Goal: Information Seeking & Learning: Learn about a topic

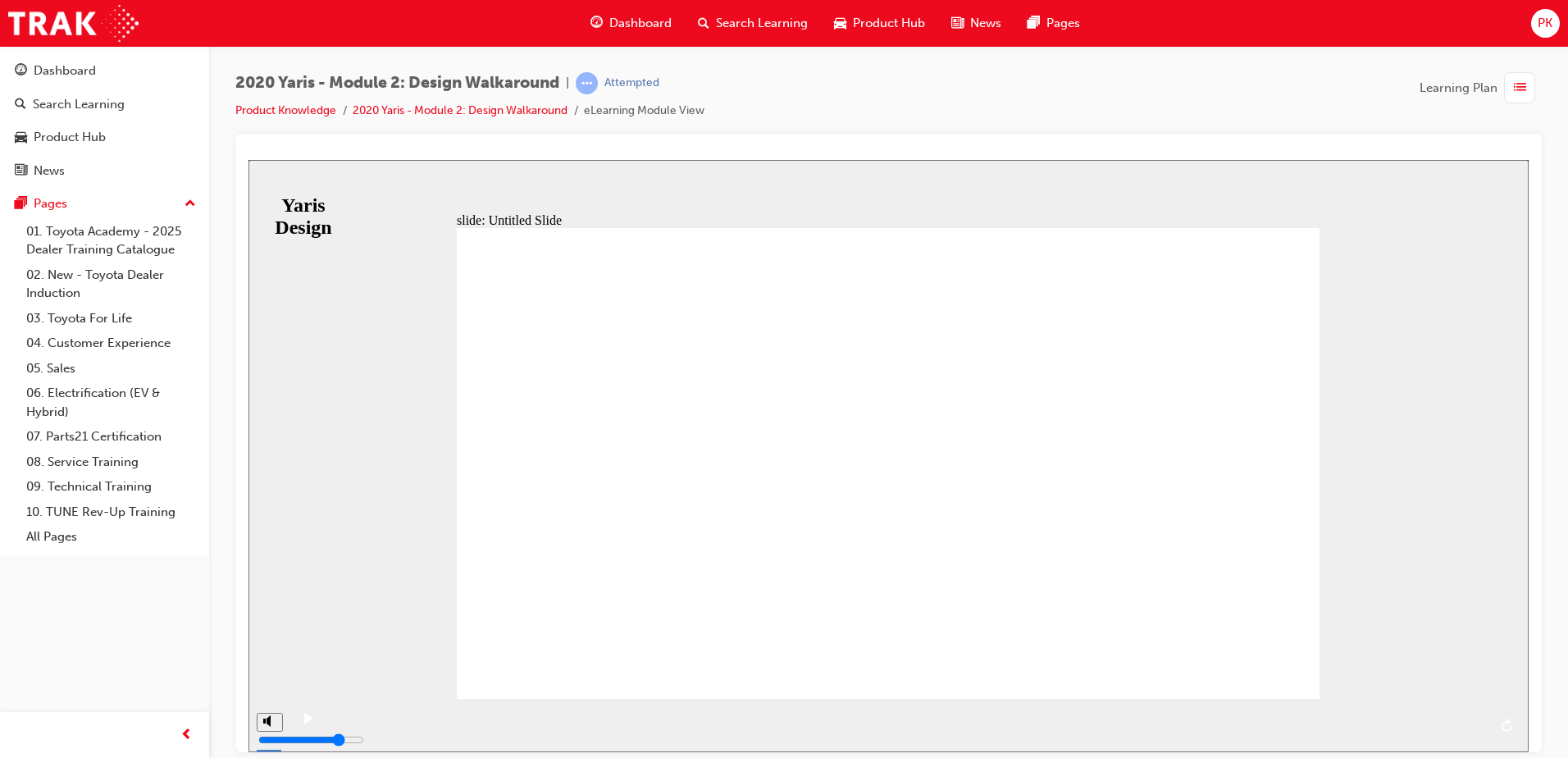
click at [305, 722] on icon "play/pause" at bounding box center [309, 717] width 9 height 10
click at [310, 723] on rect "play/pause" at bounding box center [311, 717] width 3 height 11
click at [296, 725] on div "play/pause" at bounding box center [308, 726] width 28 height 28
click at [1485, 722] on span "NEXT" at bounding box center [1483, 727] width 28 height 12
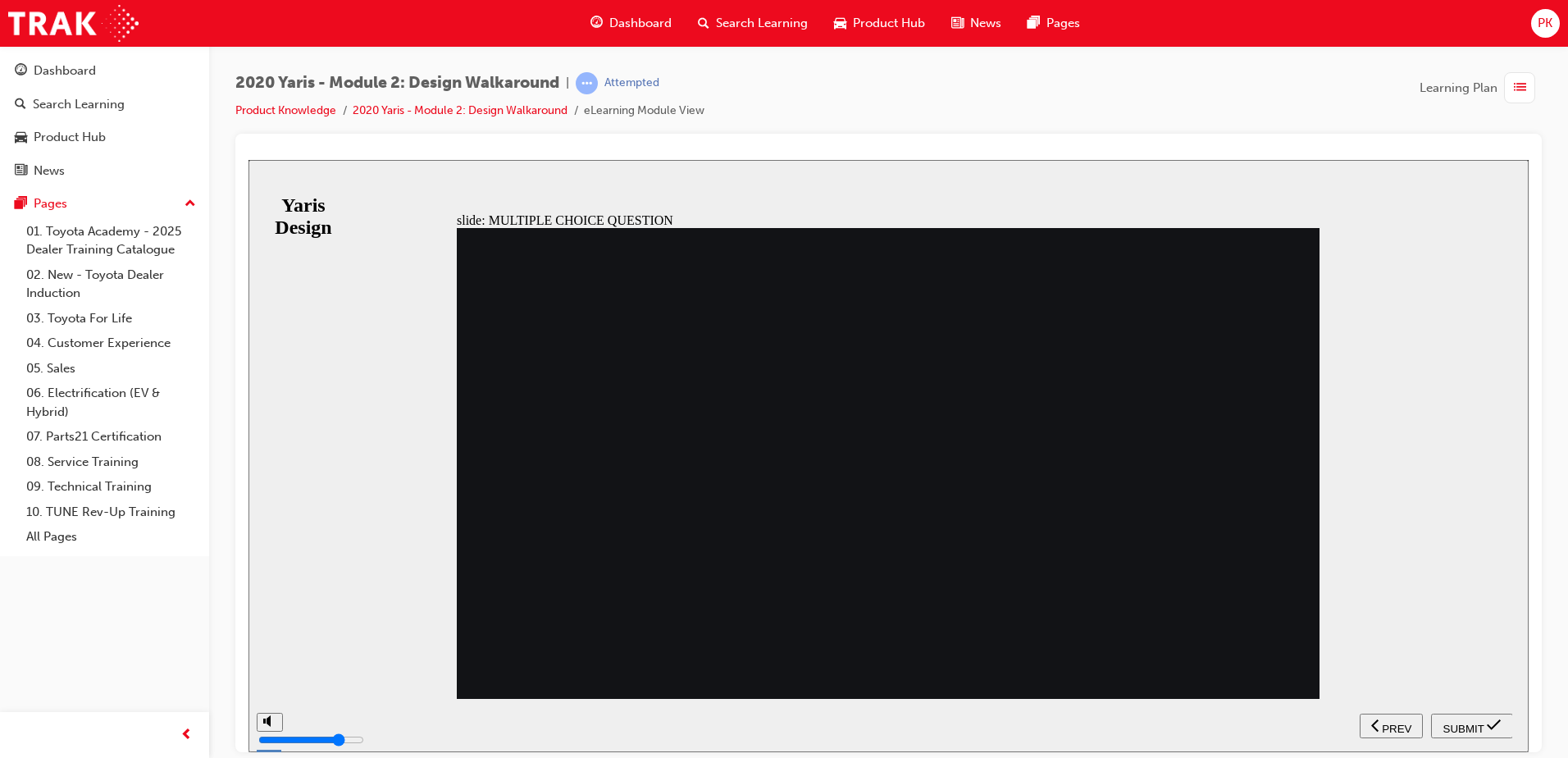
click at [1461, 721] on span "SUBMIT" at bounding box center [1463, 727] width 41 height 12
radio input "false"
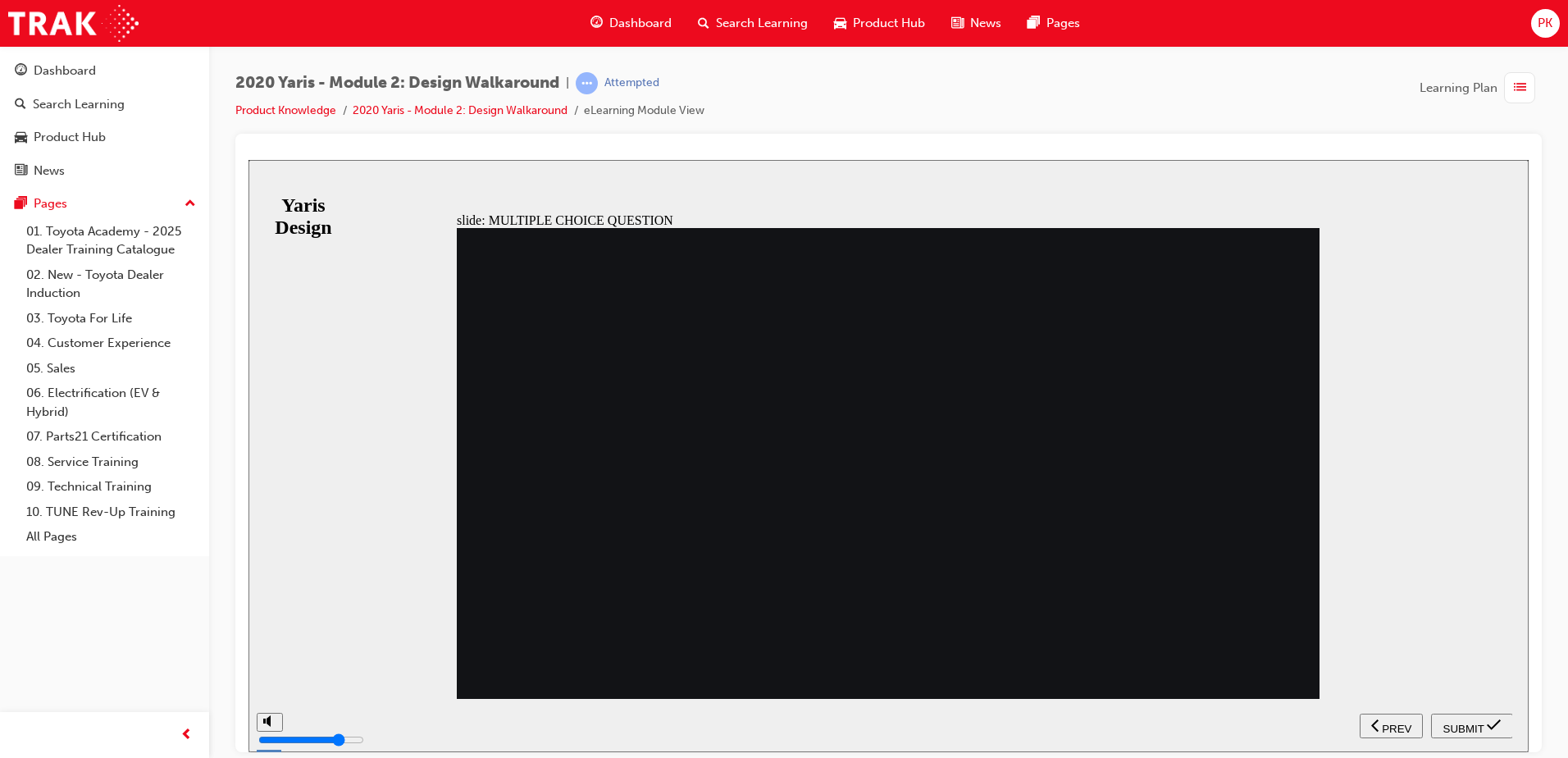
radio input "true"
click at [1467, 721] on span "SUBMIT" at bounding box center [1463, 727] width 41 height 12
radio input "true"
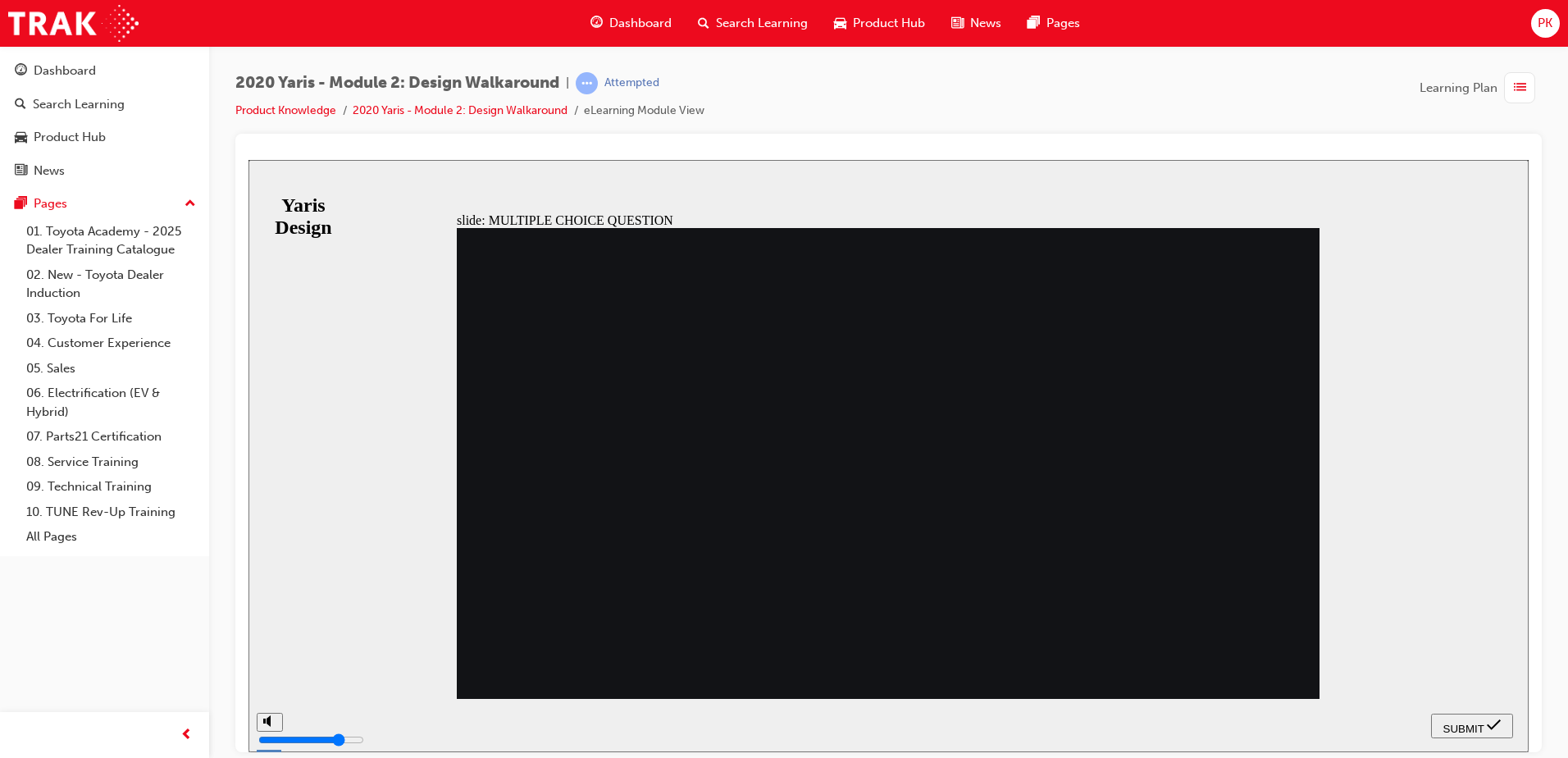
click at [1463, 714] on button "SUBMIT" at bounding box center [1472, 725] width 82 height 25
radio input "true"
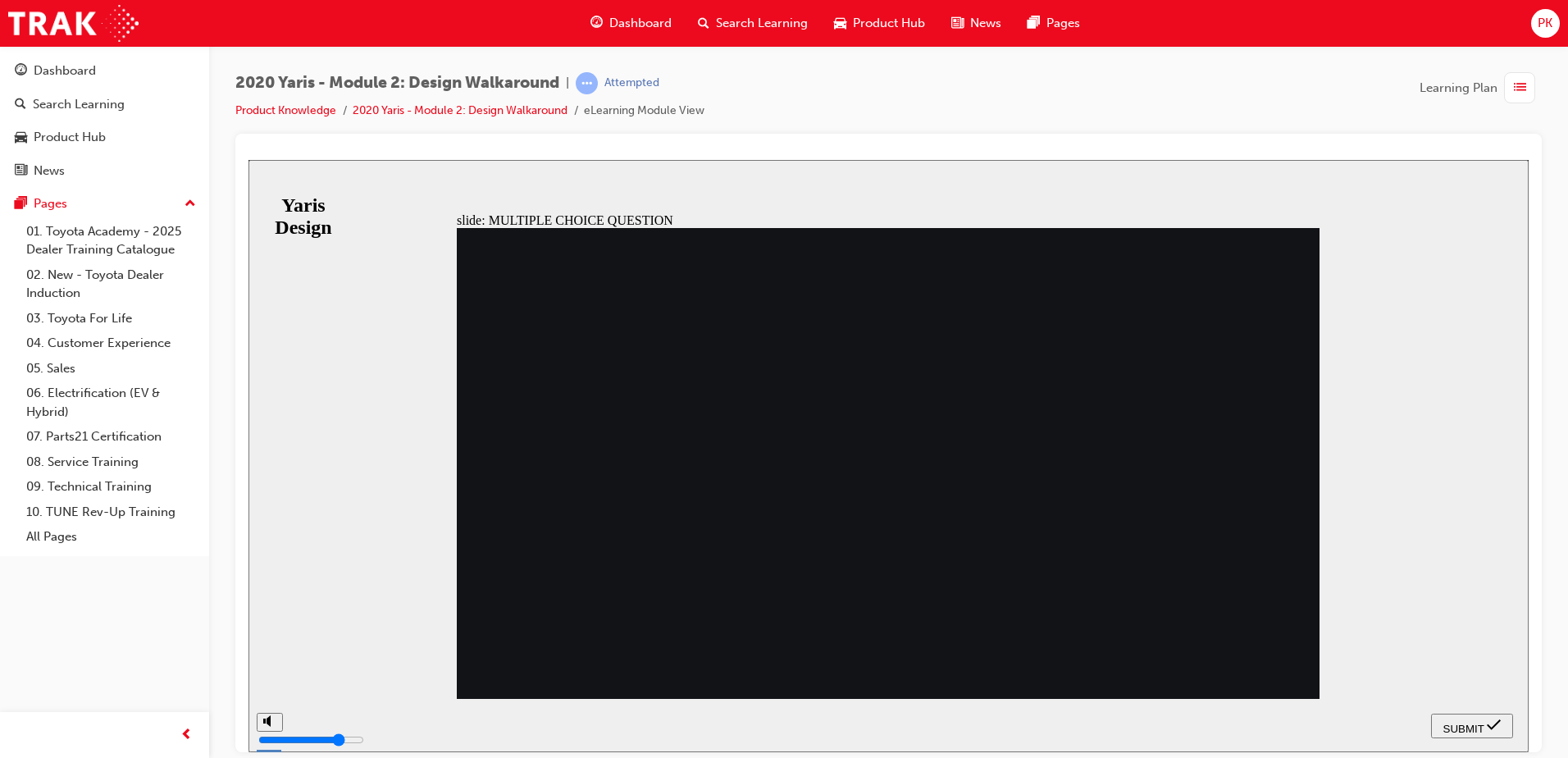
click at [1464, 721] on span "SUBMIT" at bounding box center [1463, 727] width 41 height 12
radio input "false"
radio input "true"
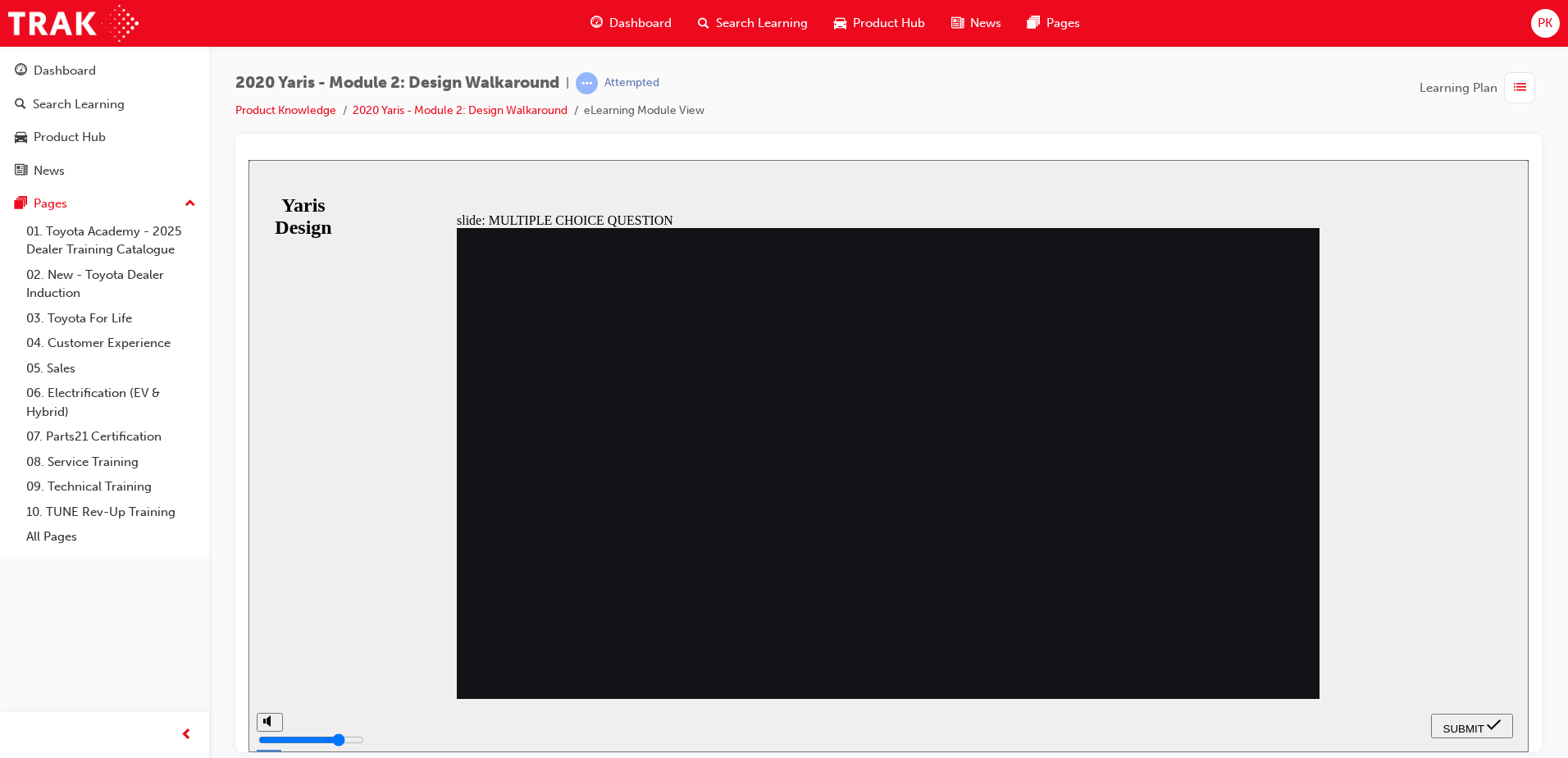
click at [1474, 721] on span "SUBMIT" at bounding box center [1463, 727] width 41 height 12
click at [1472, 728] on span "SUBMIT" at bounding box center [1463, 727] width 41 height 12
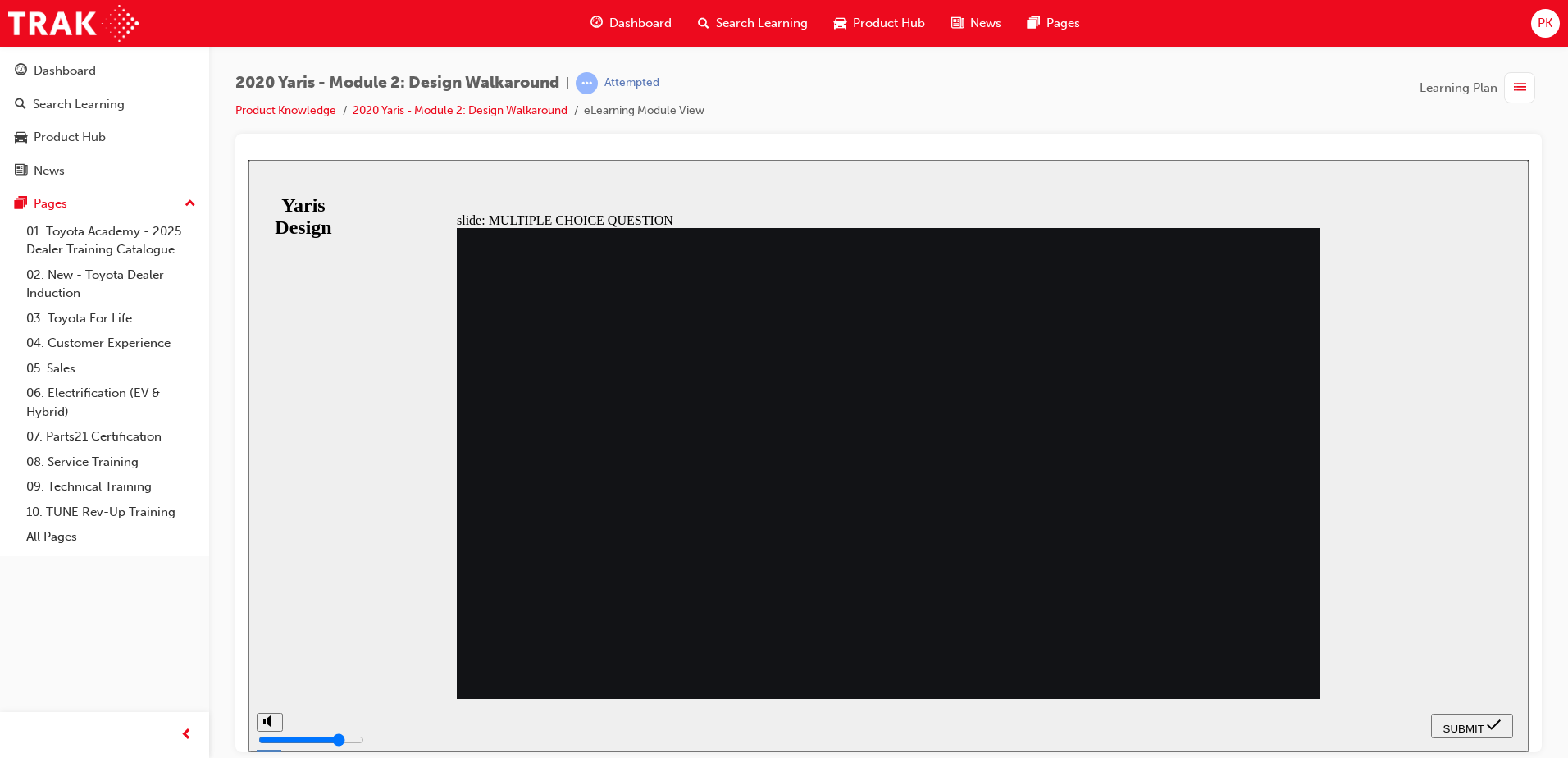
radio input "false"
radio input "true"
click at [1449, 726] on span "SUBMIT" at bounding box center [1463, 727] width 41 height 12
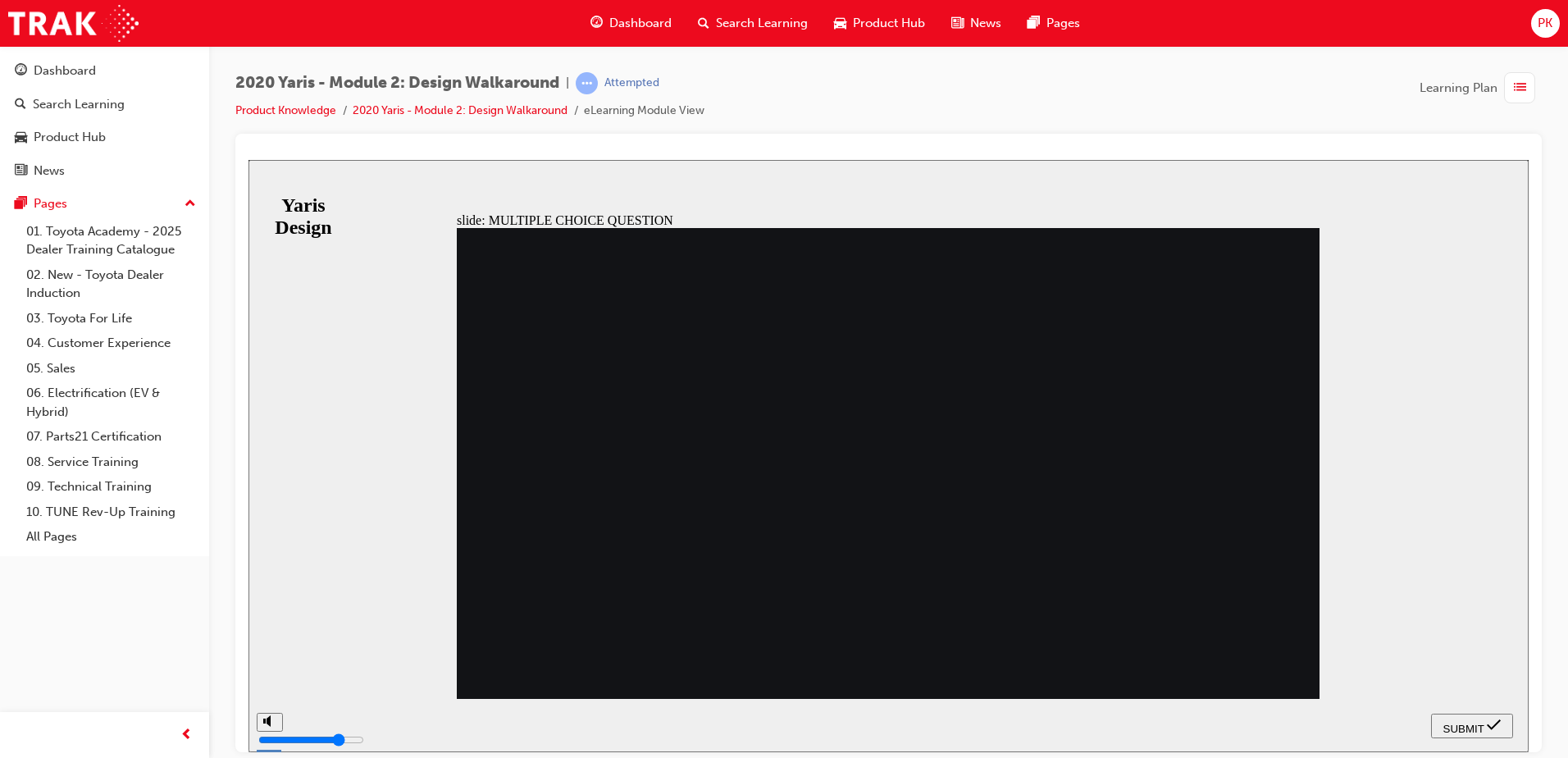
radio input "true"
click at [1445, 721] on span "SUBMIT" at bounding box center [1463, 727] width 41 height 12
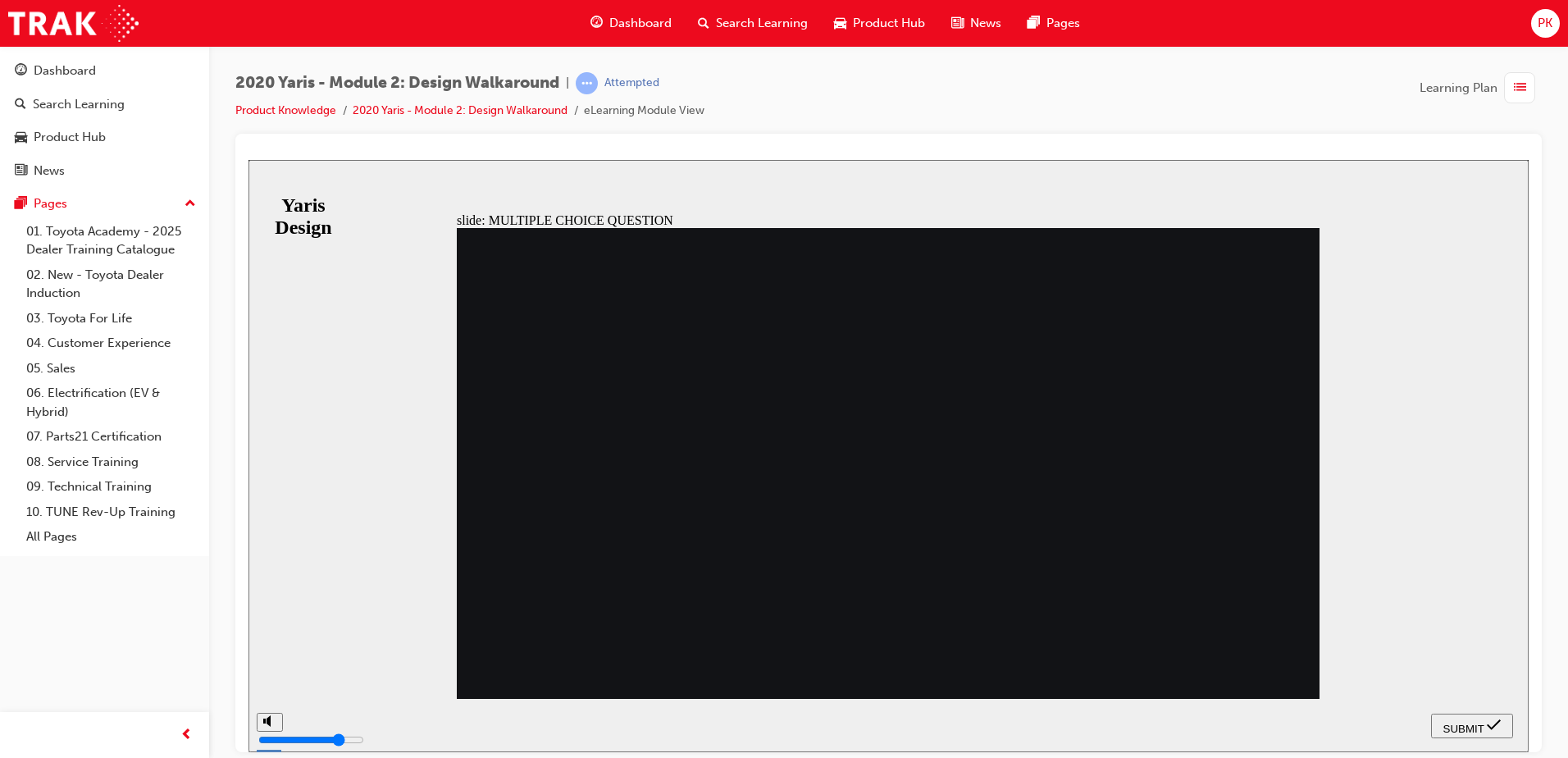
click at [1464, 721] on span "SUBMIT" at bounding box center [1463, 727] width 41 height 12
radio input "false"
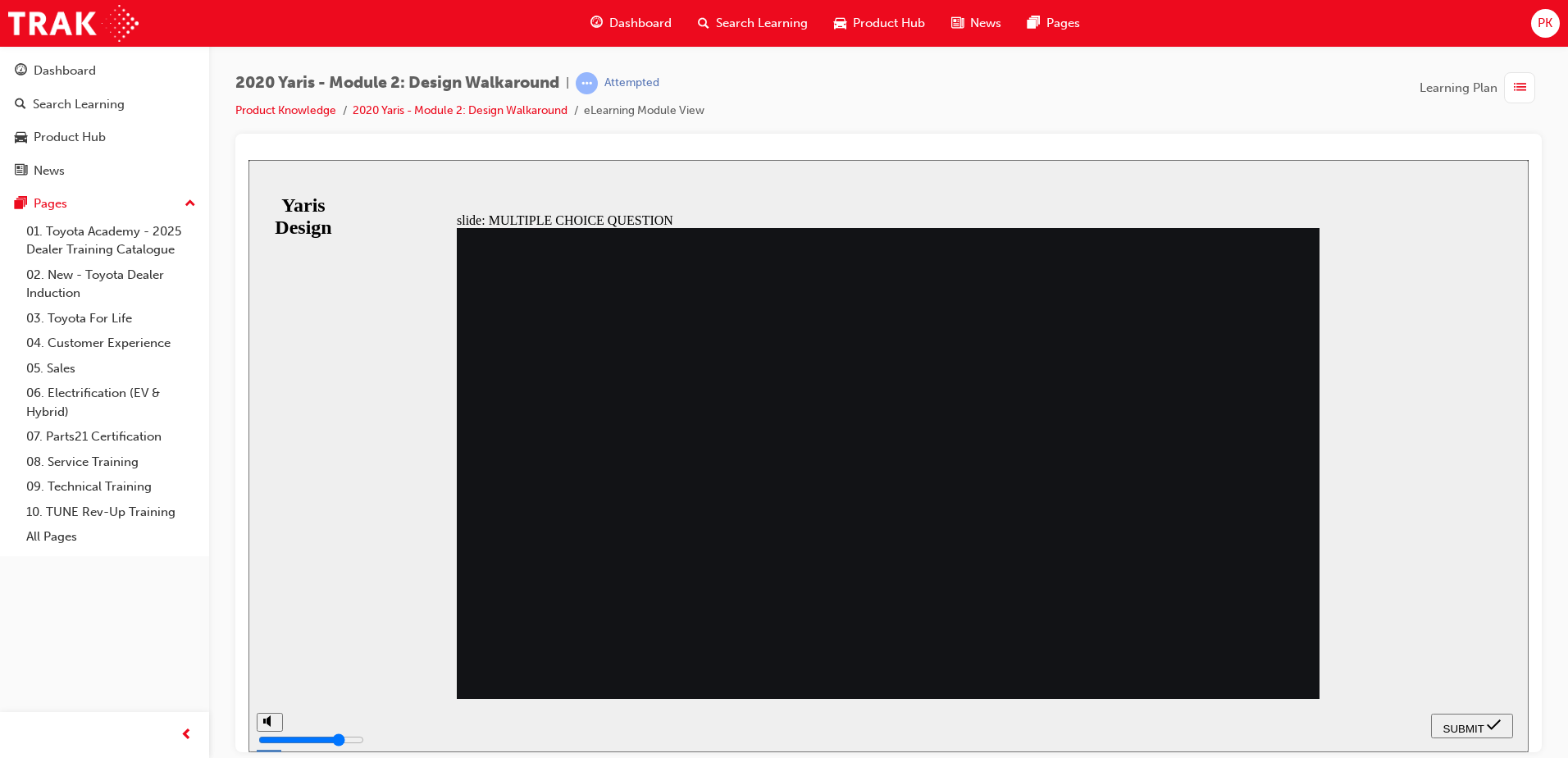
radio input "true"
click at [1492, 724] on icon "submit" at bounding box center [1494, 724] width 14 height 15
click at [1439, 724] on div "SUBMIT" at bounding box center [1472, 725] width 69 height 17
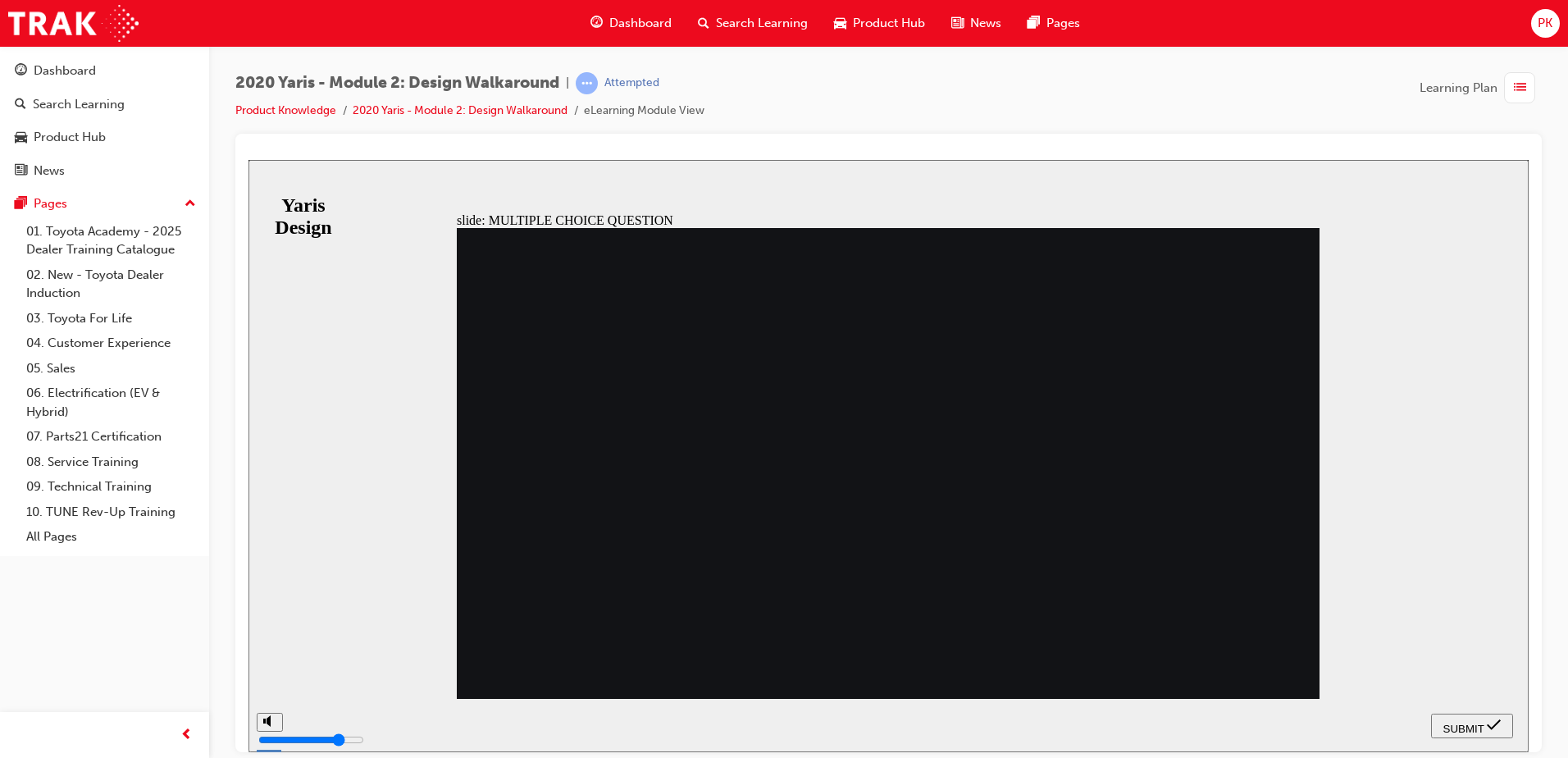
radio input "false"
radio input "true"
click at [1444, 729] on span "SUBMIT" at bounding box center [1463, 727] width 41 height 12
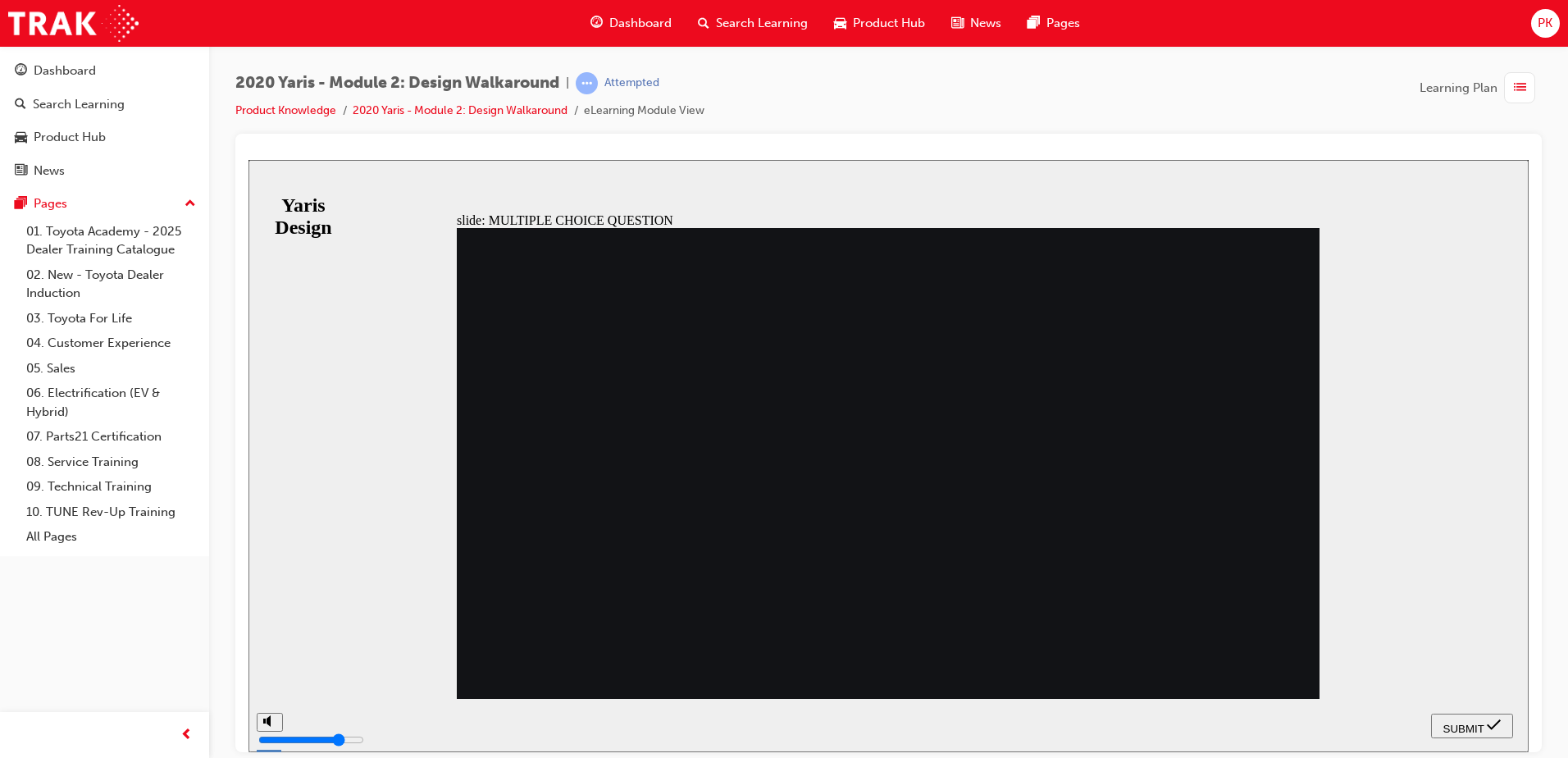
radio input "true"
click at [1499, 720] on icon "submit" at bounding box center [1494, 724] width 14 height 15
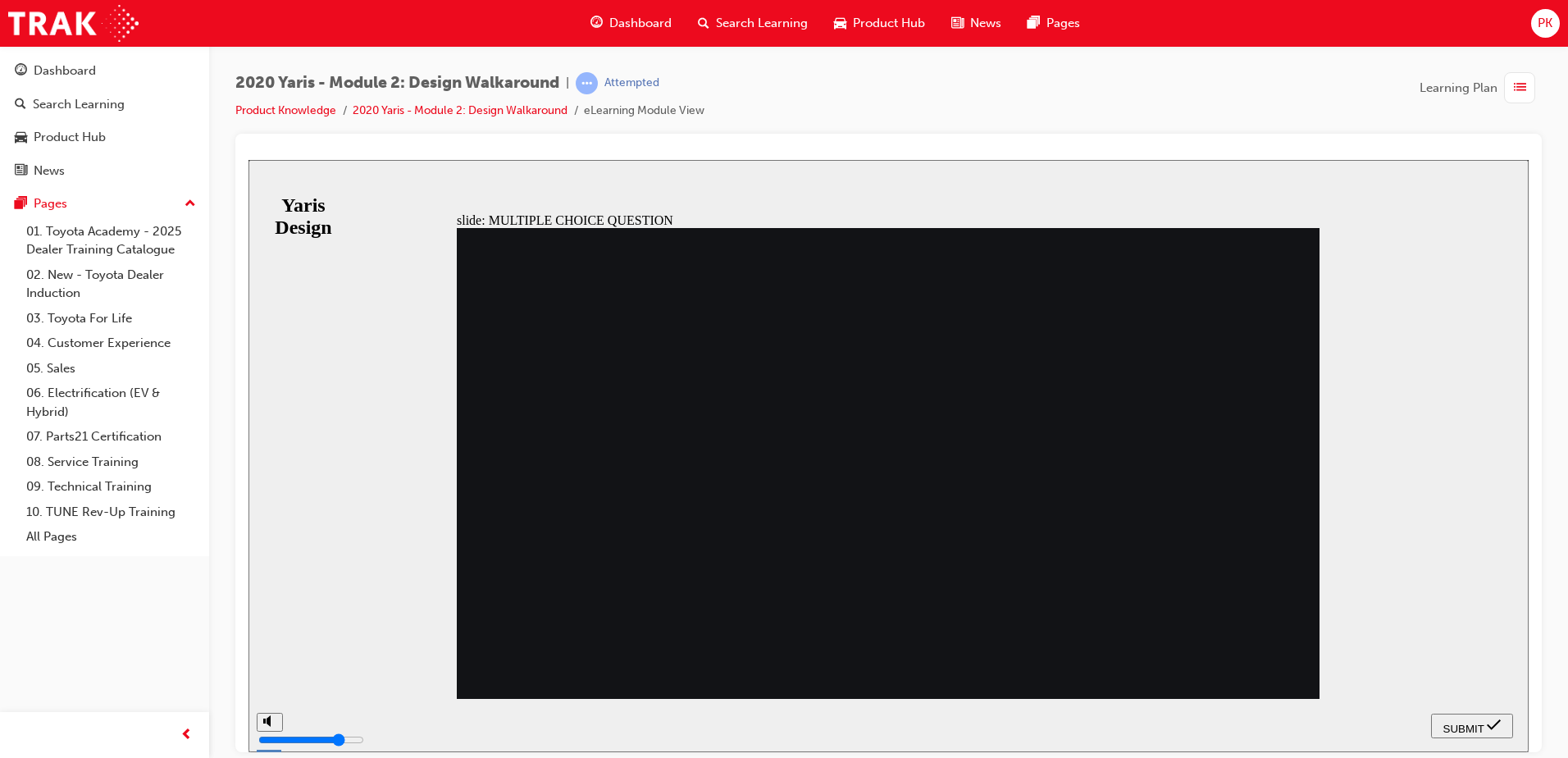
radio input "true"
click at [1477, 733] on button "SUBMIT" at bounding box center [1472, 725] width 82 height 25
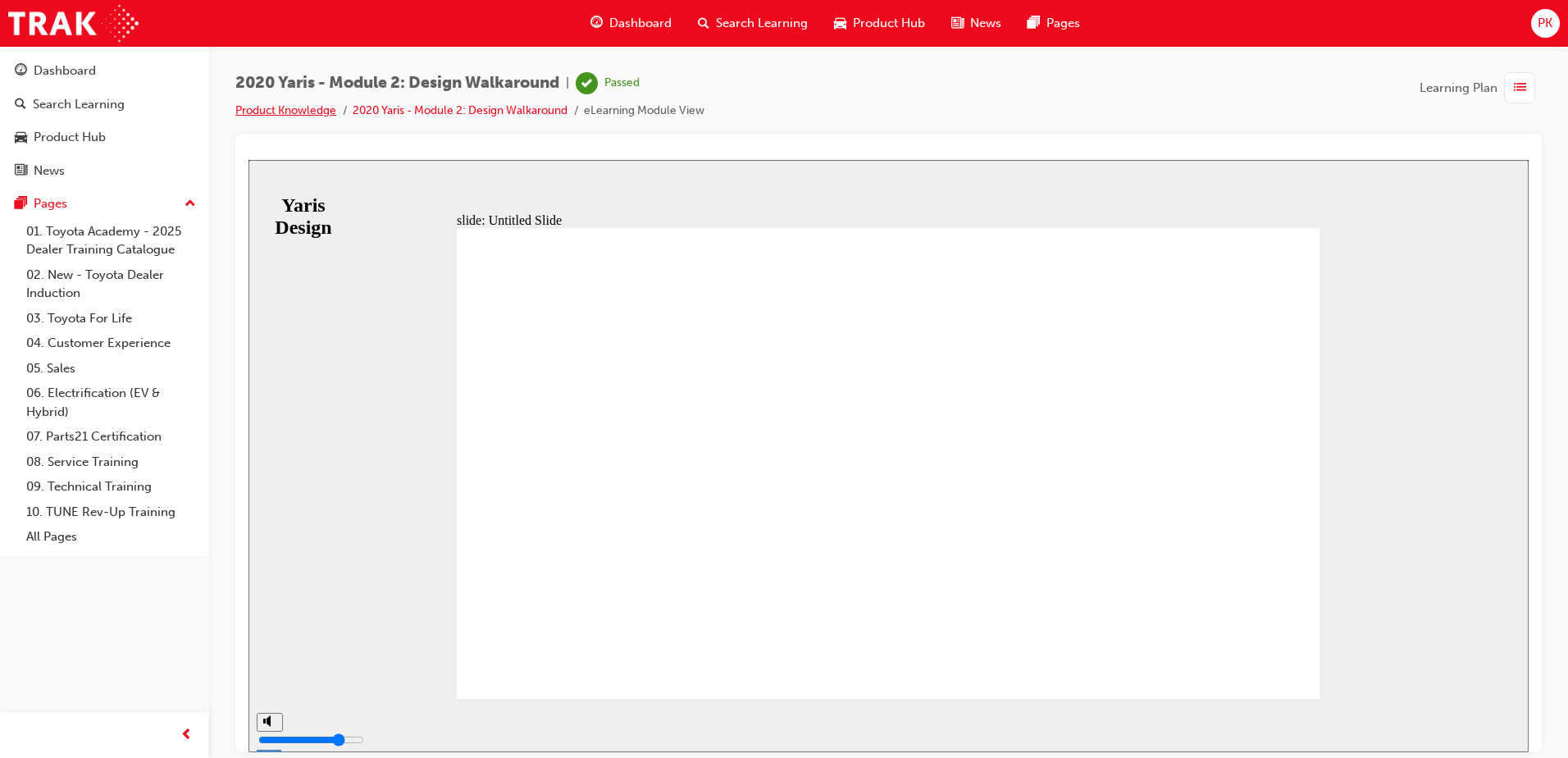
click at [305, 109] on link "Product Knowledge" at bounding box center [286, 110] width 101 height 14
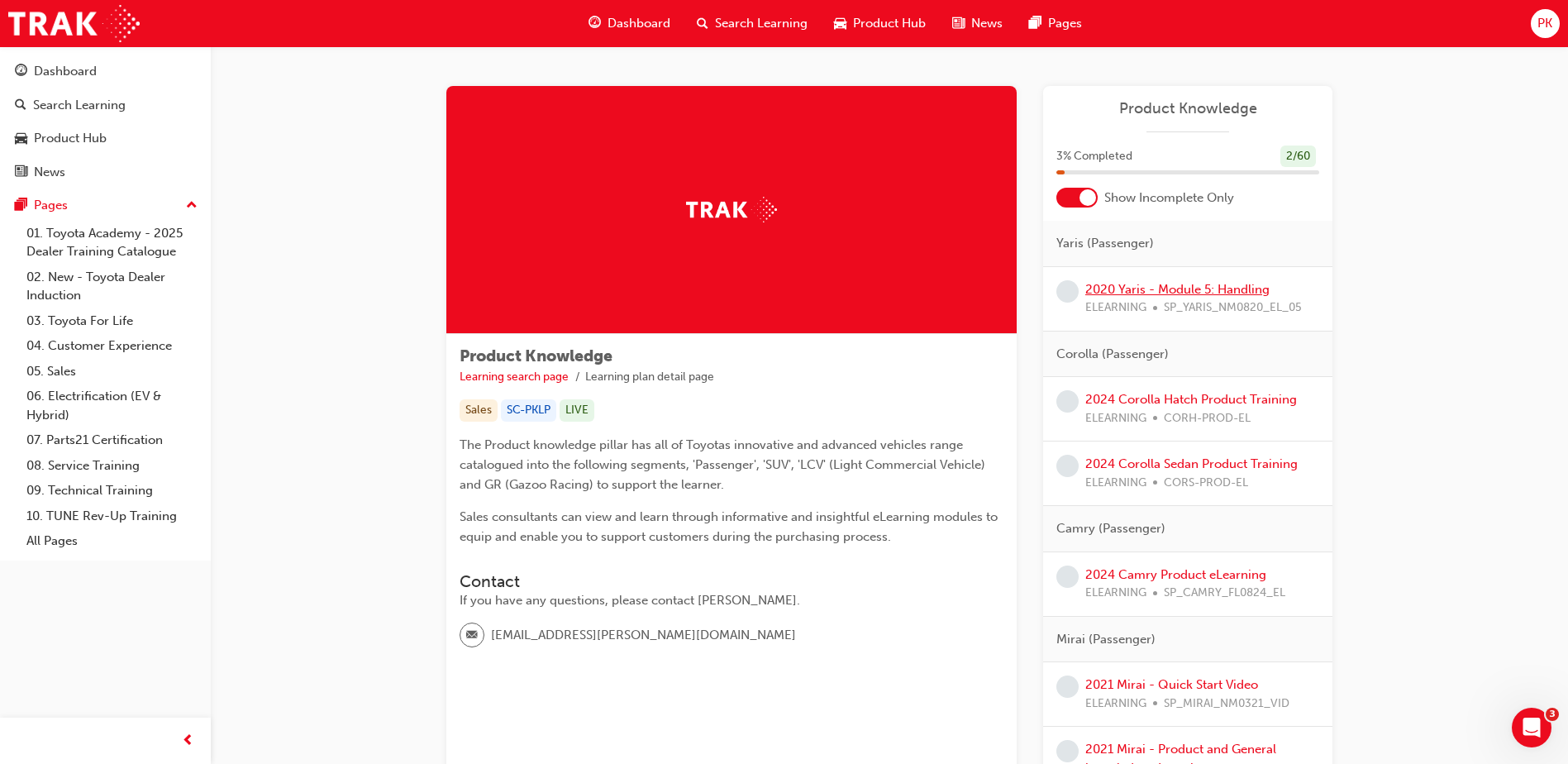
click at [1217, 288] on link "2020 Yaris - Module 5: Handling" at bounding box center [1177, 290] width 184 height 15
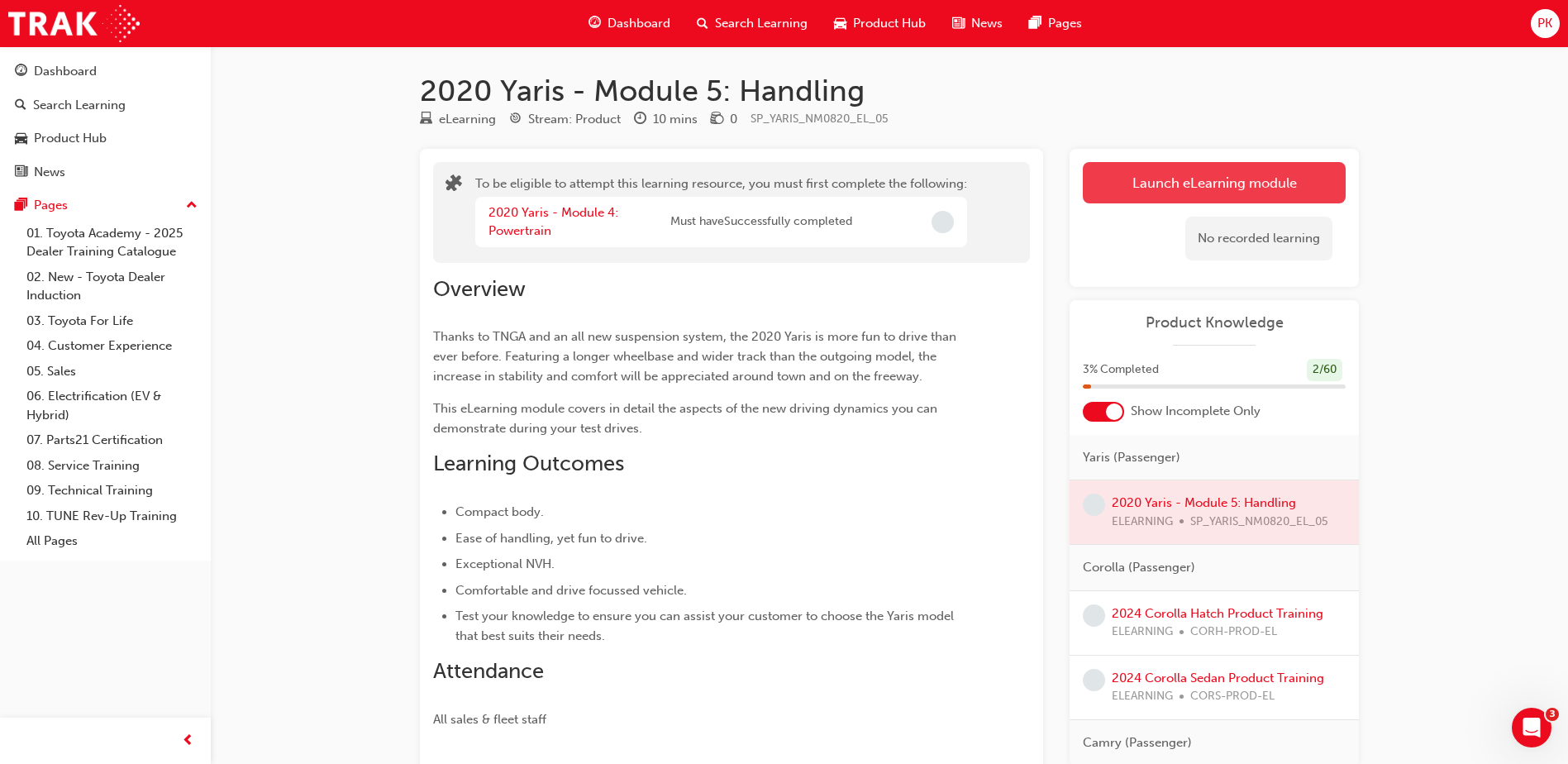
click at [1160, 162] on button "Launch eLearning module" at bounding box center [1214, 181] width 263 height 41
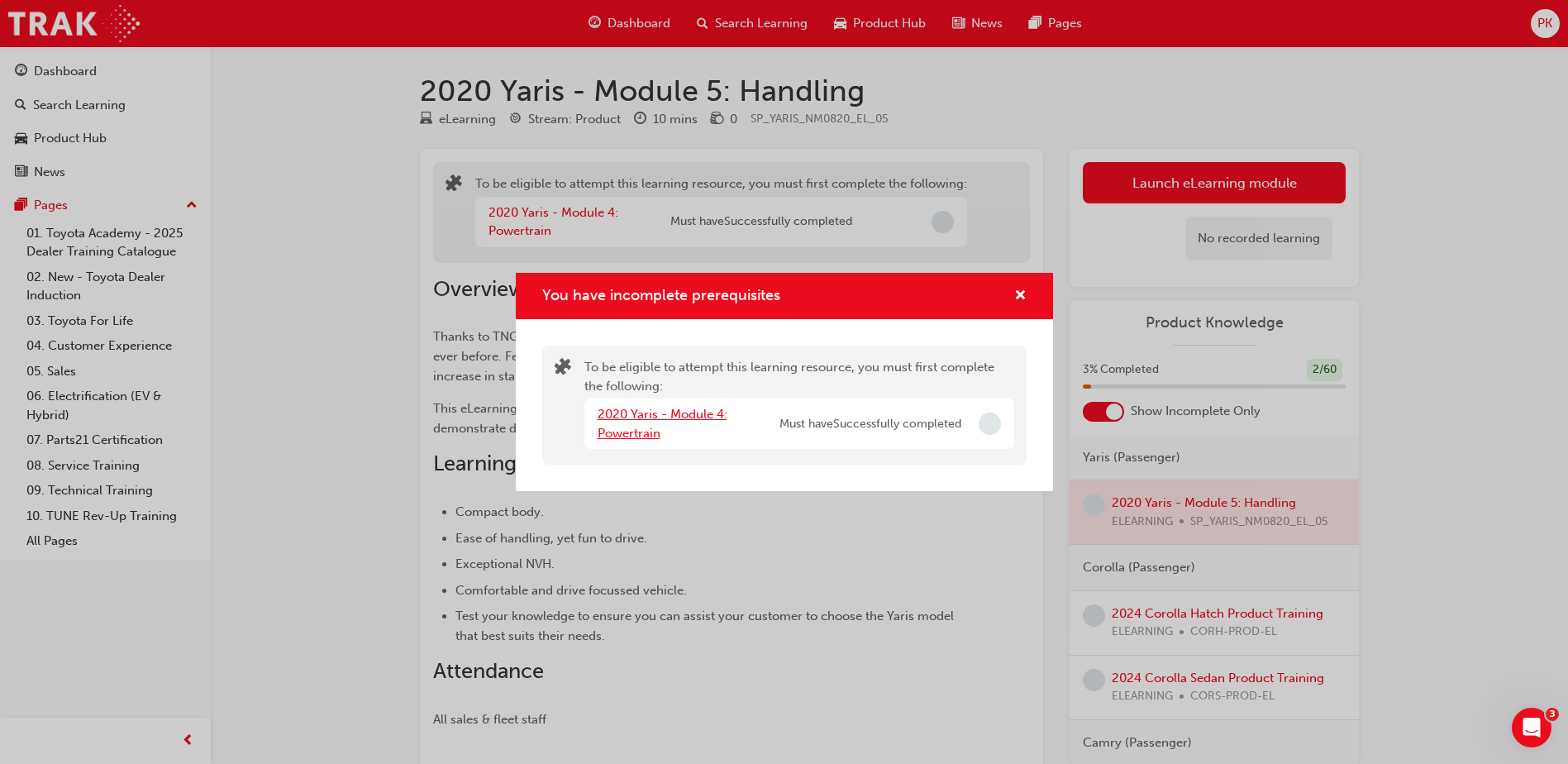
click at [681, 411] on link "2020 Yaris - Module 4: Powertrain" at bounding box center [662, 424] width 130 height 34
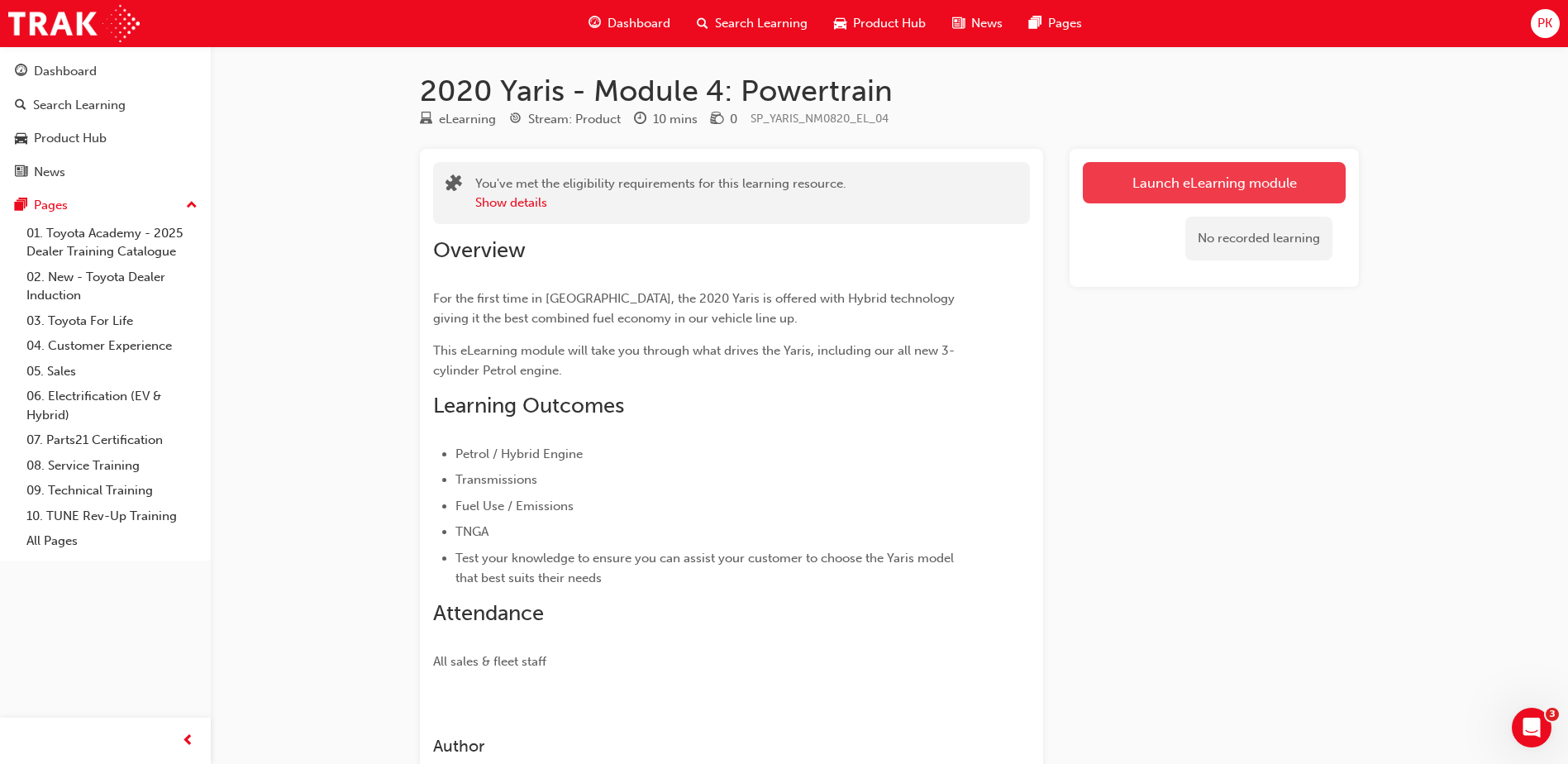
click at [1132, 197] on link "Launch eLearning module" at bounding box center [1214, 181] width 263 height 41
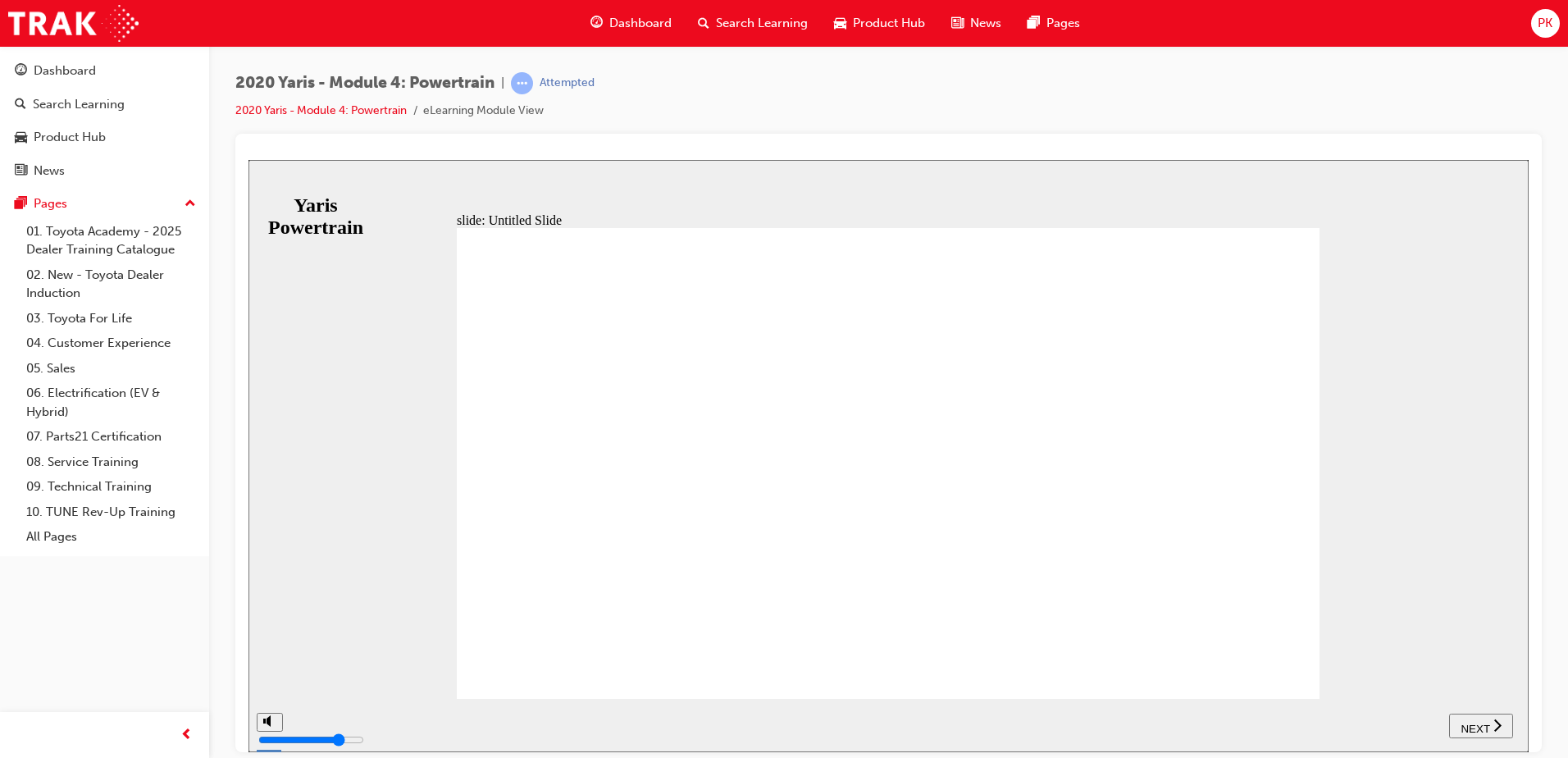
click at [1485, 725] on span "NEXT" at bounding box center [1475, 727] width 28 height 12
click at [1485, 725] on span "NEXT" at bounding box center [1483, 727] width 28 height 12
click at [1485, 725] on span "NEXT" at bounding box center [1475, 727] width 28 height 12
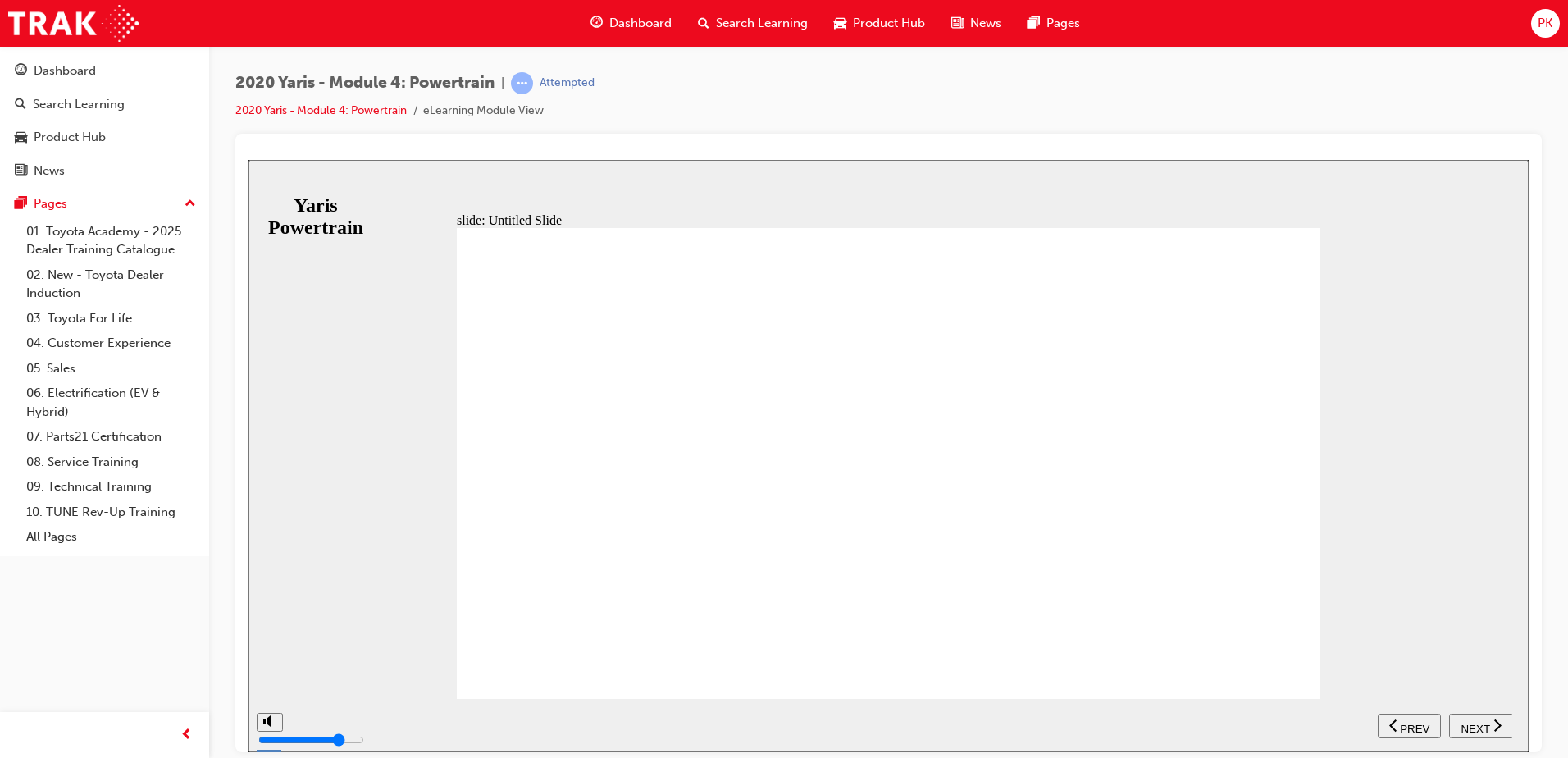
click at [1485, 725] on span "NEXT" at bounding box center [1475, 727] width 28 height 12
click at [1432, 717] on div "PREV" at bounding box center [1409, 725] width 50 height 17
click at [1465, 716] on button "NEXT" at bounding box center [1481, 725] width 64 height 25
click at [1471, 721] on span "NEXT" at bounding box center [1483, 727] width 28 height 12
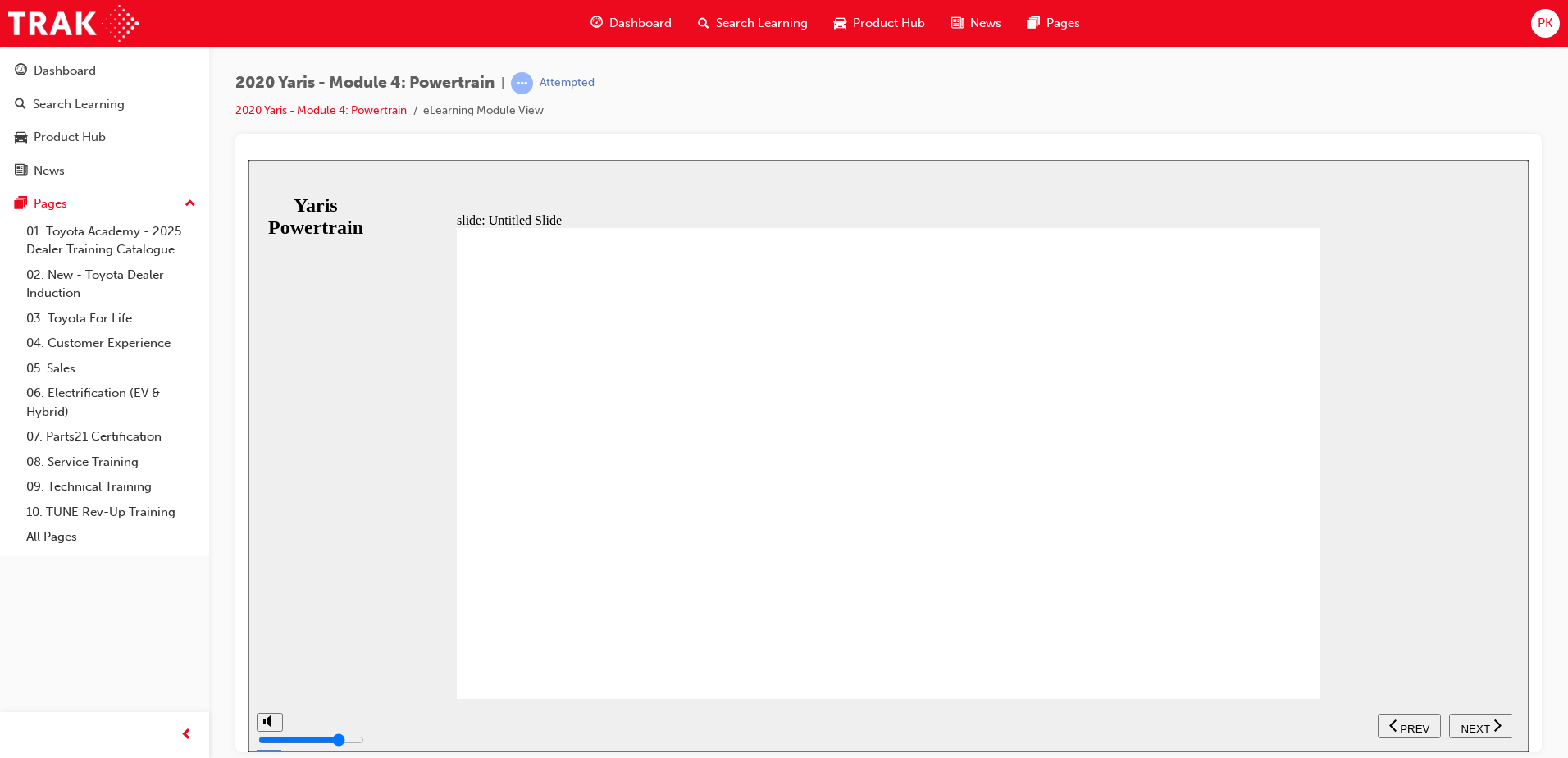
click at [1466, 725] on span "NEXT" at bounding box center [1475, 727] width 28 height 12
click at [1473, 721] on span "NEXT" at bounding box center [1475, 727] width 28 height 12
click at [1473, 721] on span "NEXT" at bounding box center [1483, 727] width 28 height 12
click at [1473, 721] on span "NEXT" at bounding box center [1475, 727] width 28 height 12
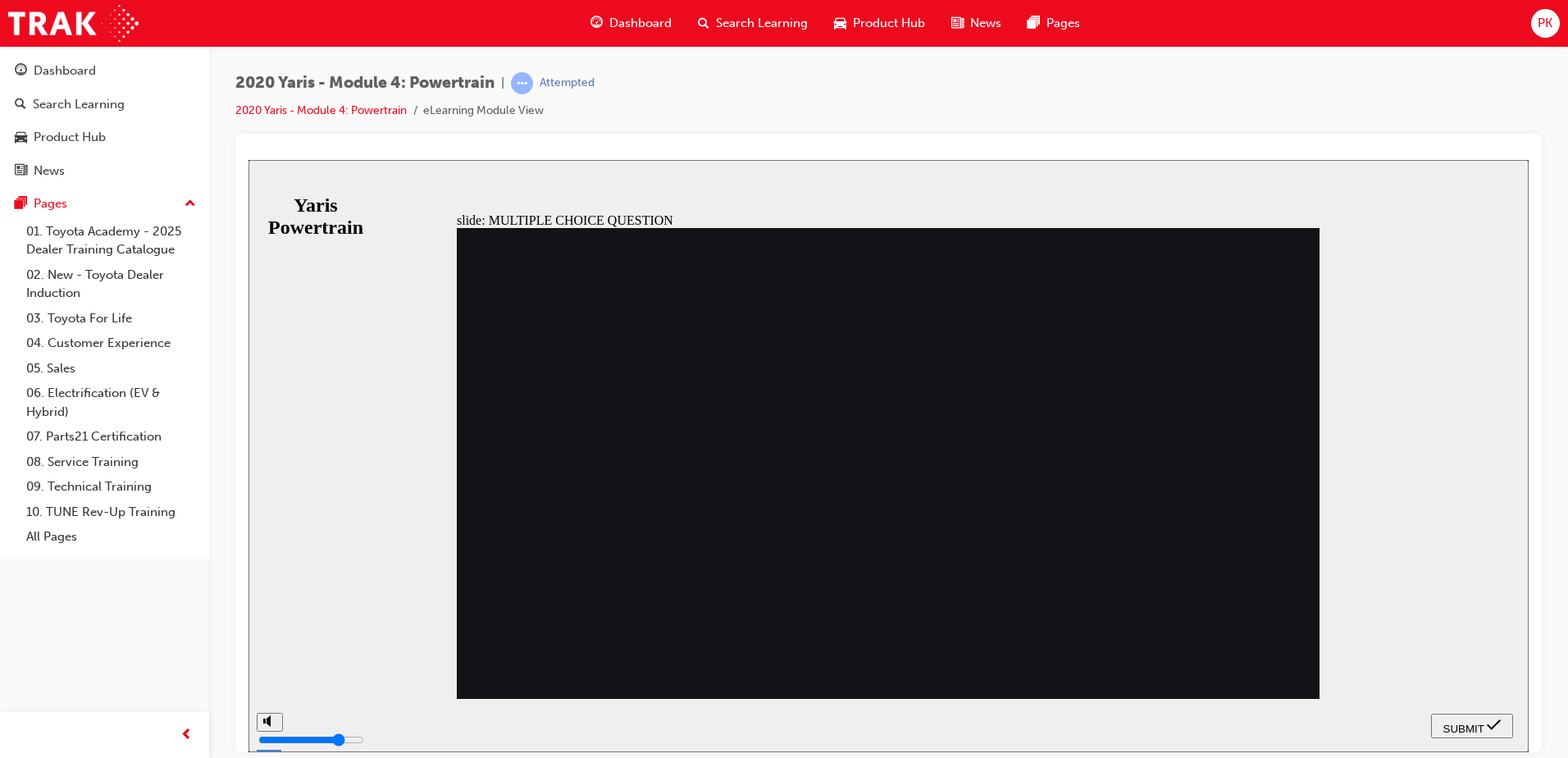
radio input "true"
click at [1494, 715] on button "SUBMIT" at bounding box center [1472, 725] width 82 height 25
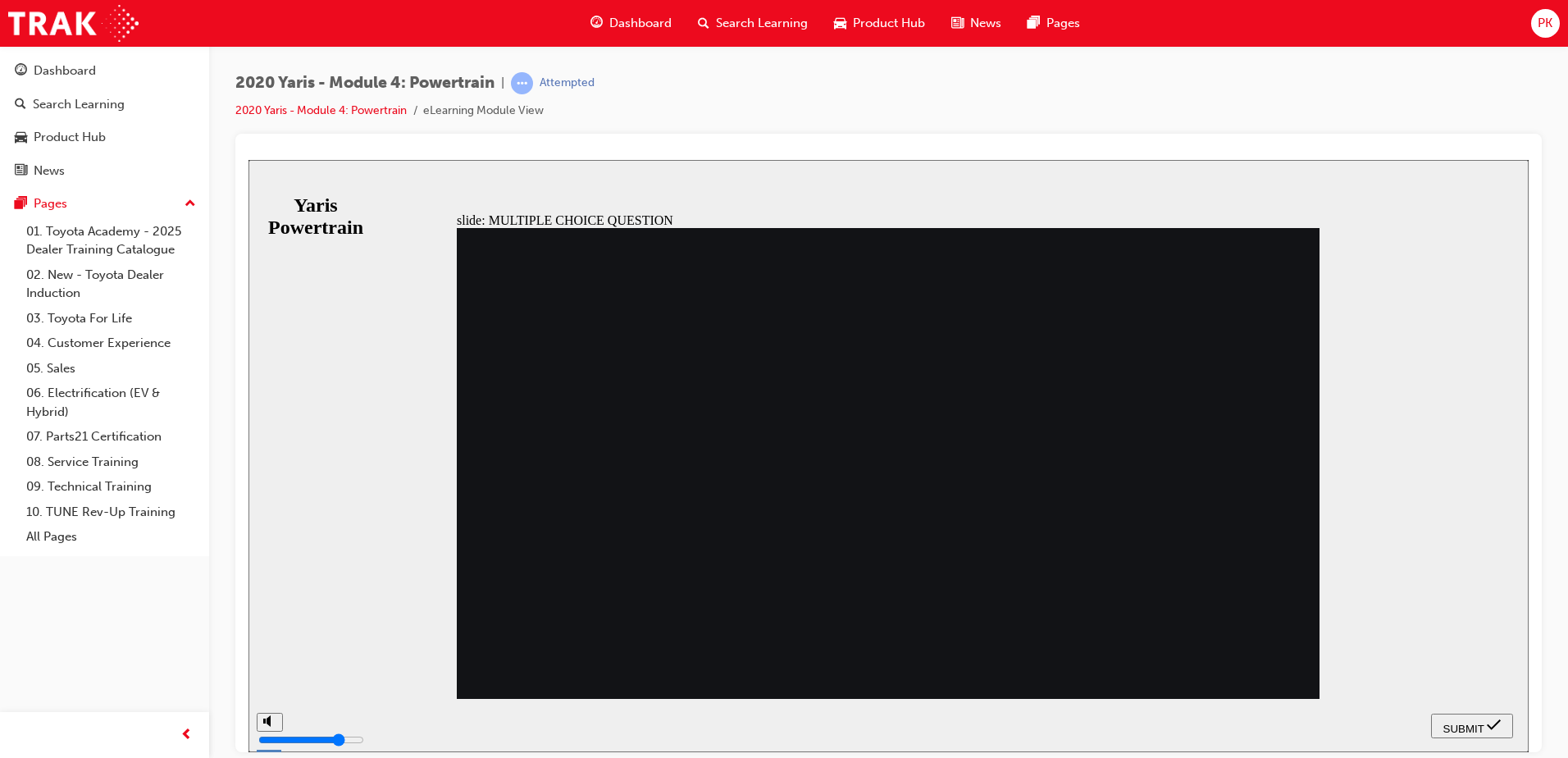
radio input "true"
click at [1471, 721] on span "SUBMIT" at bounding box center [1463, 727] width 41 height 12
radio input "true"
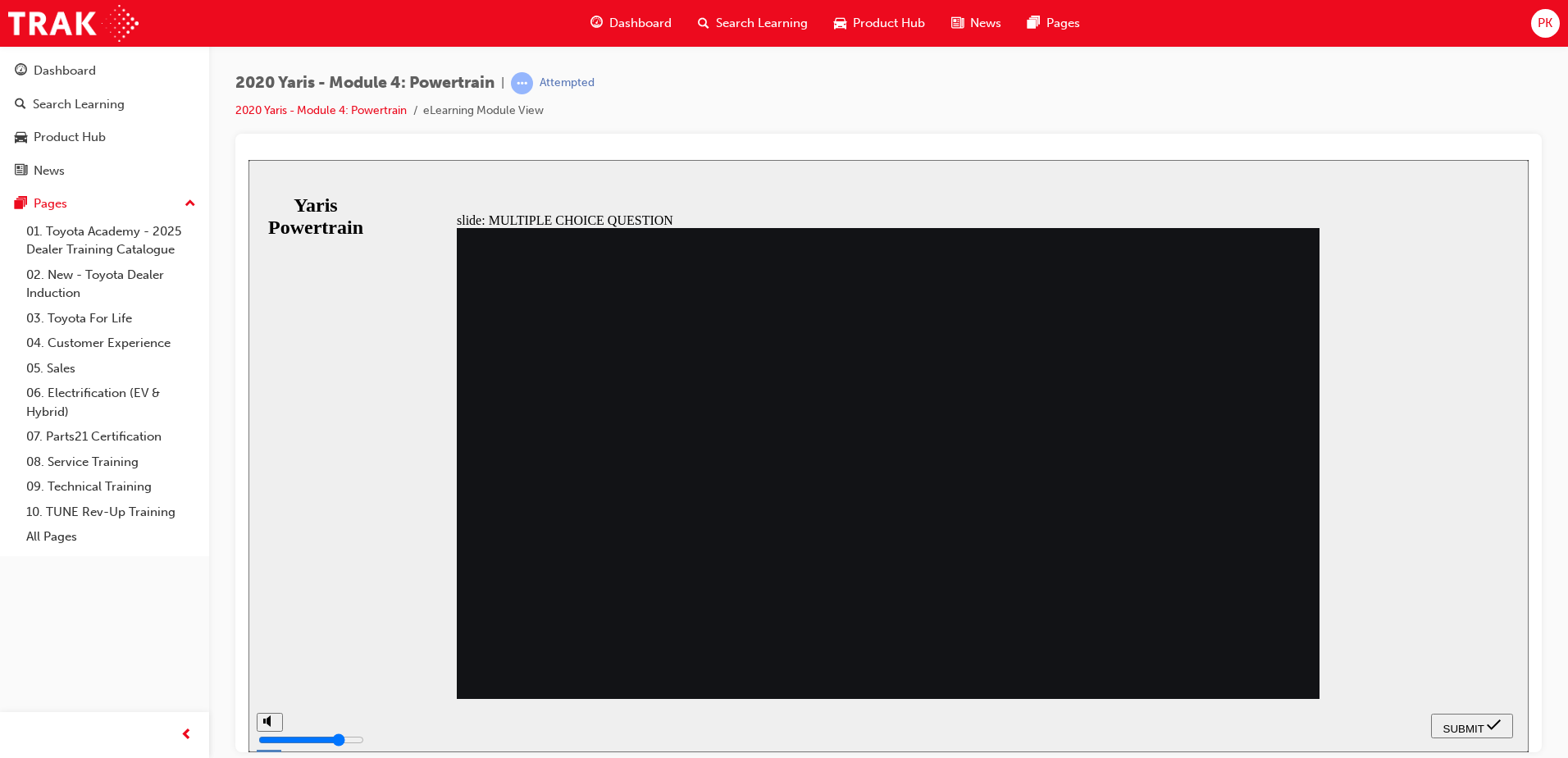
click at [1432, 725] on button "SUBMIT" at bounding box center [1472, 725] width 82 height 25
click at [1471, 721] on span "SUBMIT" at bounding box center [1463, 727] width 41 height 12
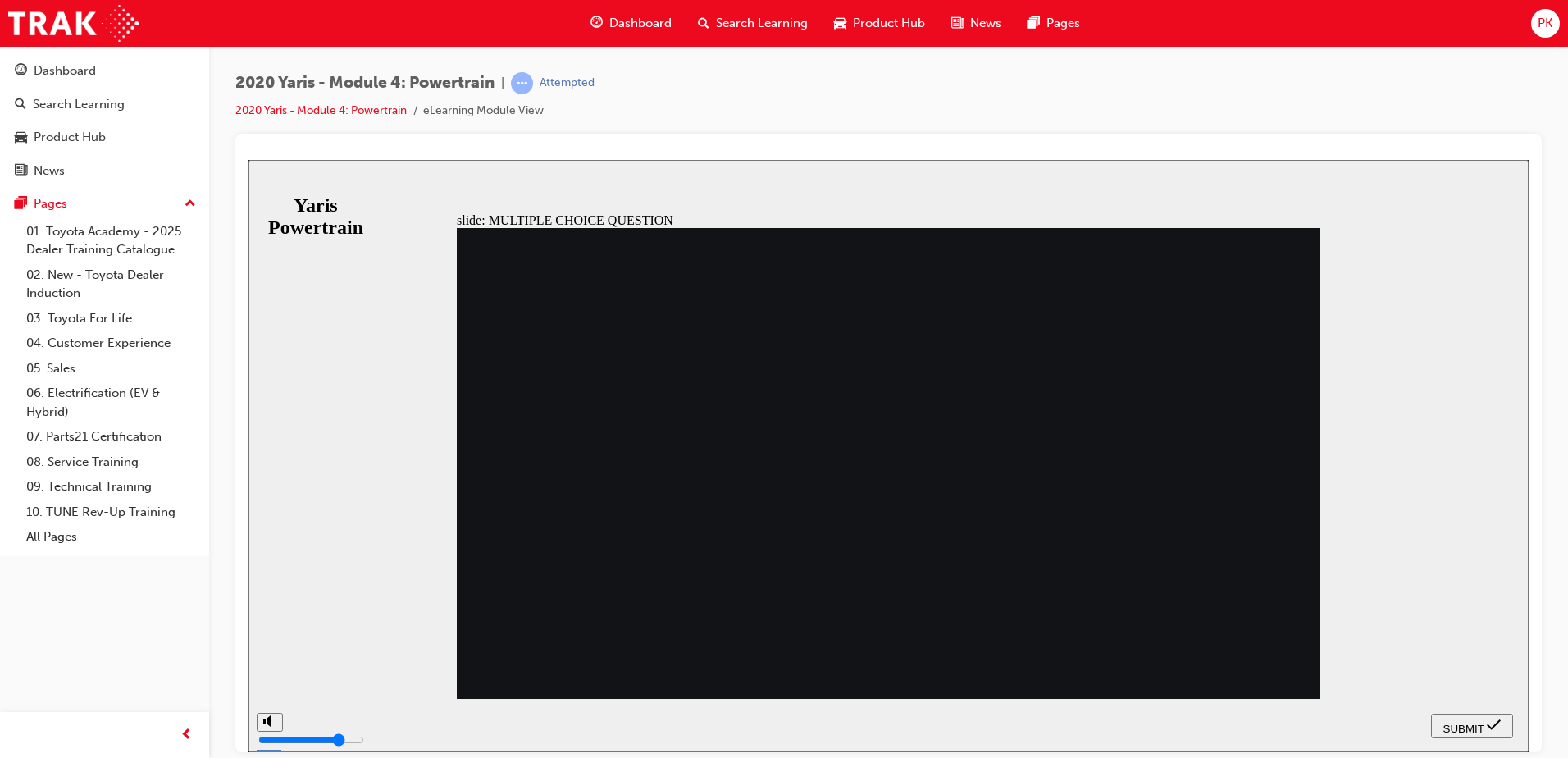
radio input "false"
radio input "true"
click at [1453, 723] on span "SUBMIT" at bounding box center [1463, 727] width 41 height 12
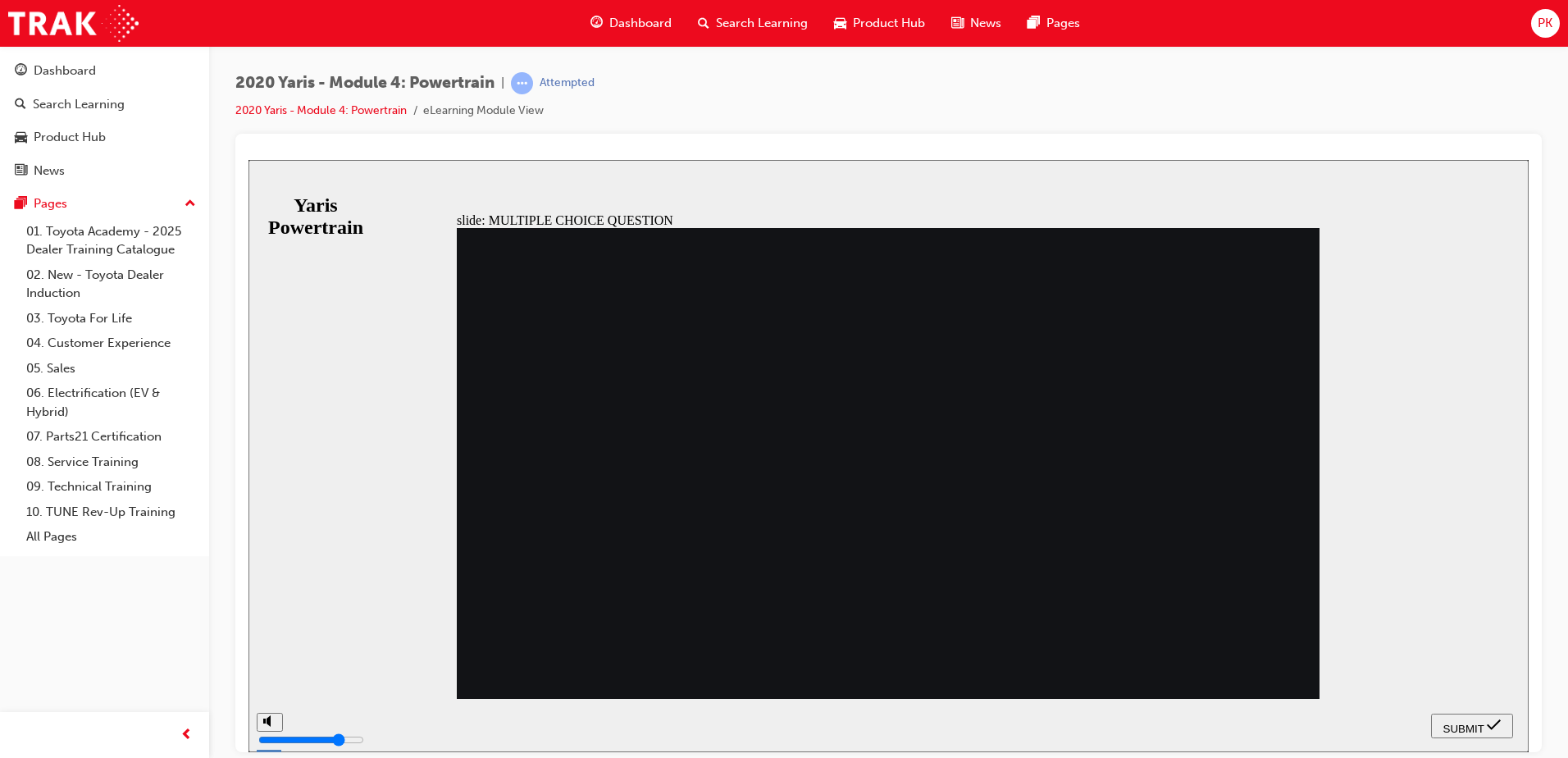
radio input "true"
click at [1442, 719] on div "SUBMIT" at bounding box center [1472, 725] width 69 height 17
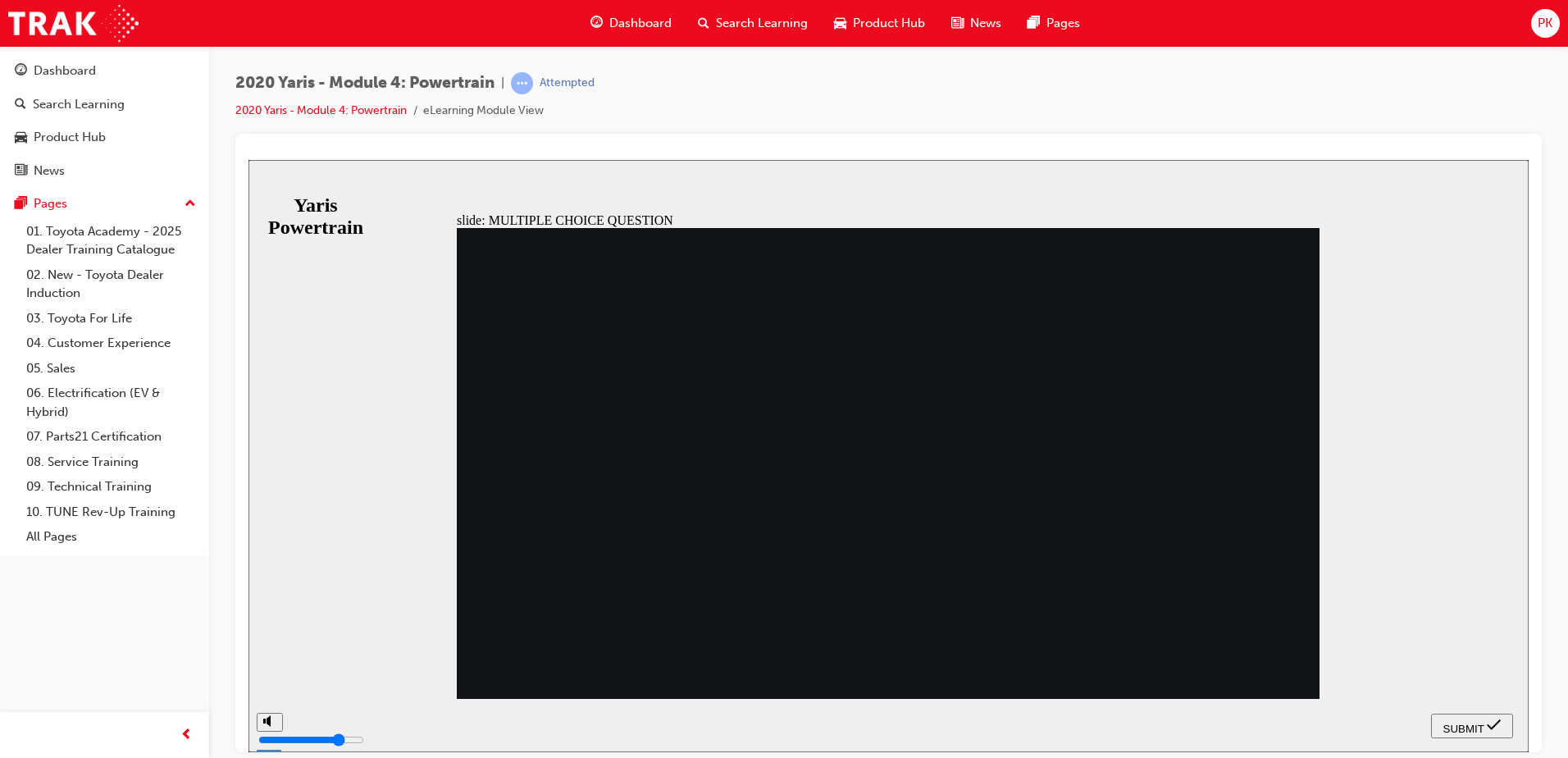
radio input "true"
click at [1502, 719] on div "SUBMIT" at bounding box center [1472, 725] width 69 height 17
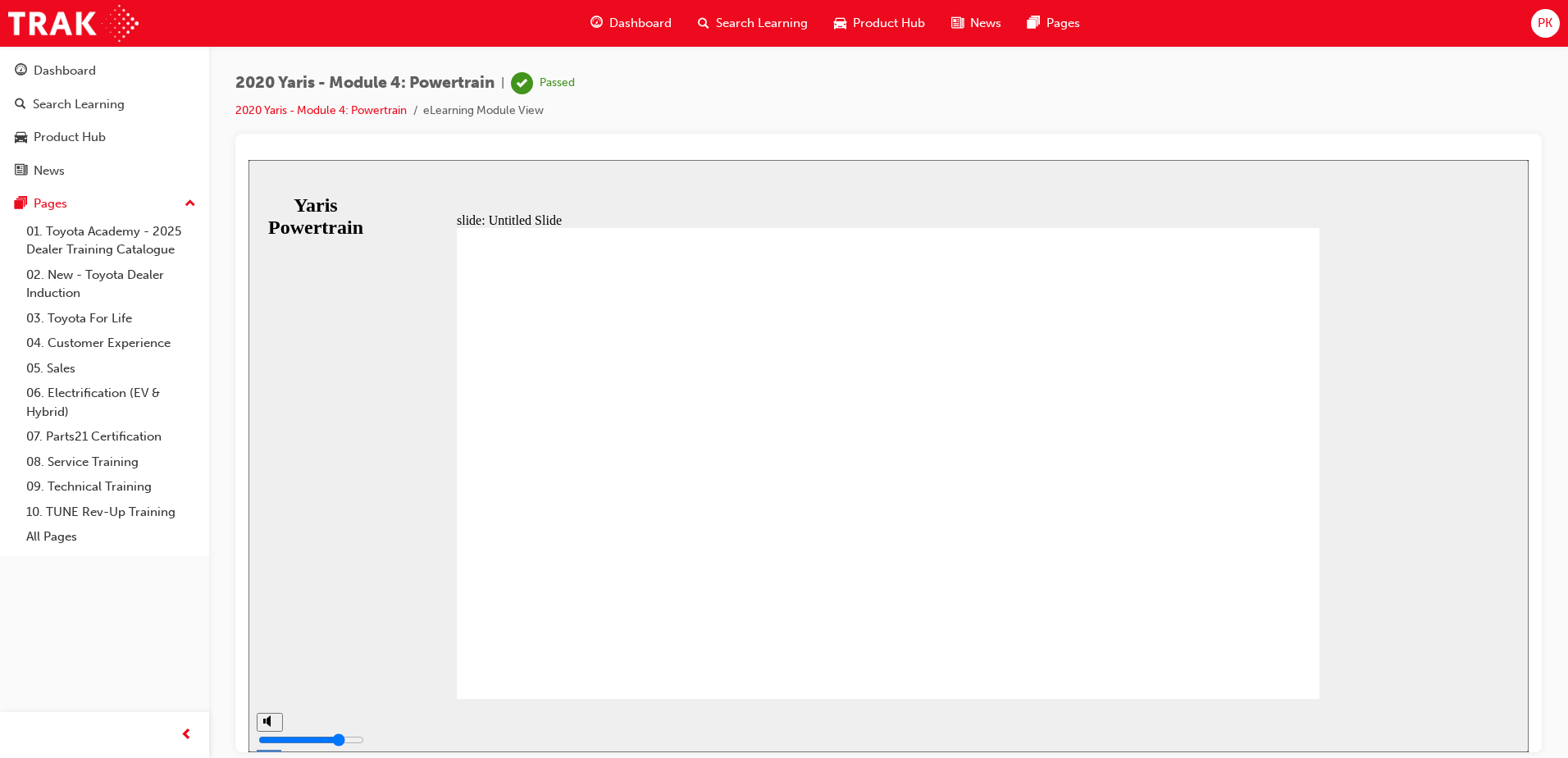
click at [618, 18] on span "Dashboard" at bounding box center [640, 24] width 62 height 19
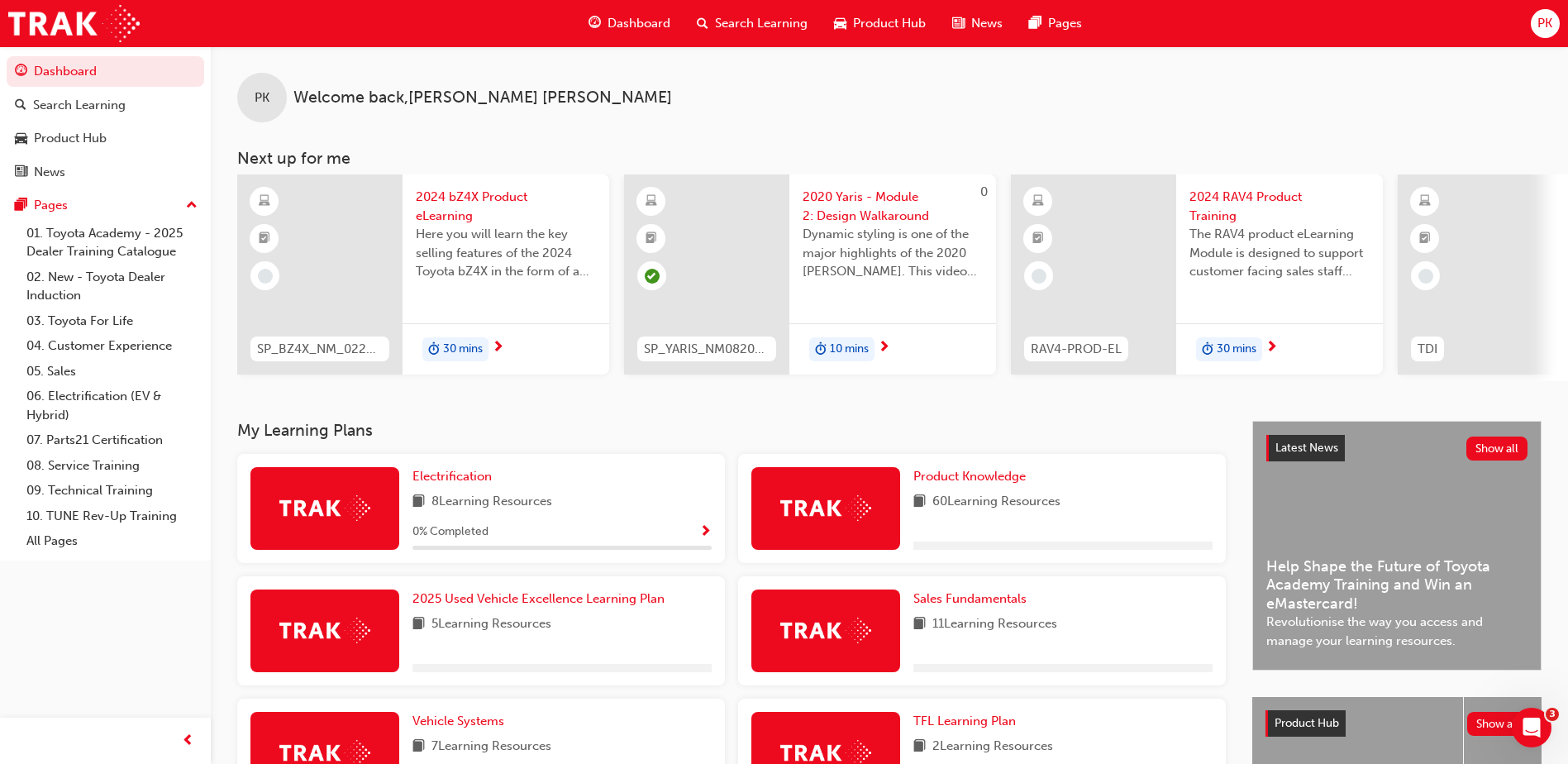
click at [975, 467] on div "Product Knowledge 60 Learning Resources" at bounding box center [982, 507] width 488 height 109
click at [974, 482] on span "Product Knowledge" at bounding box center [969, 476] width 112 height 15
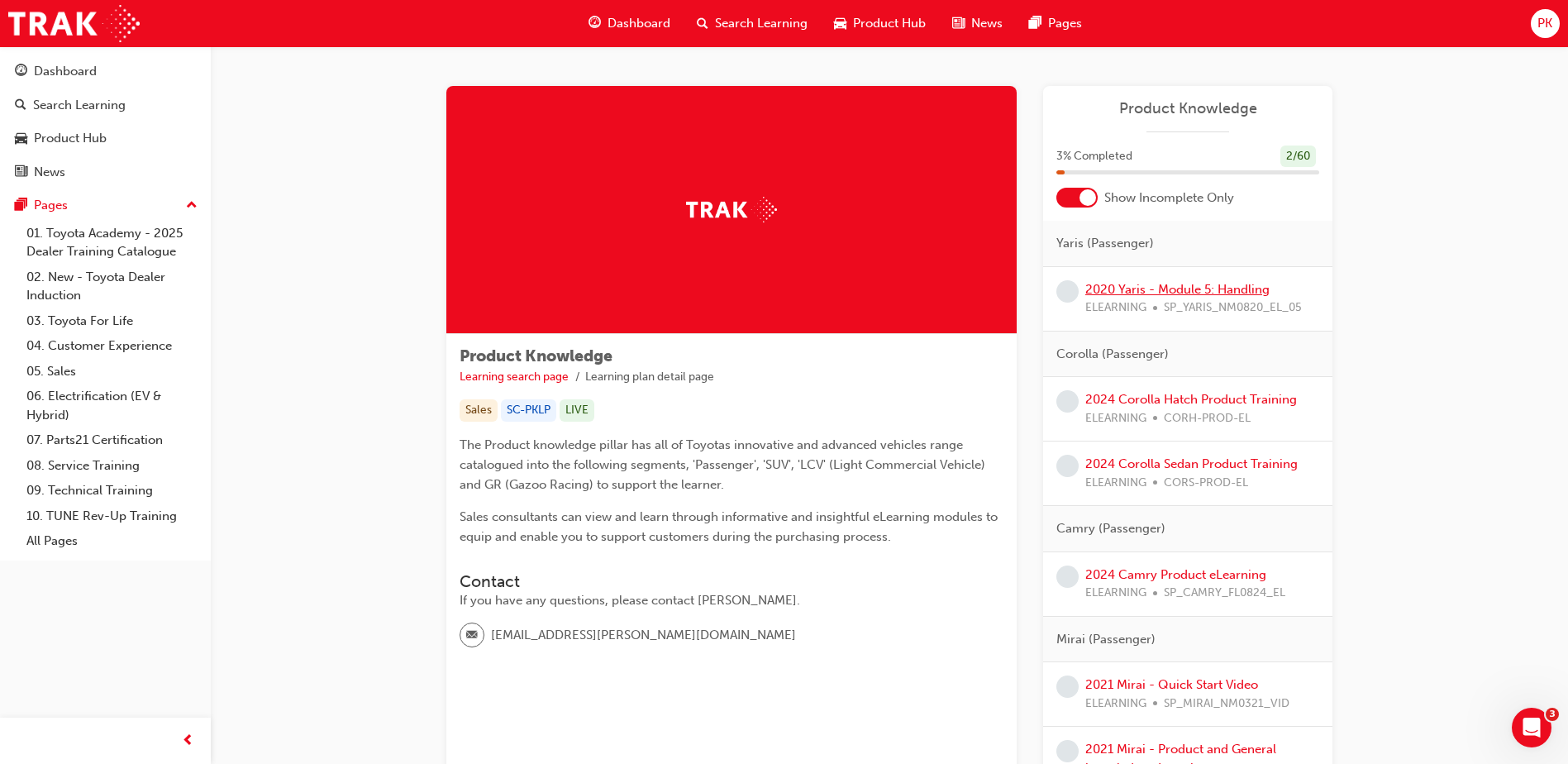
click at [1122, 282] on link "2020 Yaris - Module 5: Handling" at bounding box center [1177, 290] width 184 height 15
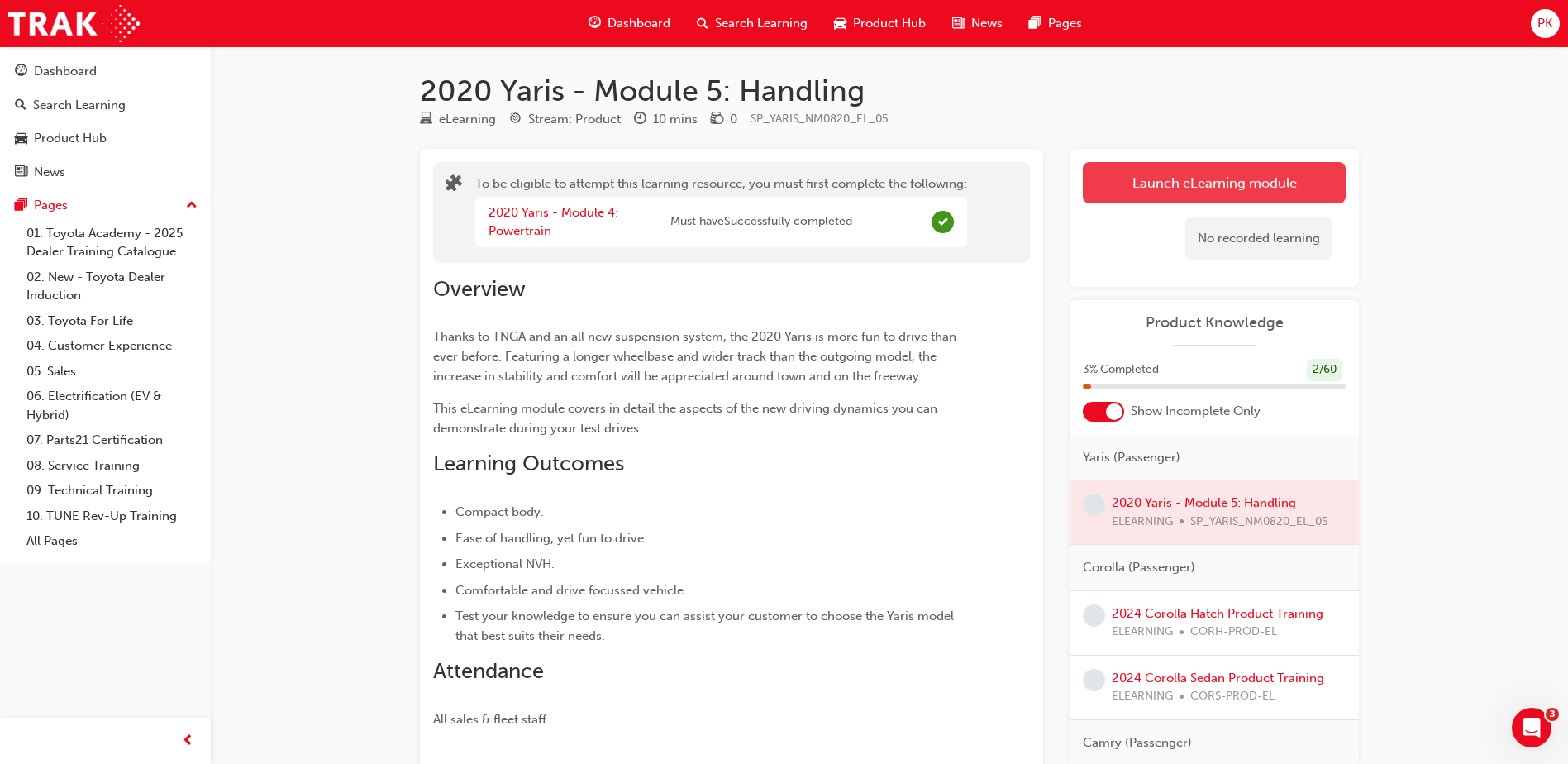
click at [1138, 182] on button "Launch eLearning module" at bounding box center [1214, 181] width 263 height 41
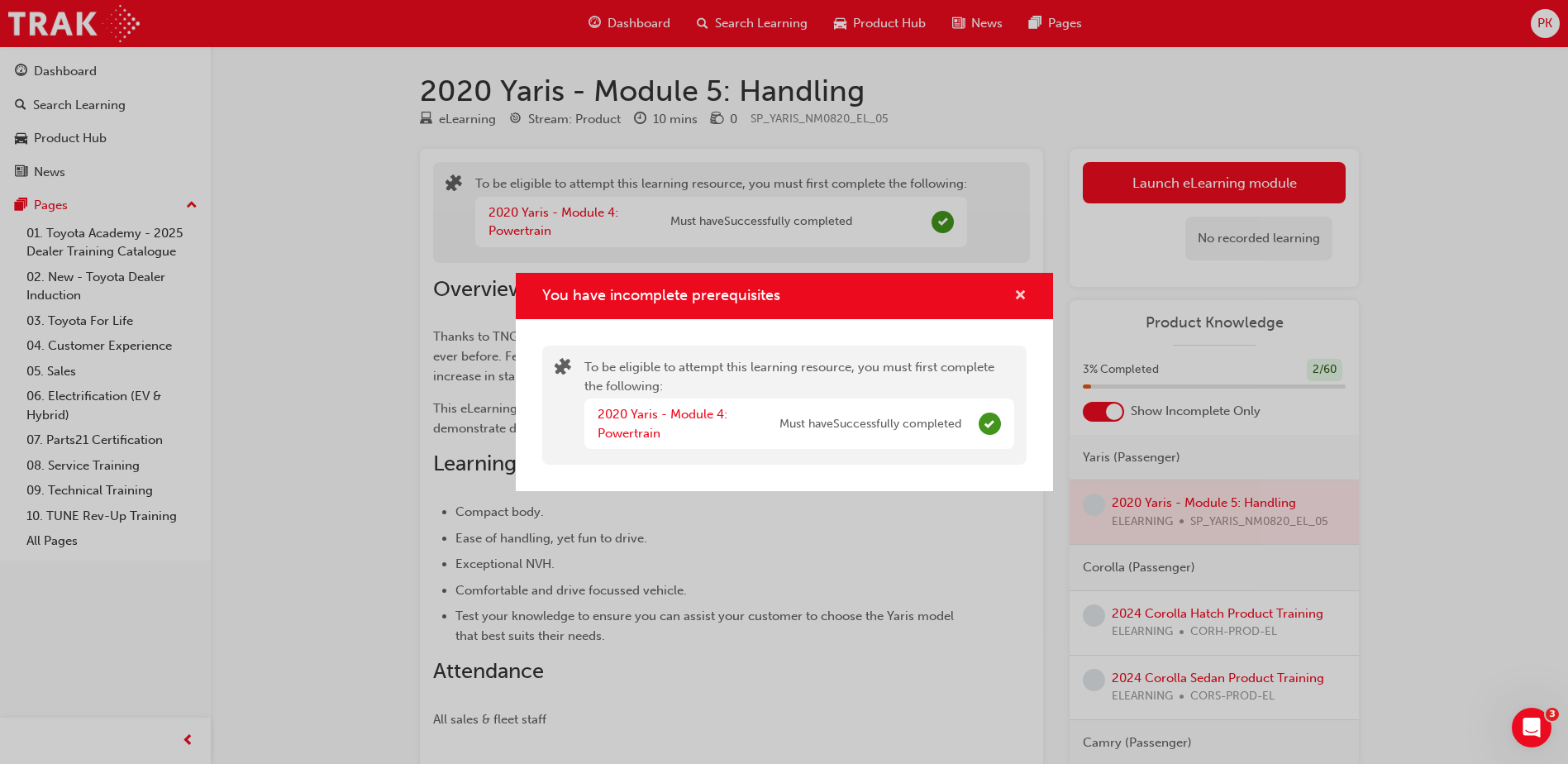
click at [1014, 299] on button "You have incomplete prerequisites" at bounding box center [1020, 296] width 12 height 21
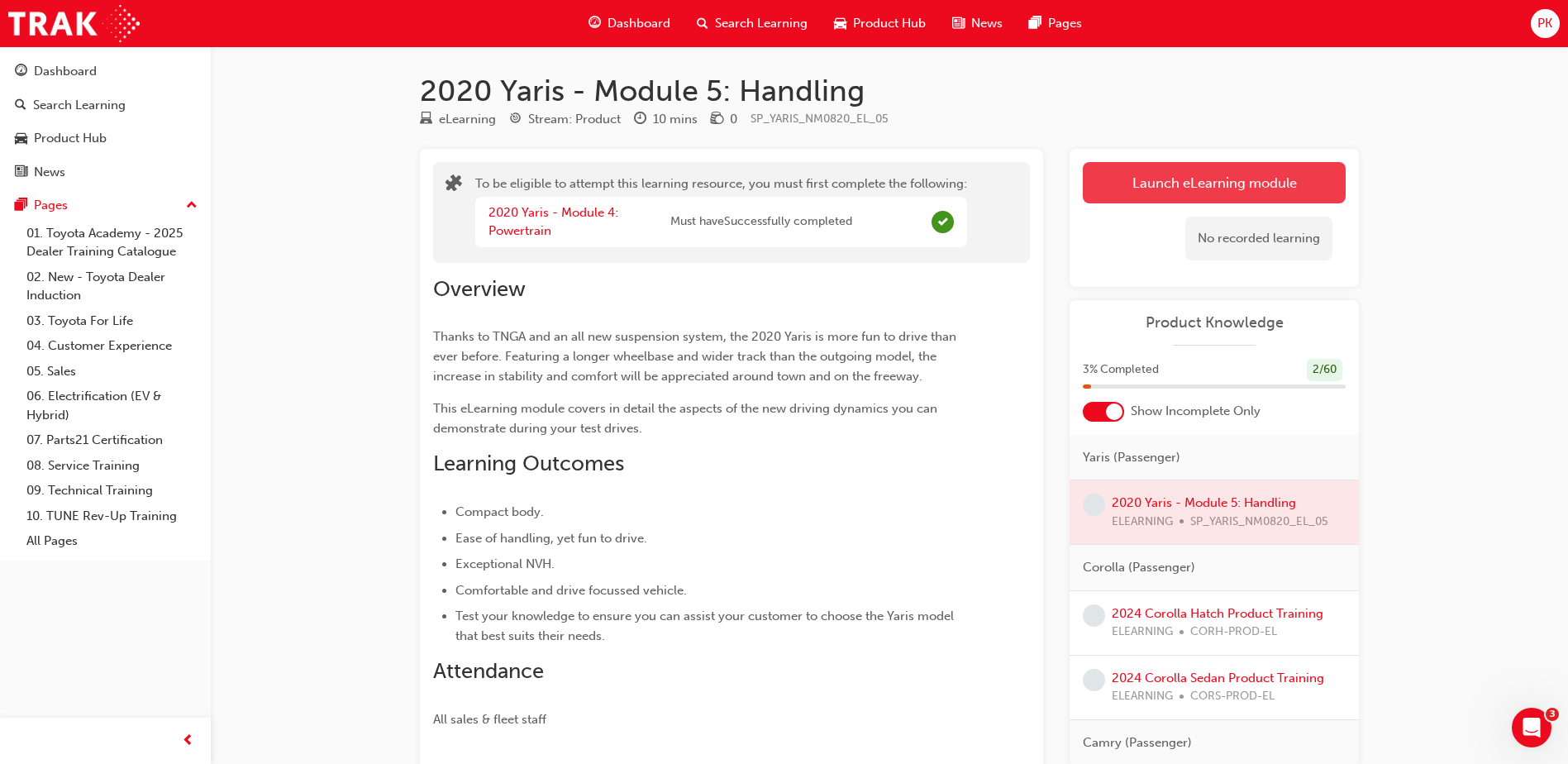
click at [1138, 192] on button "Launch eLearning module" at bounding box center [1214, 181] width 263 height 41
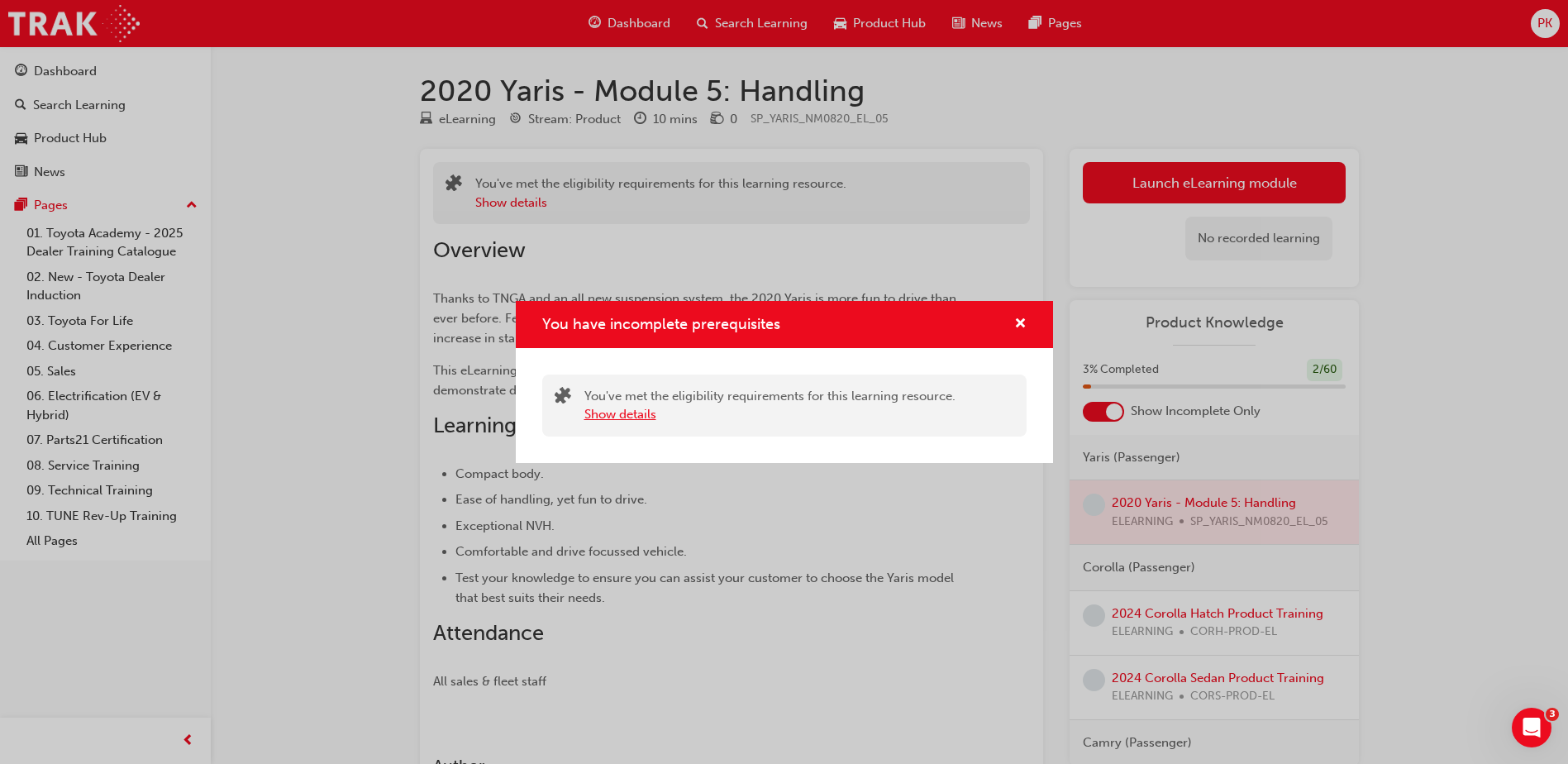
click at [611, 411] on button "Show details" at bounding box center [621, 414] width 72 height 19
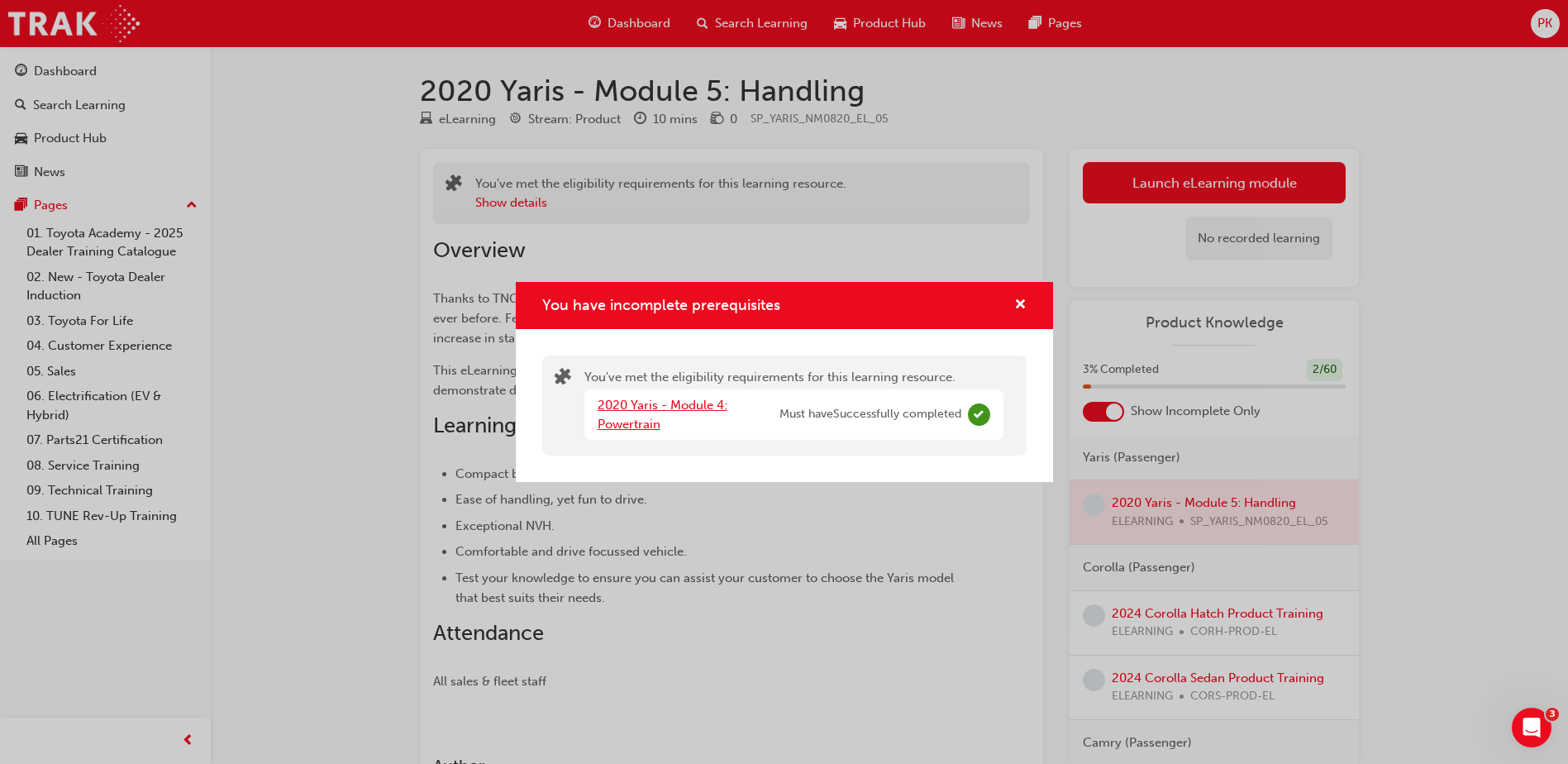
click at [640, 413] on div "2020 Yaris - Module 4: Powertrain" at bounding box center [688, 414] width 182 height 37
click at [698, 395] on div "2020 Yaris - Module 4: Powertrain Must have Successfully completed" at bounding box center [794, 414] width 419 height 50
click at [695, 400] on link "2020 Yaris - Module 4: Powertrain" at bounding box center [662, 414] width 130 height 34
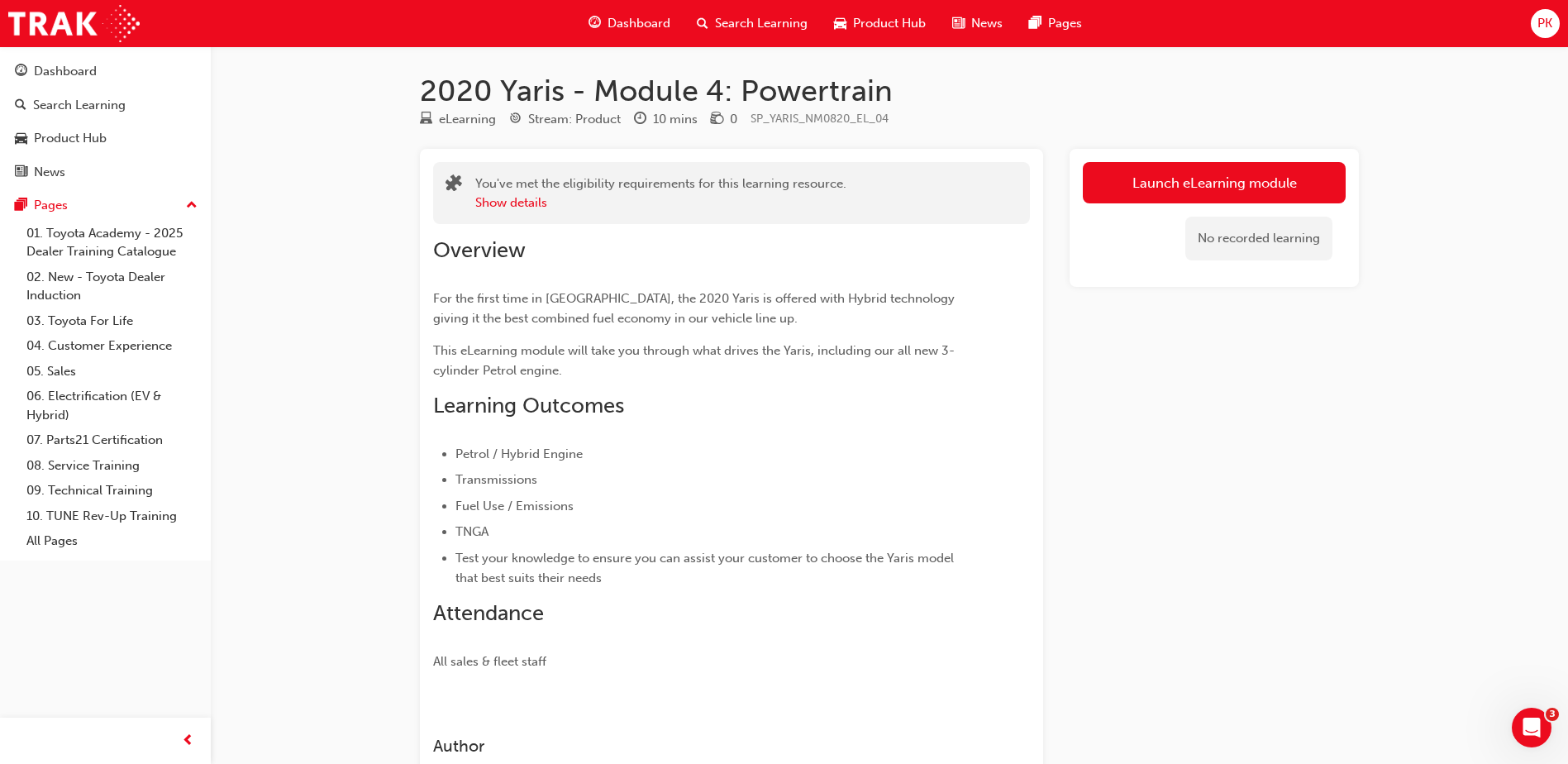
click at [695, 401] on h2 "Learning Outcomes" at bounding box center [701, 406] width 537 height 27
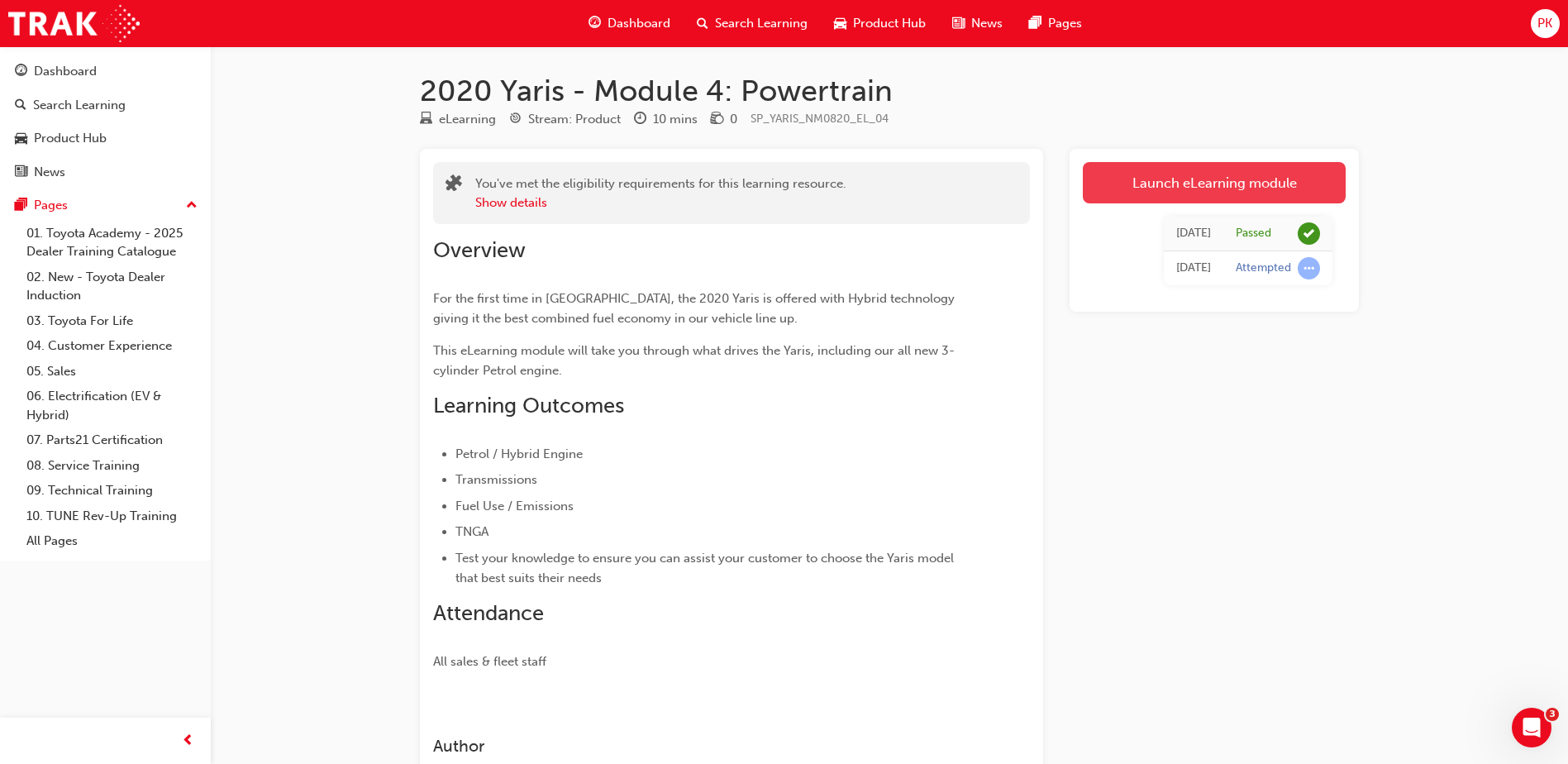
click at [1209, 184] on link "Launch eLearning module" at bounding box center [1214, 181] width 263 height 41
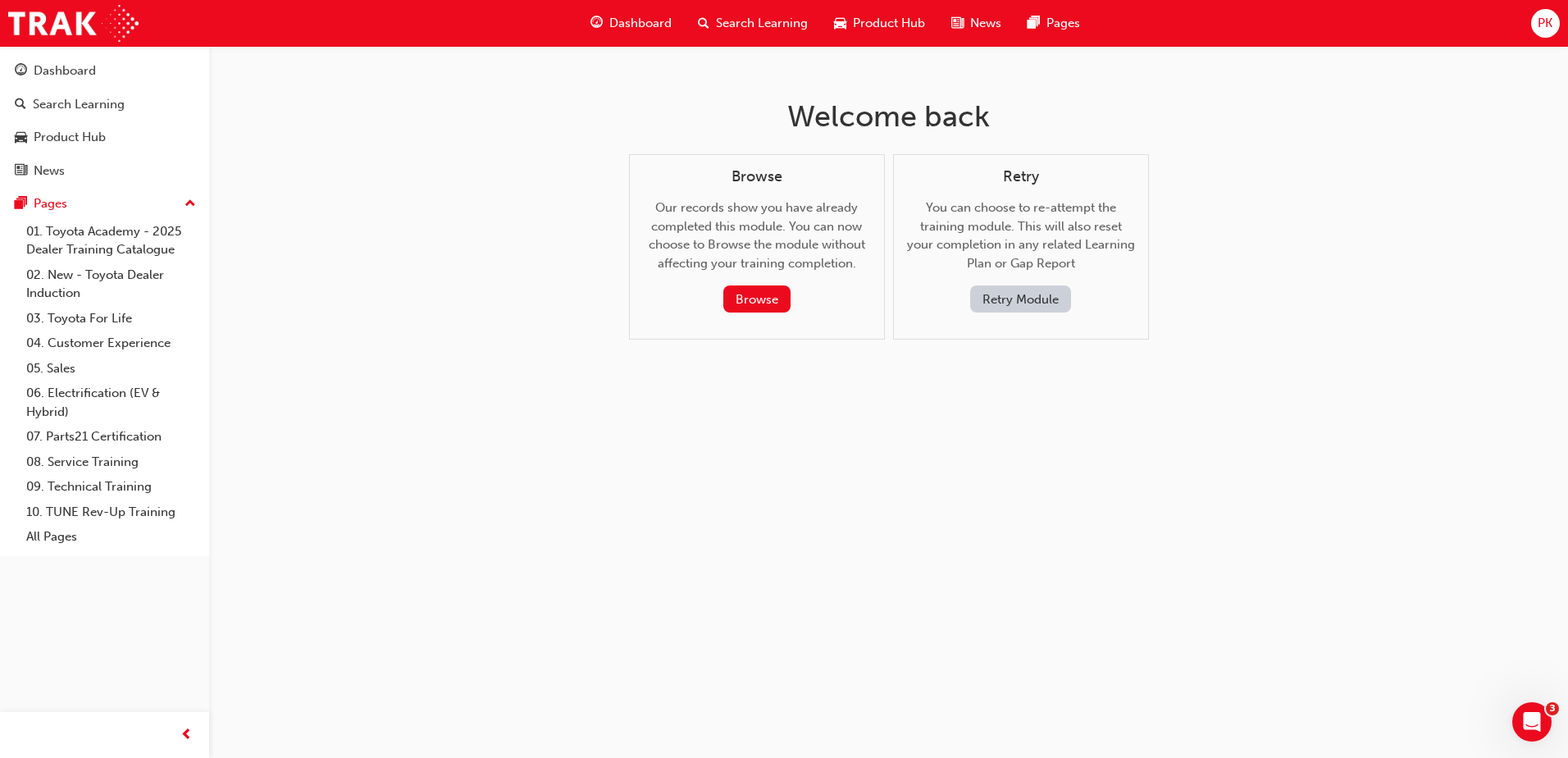
click at [1040, 302] on button "Retry Module" at bounding box center [1020, 299] width 101 height 27
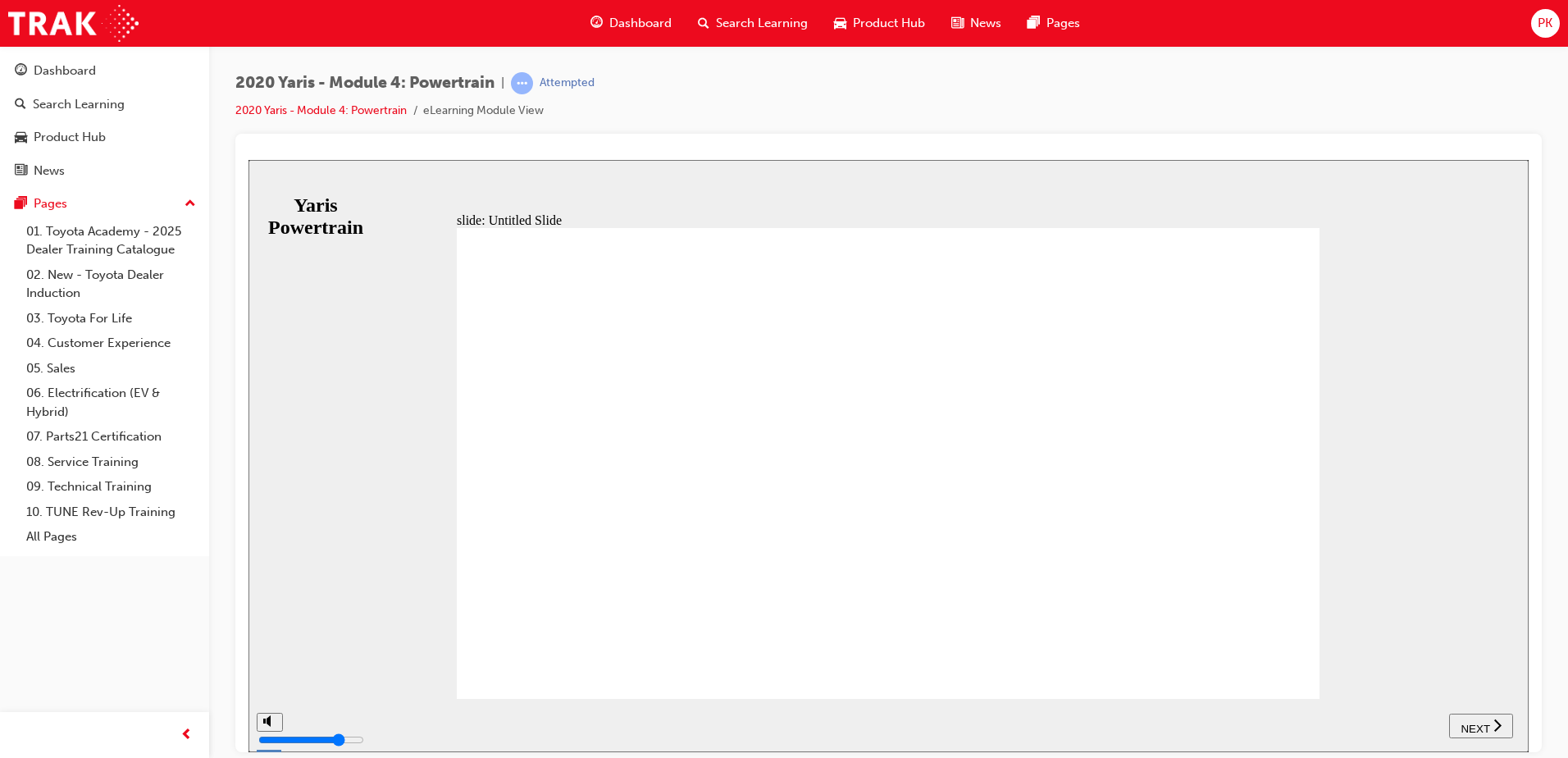
click at [1477, 727] on span "NEXT" at bounding box center [1475, 727] width 28 height 12
click at [1477, 727] on span "NEXT" at bounding box center [1483, 727] width 28 height 12
click at [1477, 727] on span "NEXT" at bounding box center [1475, 727] width 28 height 12
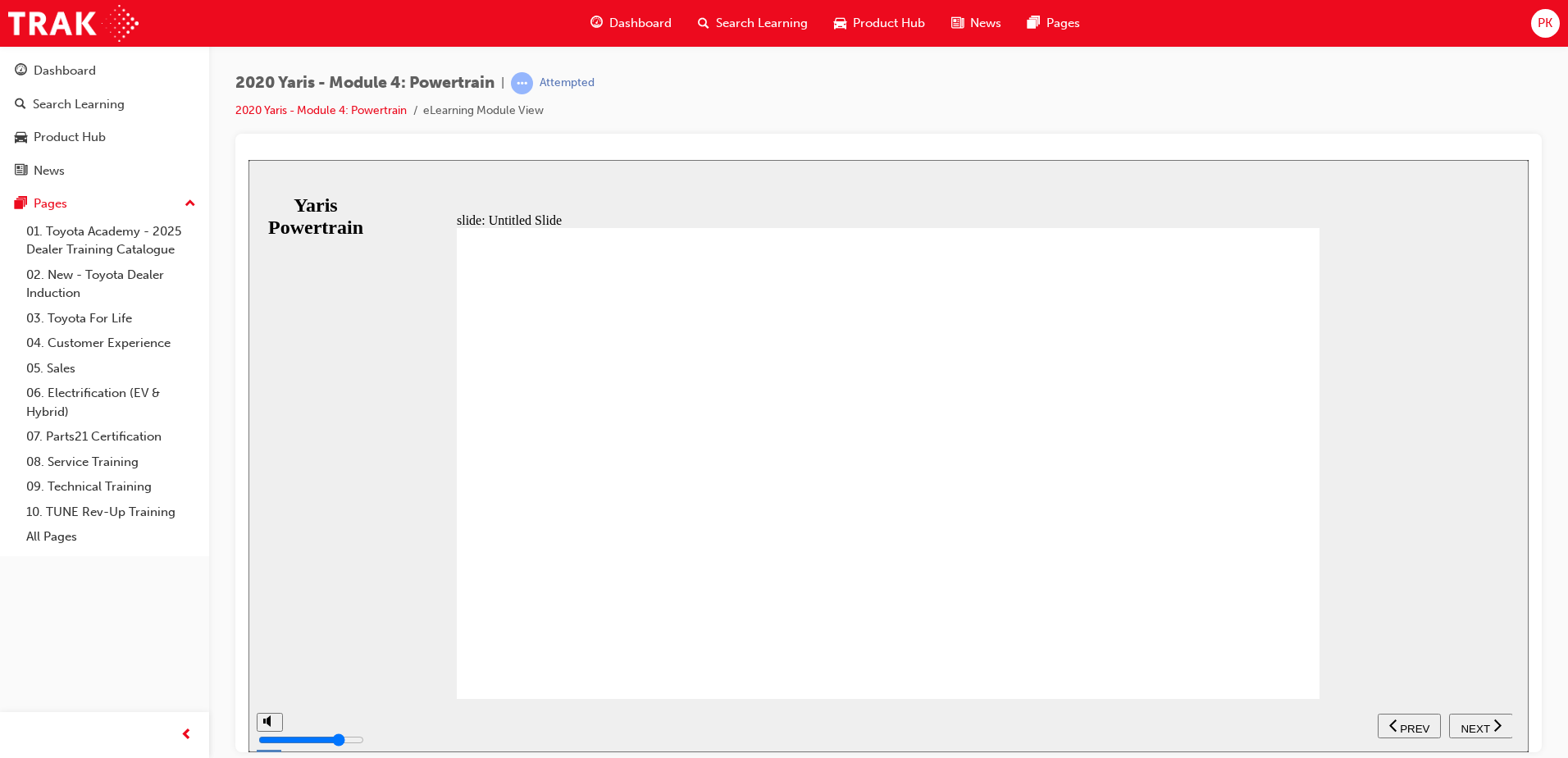
click at [1477, 727] on span "NEXT" at bounding box center [1475, 727] width 28 height 12
click at [1477, 727] on span "NEXT" at bounding box center [1483, 727] width 28 height 12
click at [1477, 727] on span "NEXT" at bounding box center [1475, 727] width 28 height 12
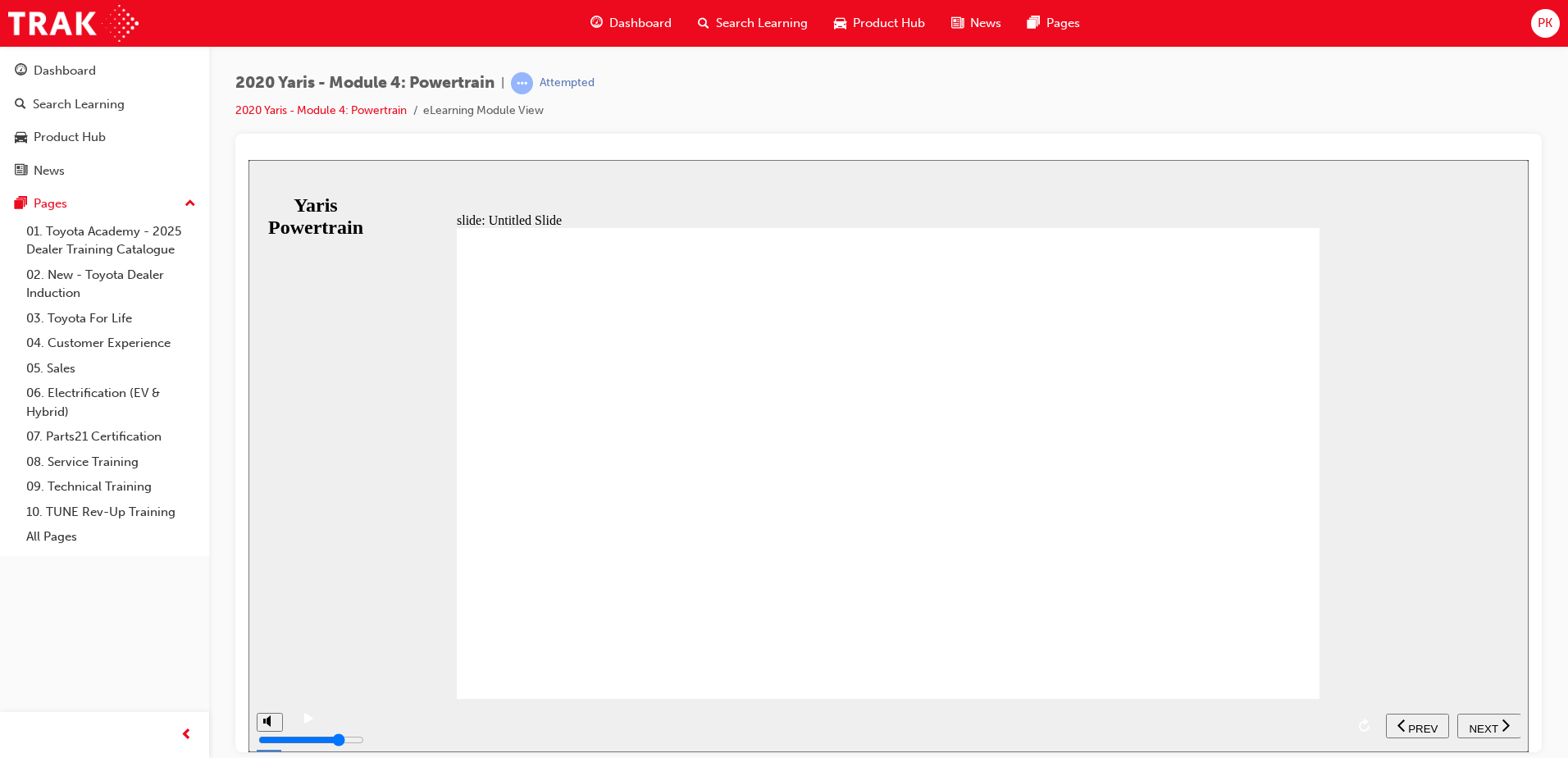
click at [1477, 727] on span "NEXT" at bounding box center [1483, 727] width 28 height 12
click at [1477, 727] on span "NEXT" at bounding box center [1475, 727] width 28 height 12
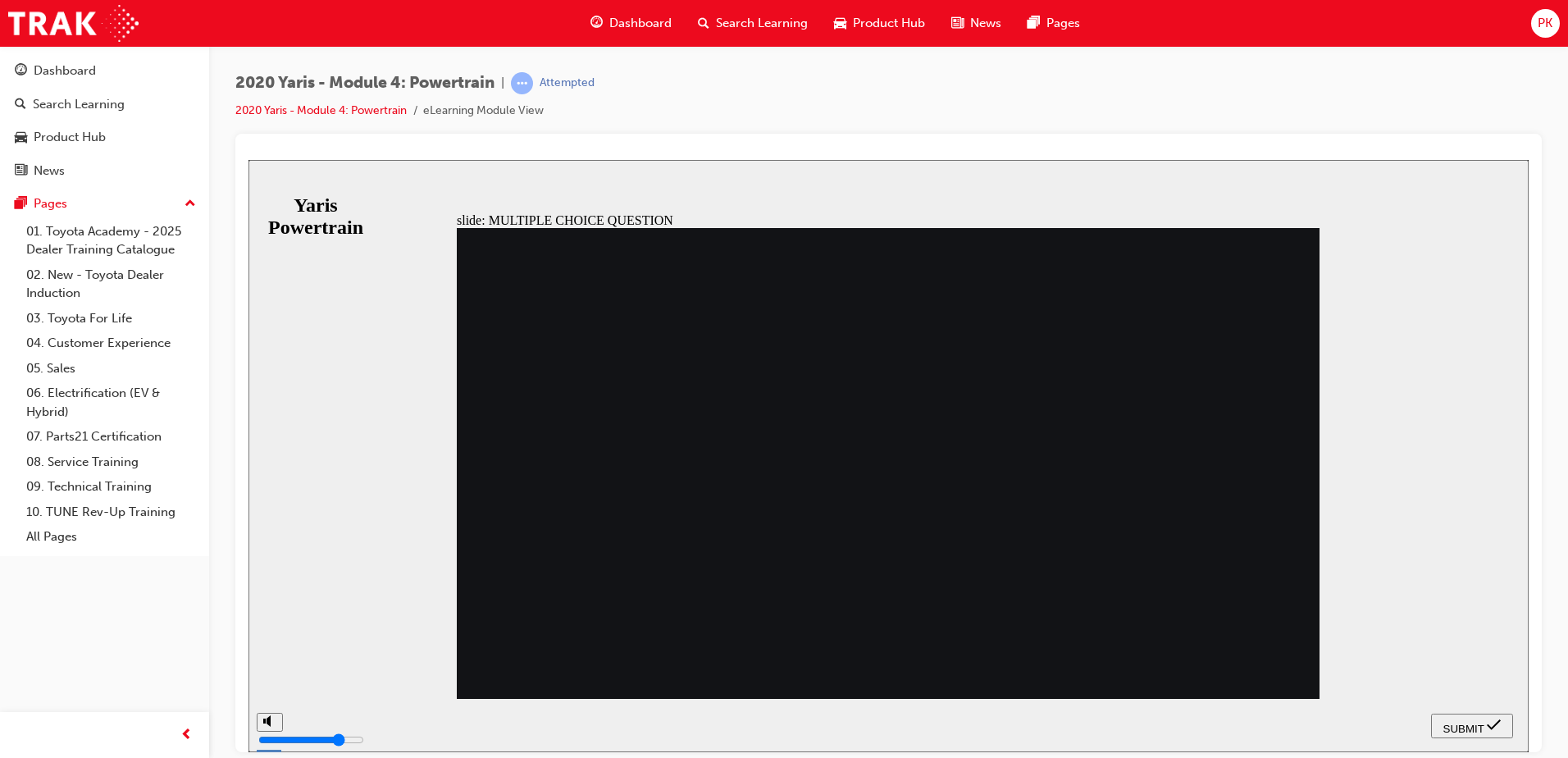
radio input "true"
click at [1459, 721] on span "SUBMIT" at bounding box center [1463, 727] width 41 height 12
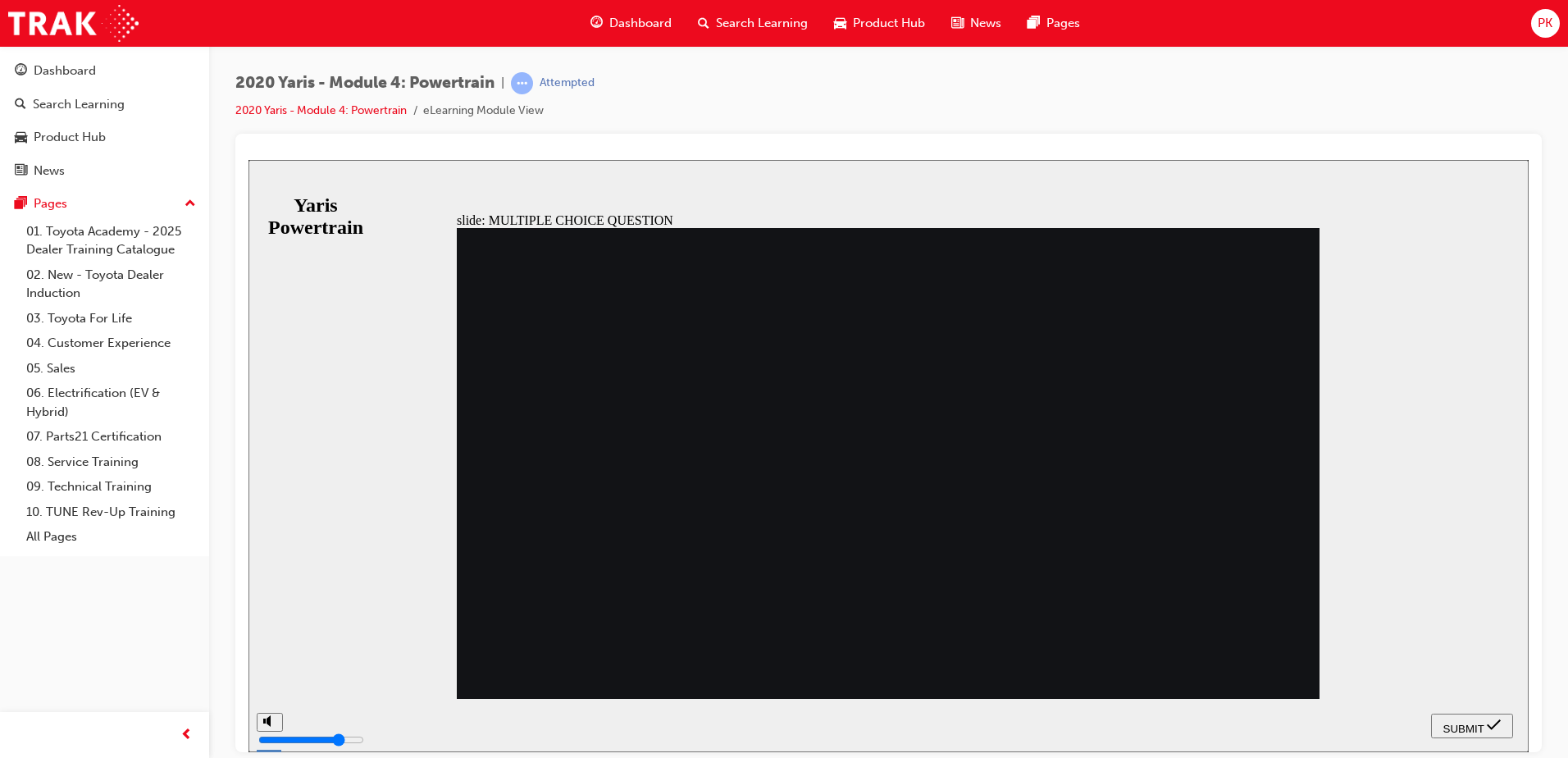
radio input "true"
click at [1457, 721] on span "SUBMIT" at bounding box center [1463, 727] width 41 height 12
radio input "true"
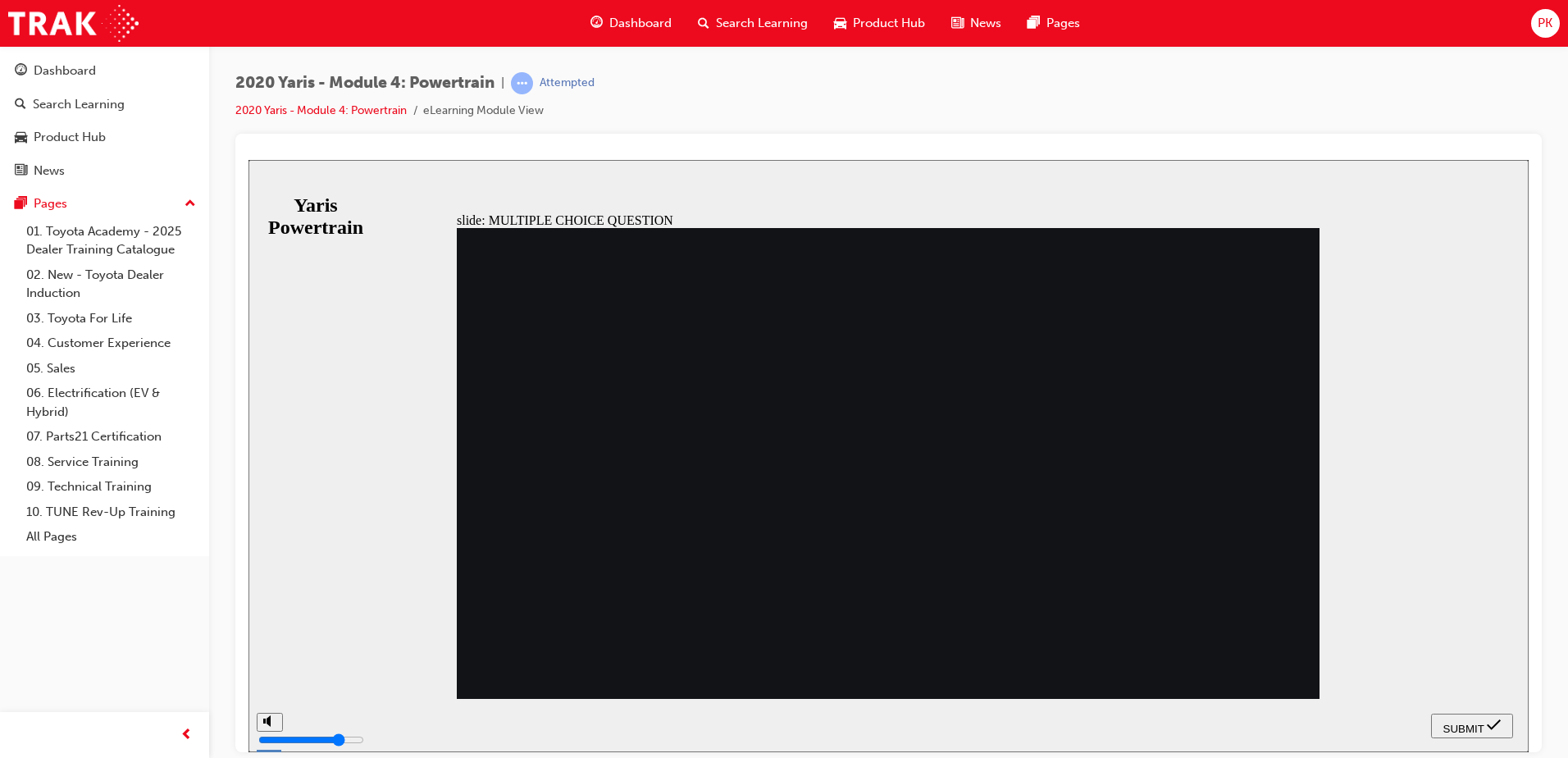
click at [1486, 721] on div "SUBMIT" at bounding box center [1472, 725] width 69 height 17
radio input "true"
click at [1477, 722] on span "SUBMIT" at bounding box center [1463, 727] width 41 height 12
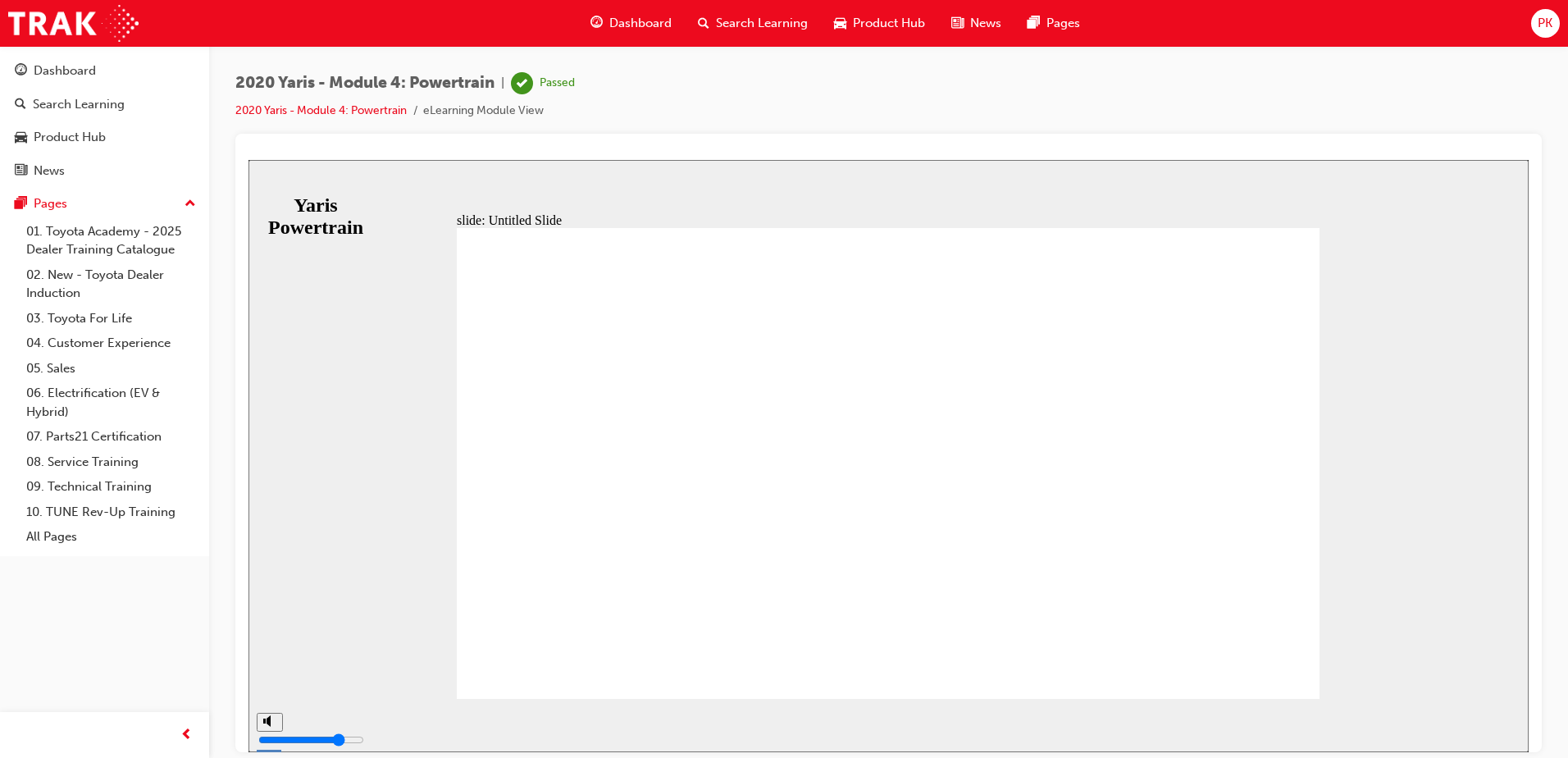
click at [613, 20] on span "Dashboard" at bounding box center [640, 24] width 62 height 19
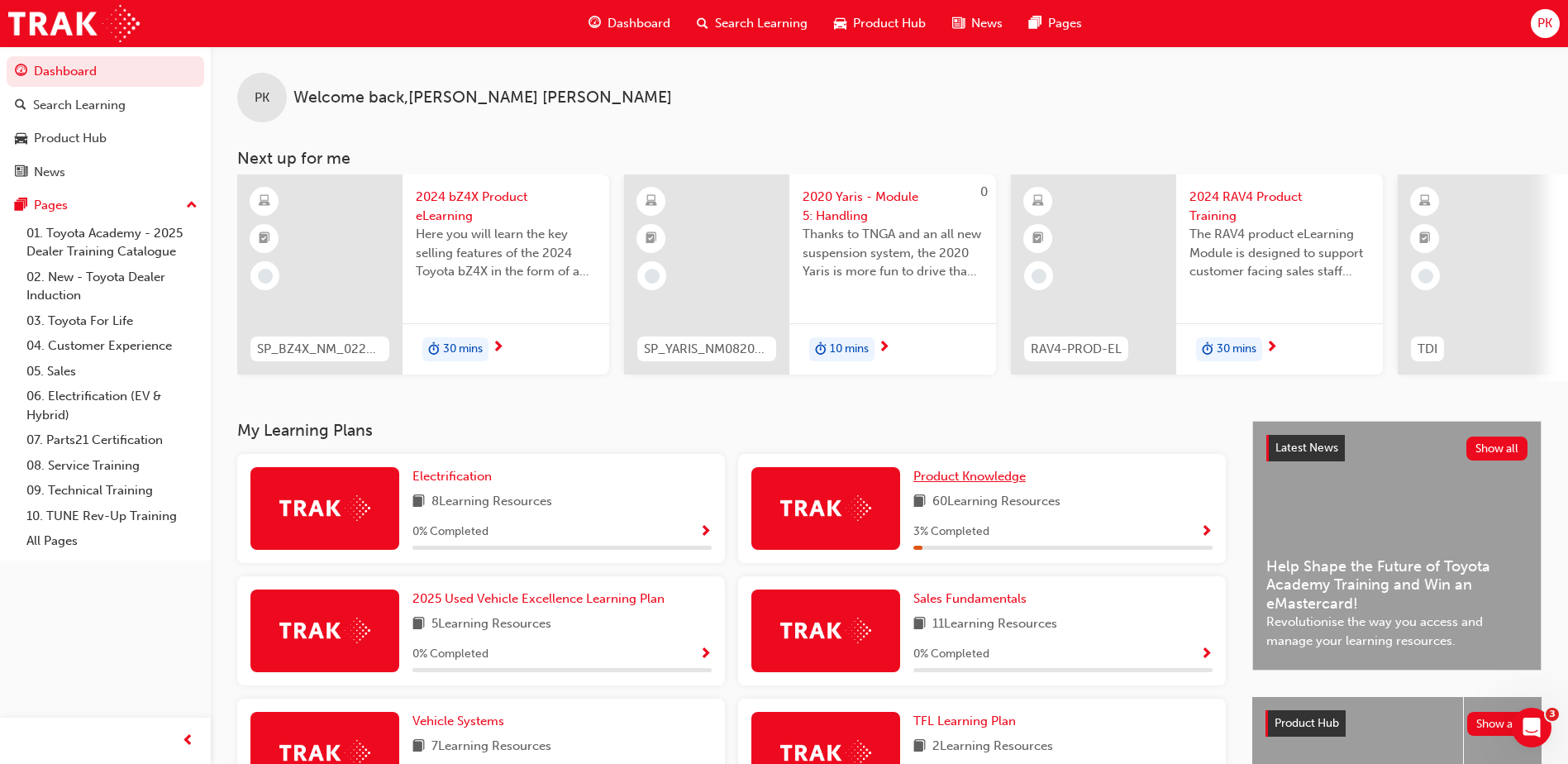
click at [929, 476] on span "Product Knowledge" at bounding box center [969, 476] width 112 height 15
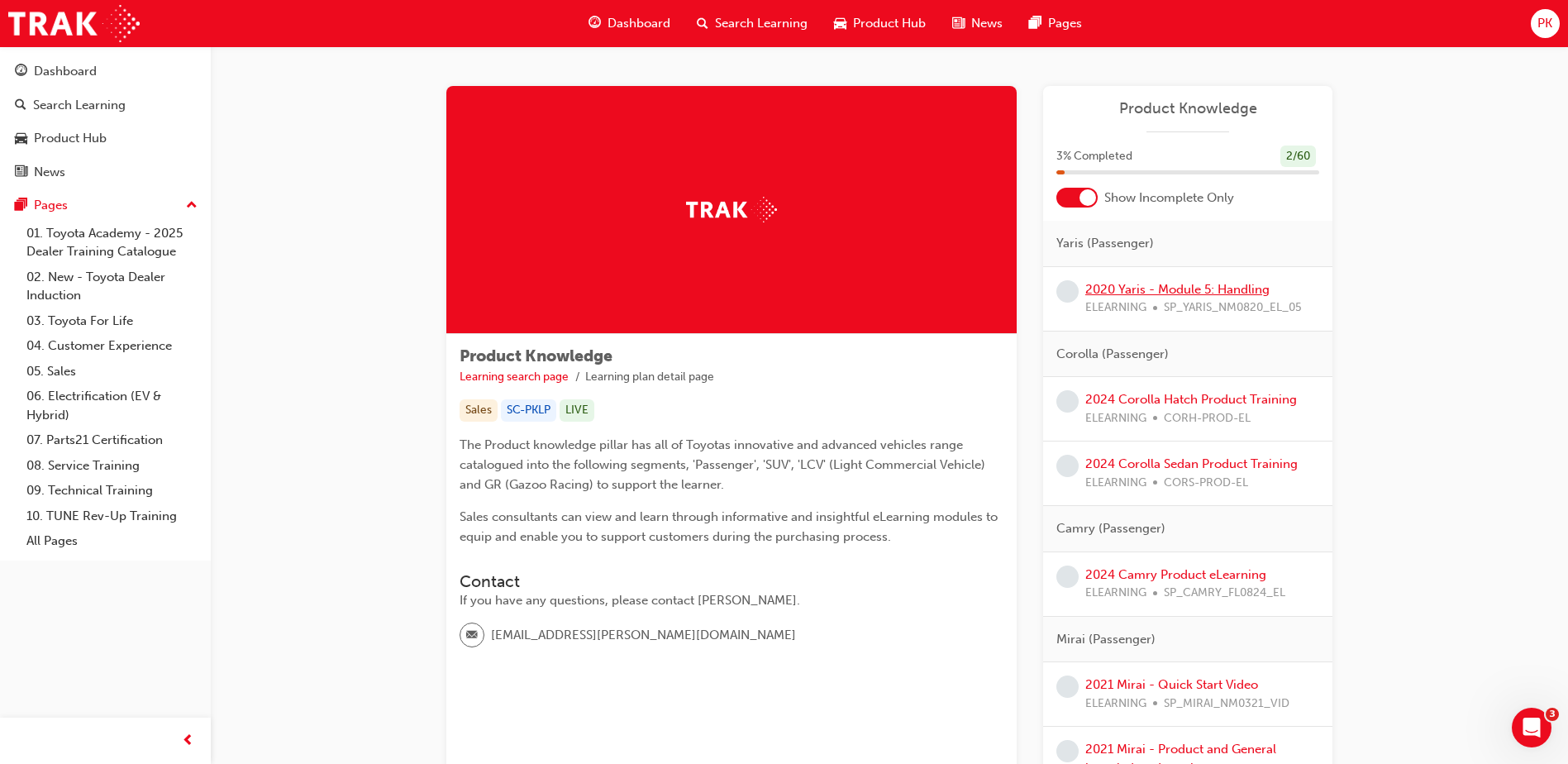
click at [1124, 290] on link "2020 Yaris - Module 5: Handling" at bounding box center [1177, 290] width 184 height 15
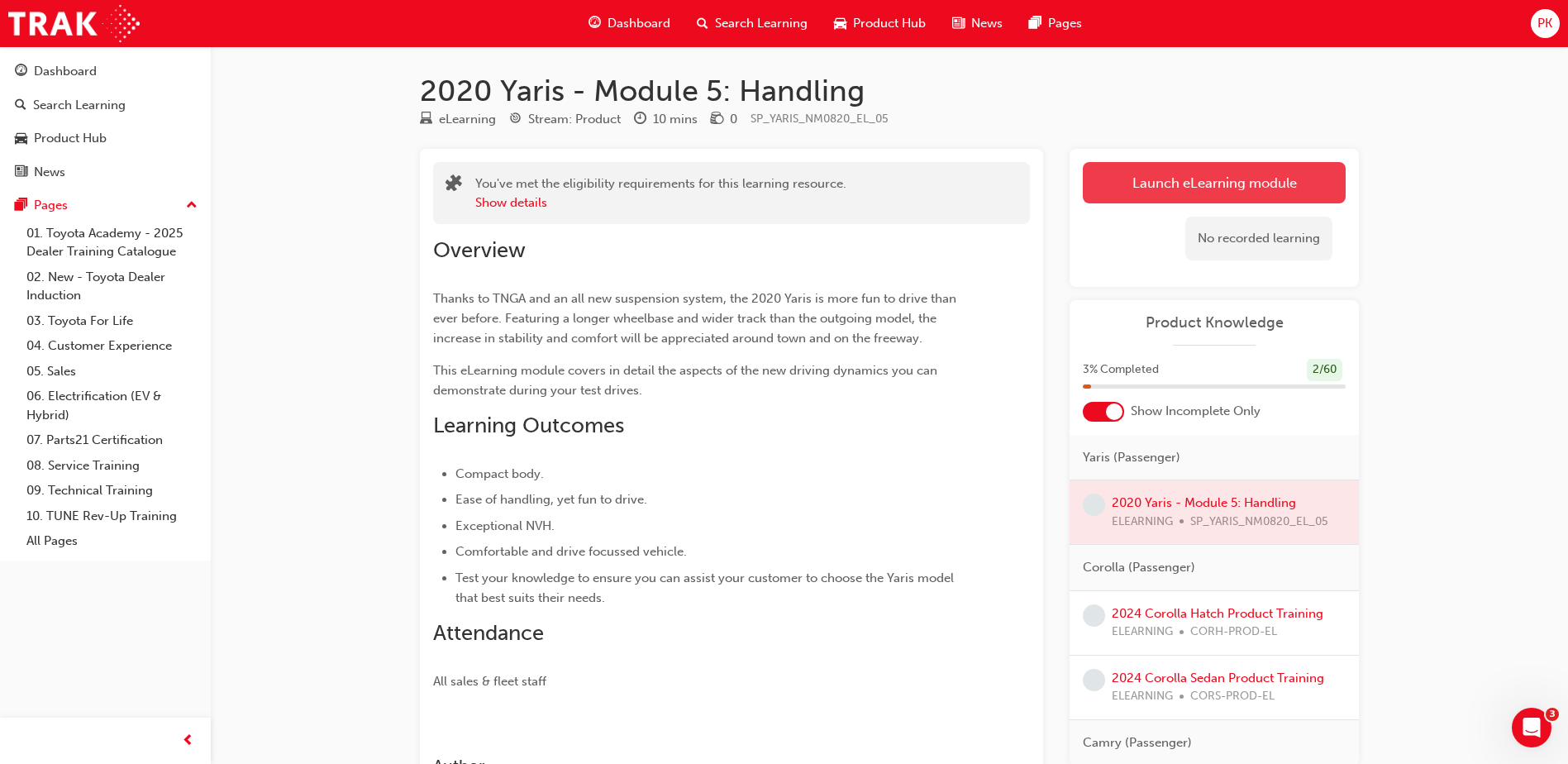
click at [1126, 191] on link "Launch eLearning module" at bounding box center [1214, 181] width 263 height 41
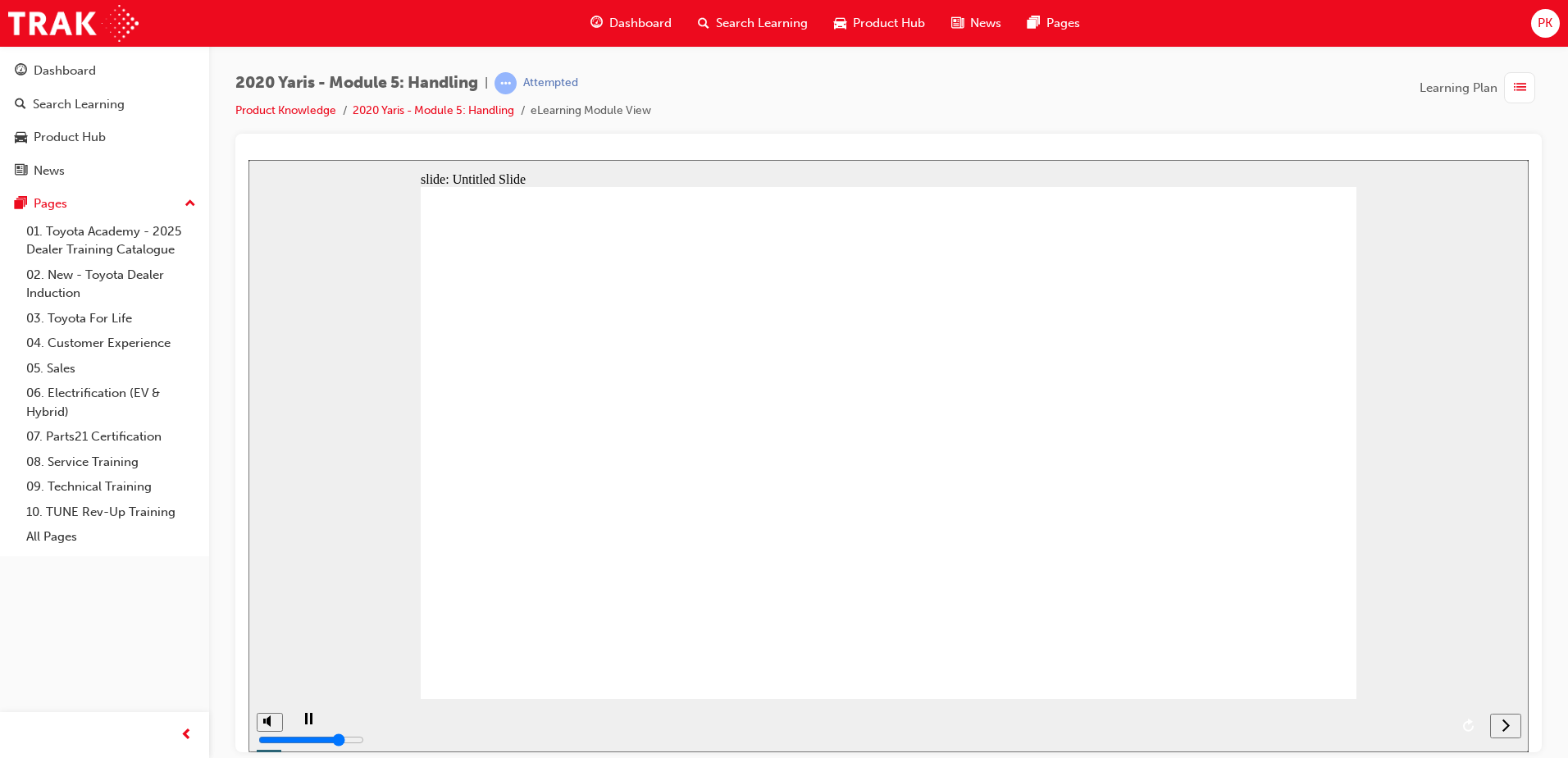
click at [1501, 721] on div "next" at bounding box center [1505, 725] width 18 height 17
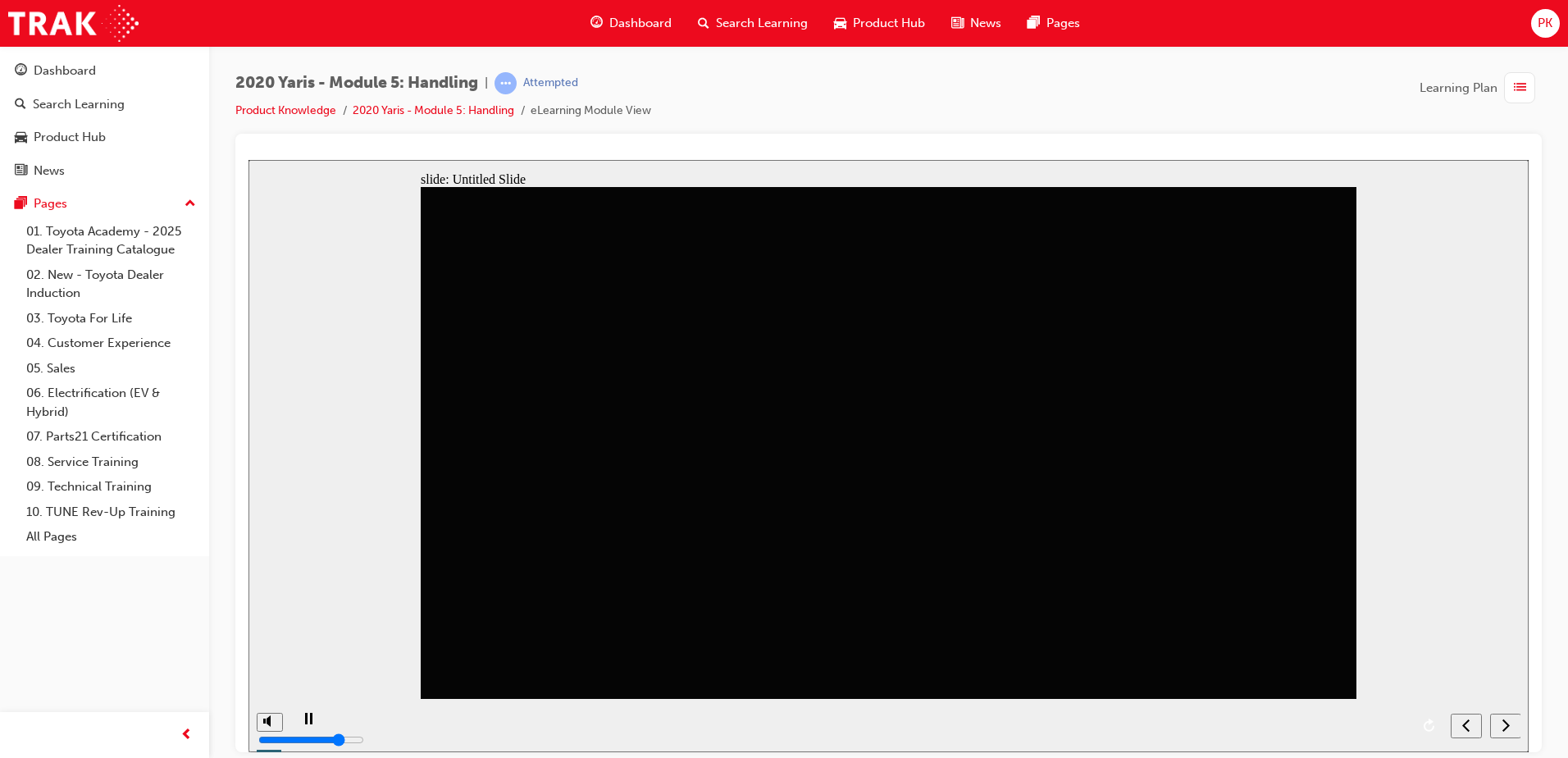
click at [1501, 721] on div "next" at bounding box center [1505, 725] width 18 height 17
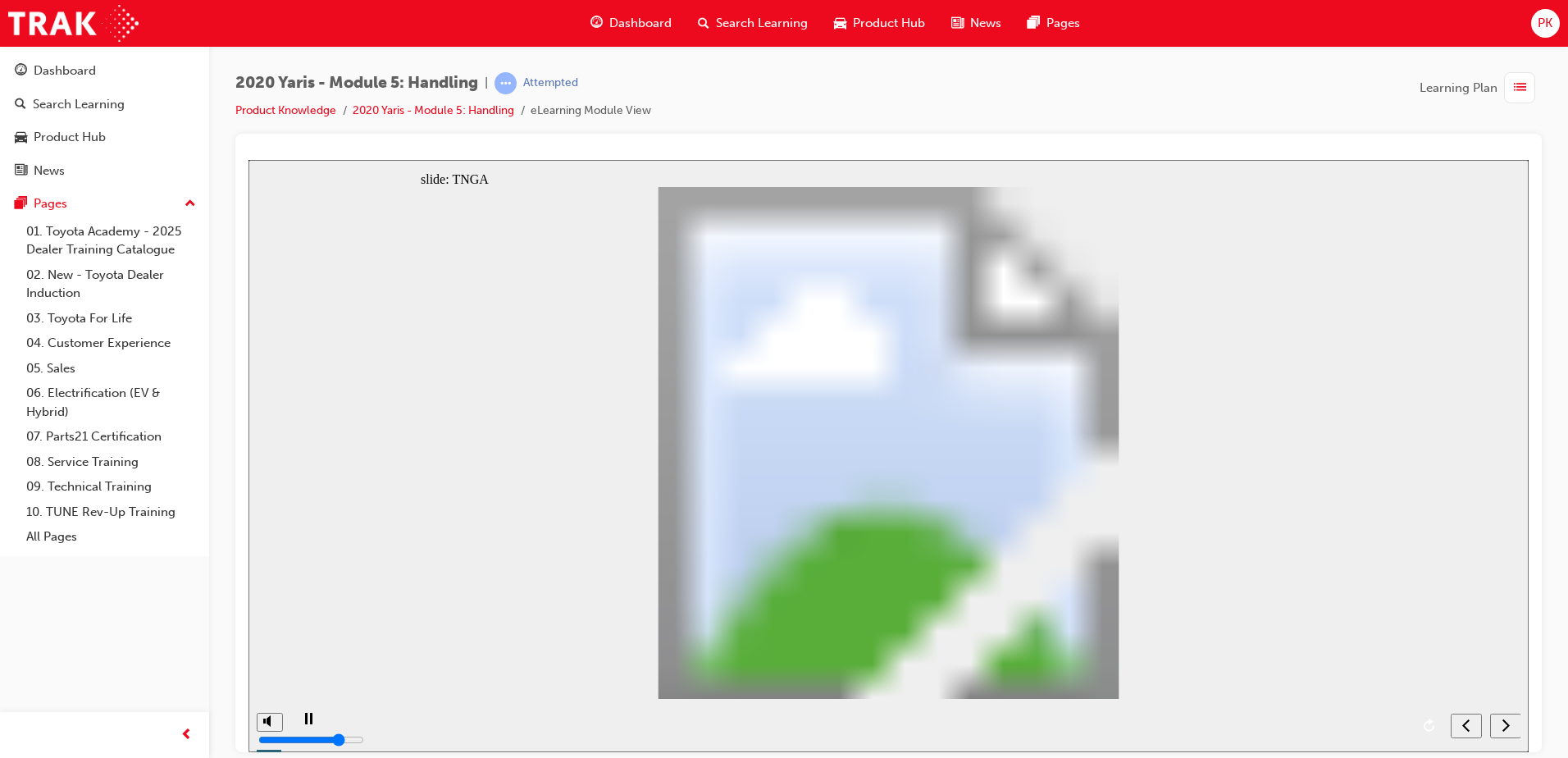
click at [1501, 721] on div "next" at bounding box center [1505, 725] width 18 height 17
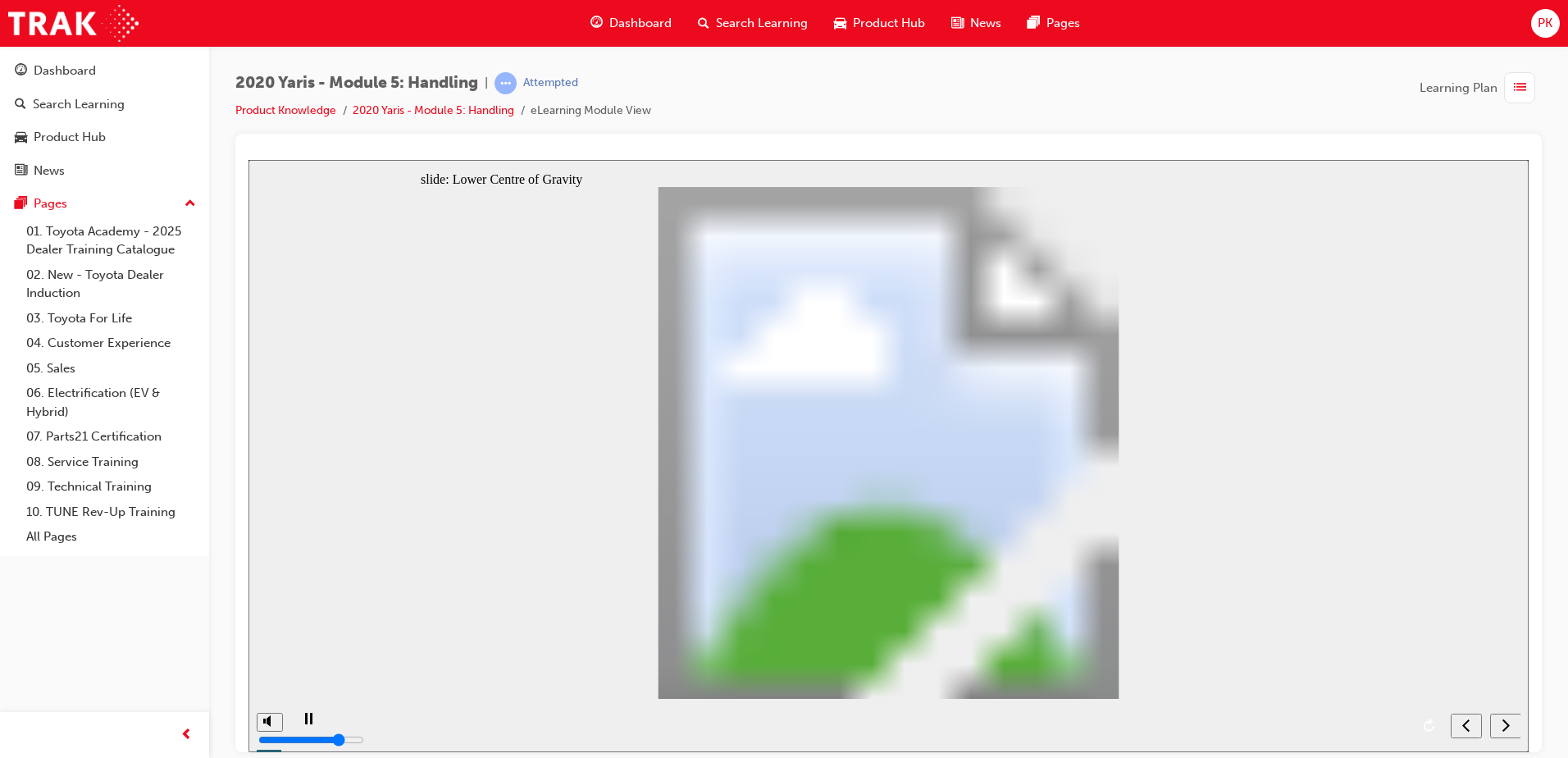
click at [1501, 721] on div "next" at bounding box center [1505, 725] width 18 height 17
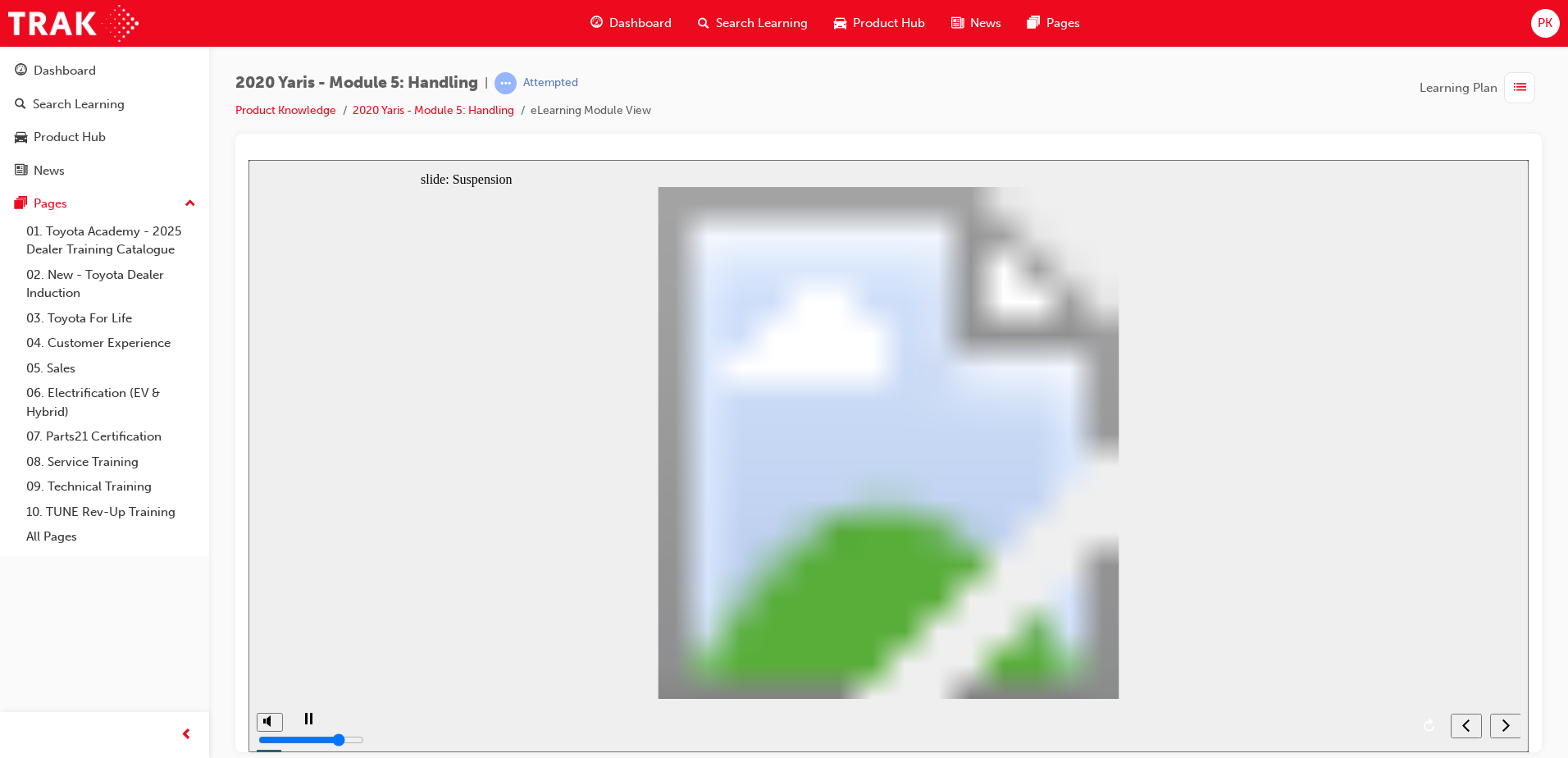
click at [1502, 724] on icon "next" at bounding box center [1506, 724] width 8 height 15
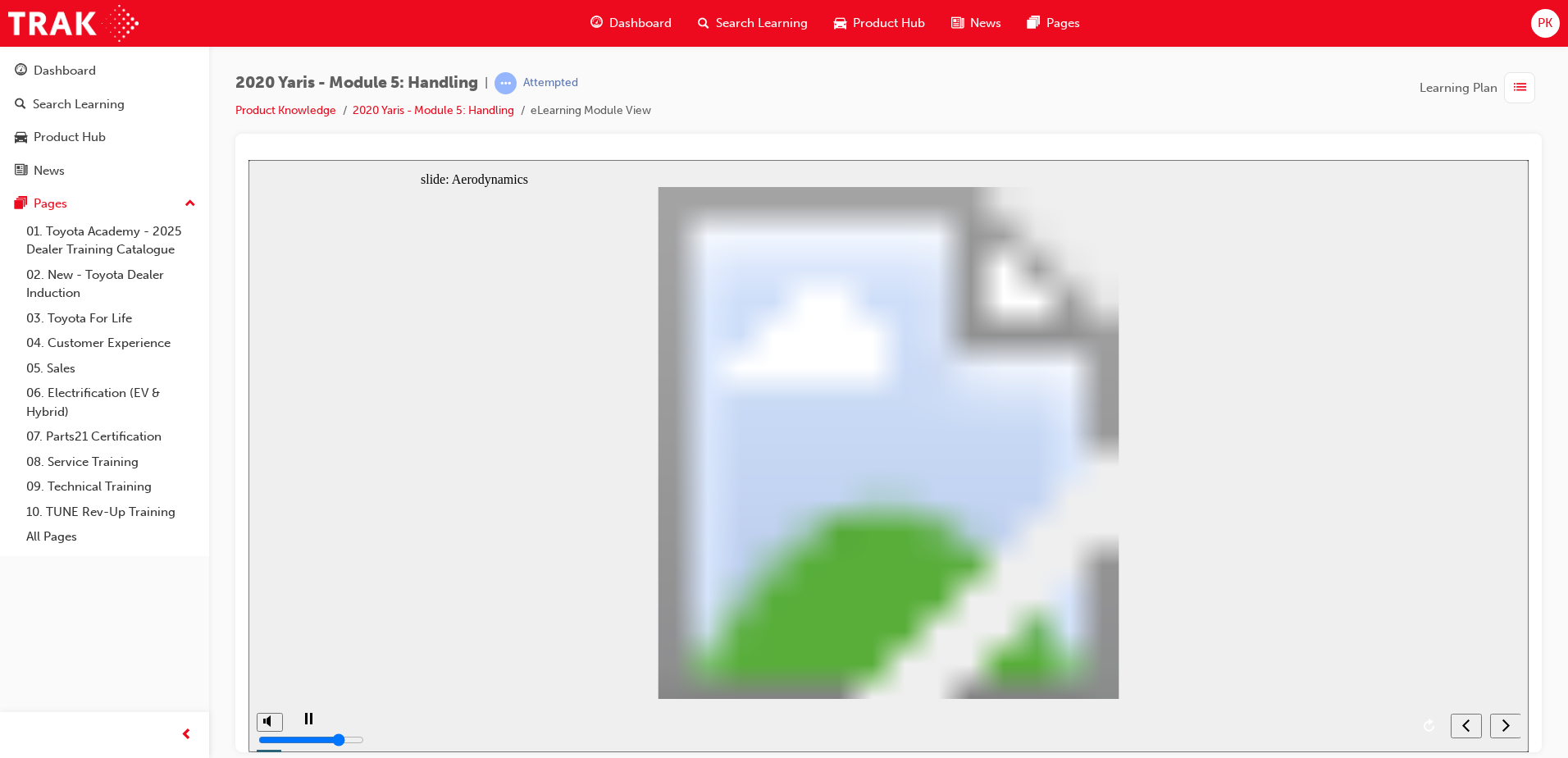
click at [1502, 724] on icon "next" at bounding box center [1506, 724] width 8 height 15
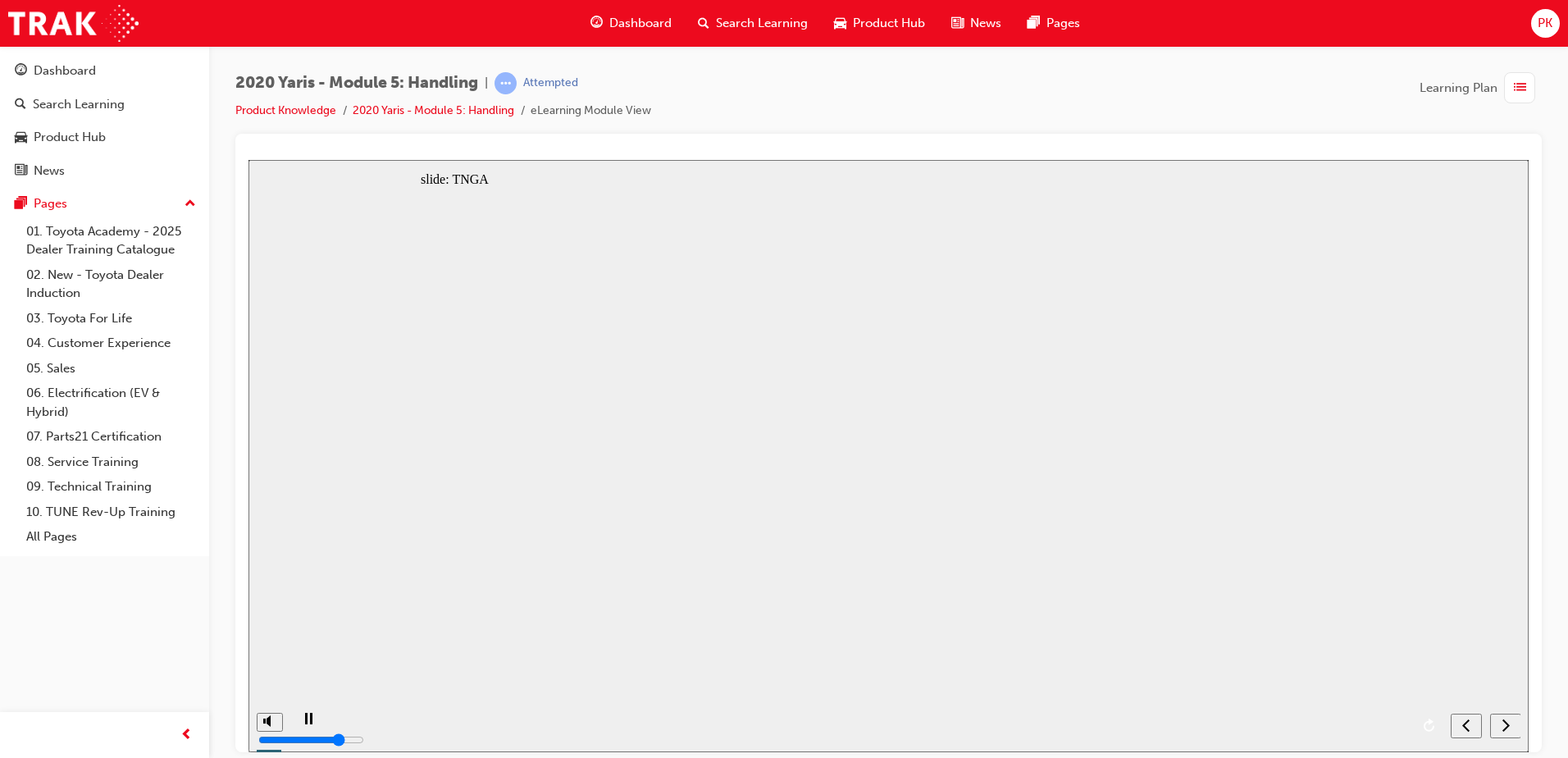
click at [1502, 724] on icon "next" at bounding box center [1506, 724] width 8 height 15
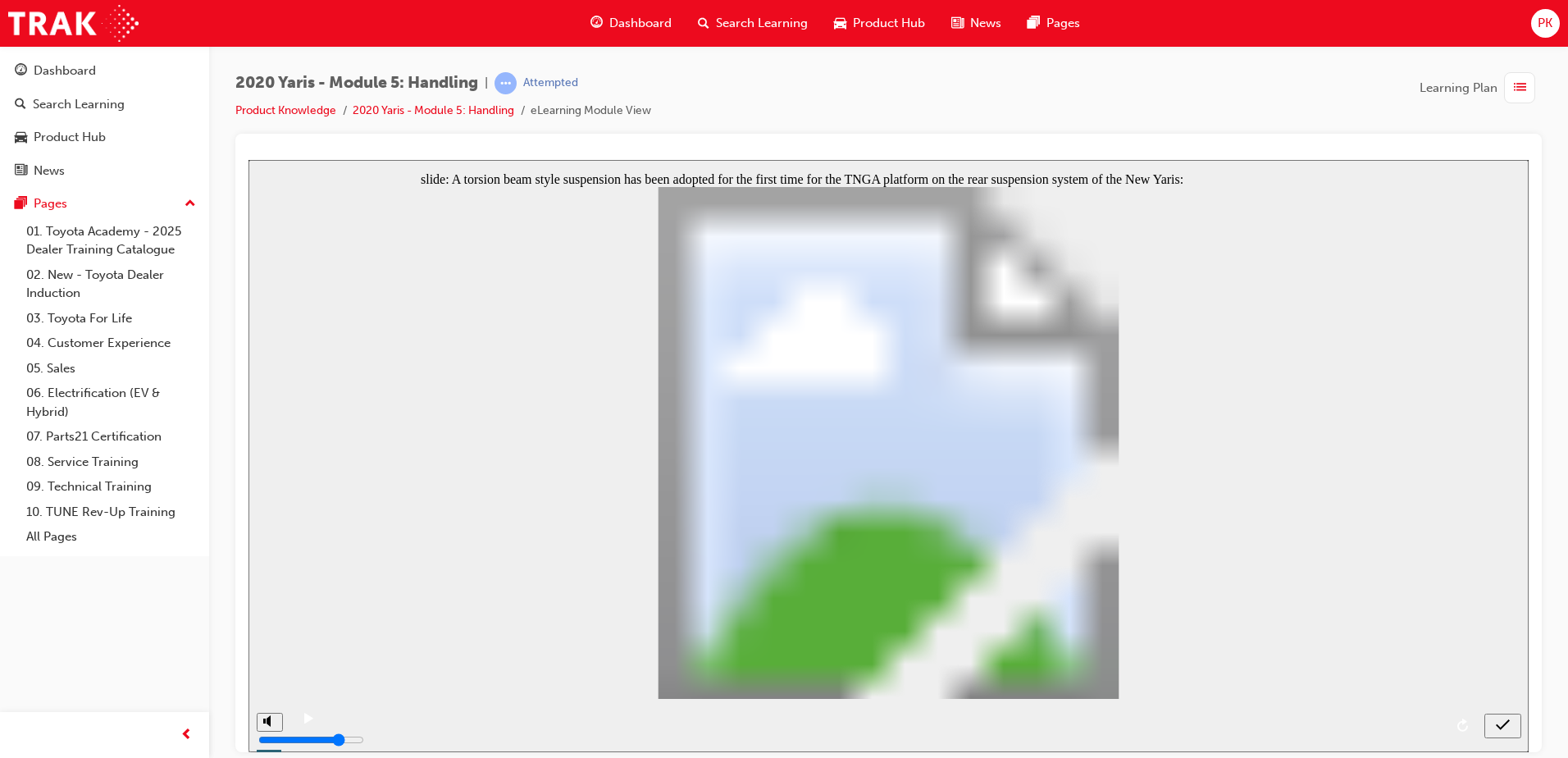
radio input "true"
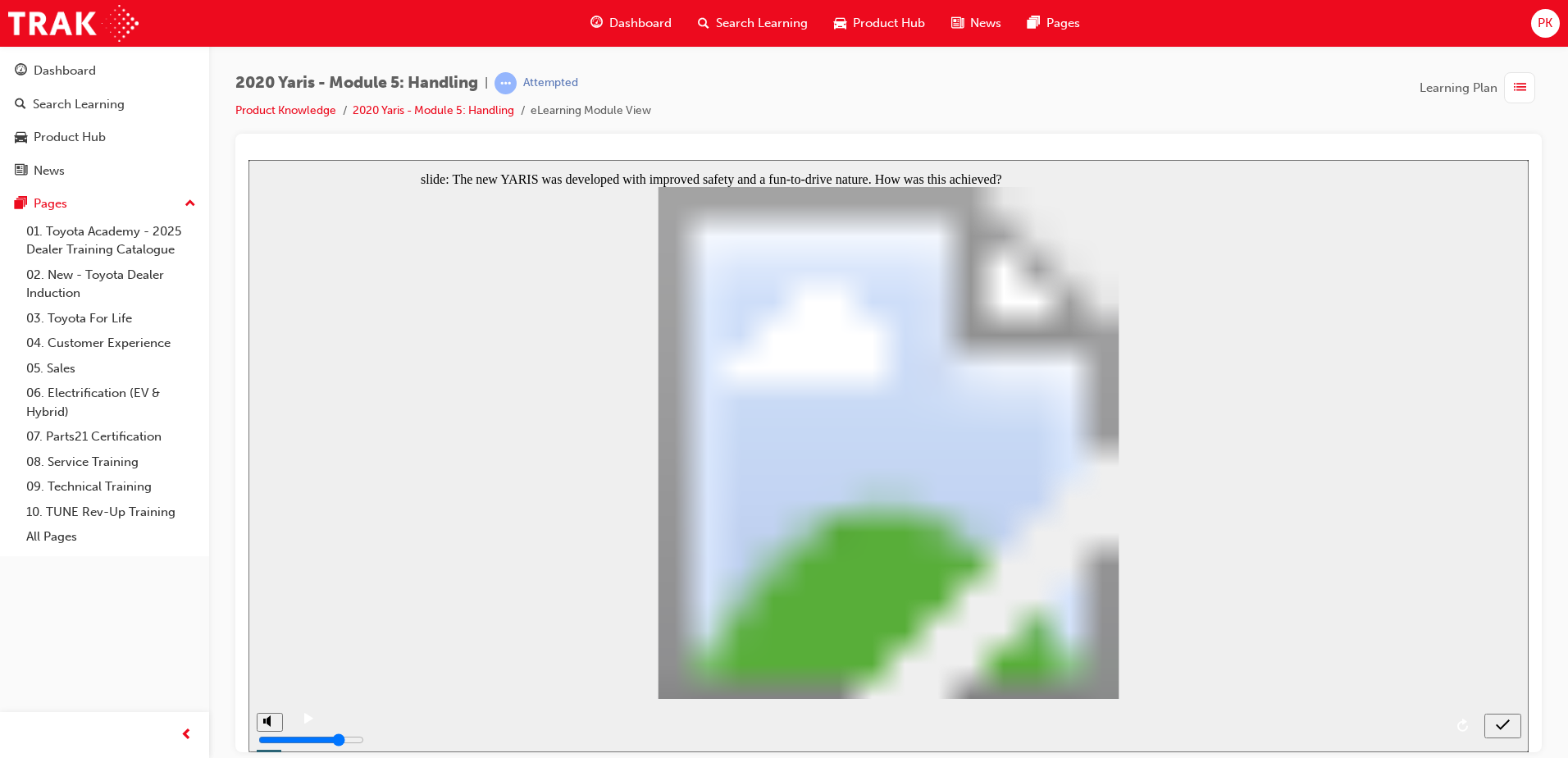
radio input "true"
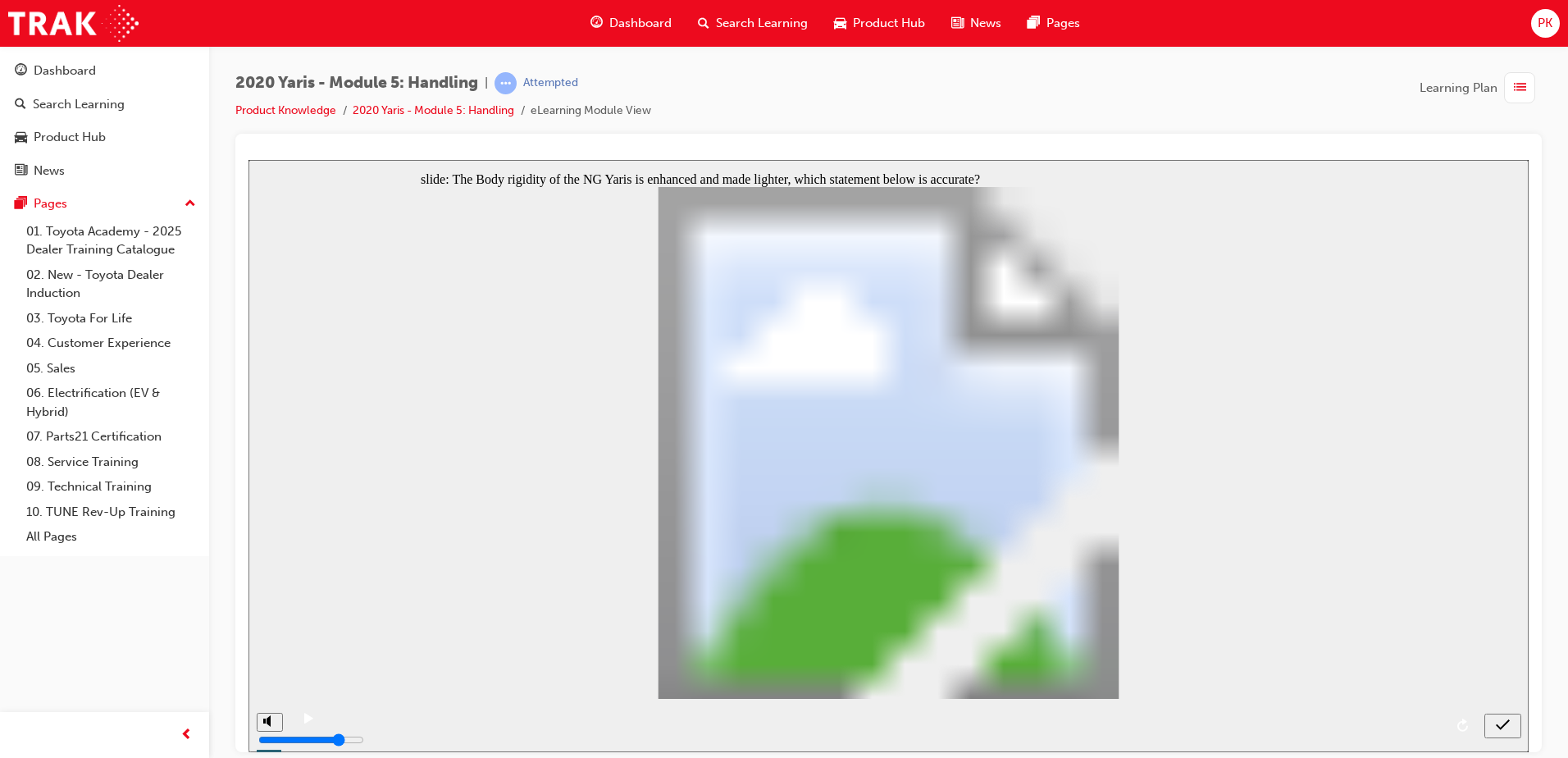
radio input "false"
radio input "true"
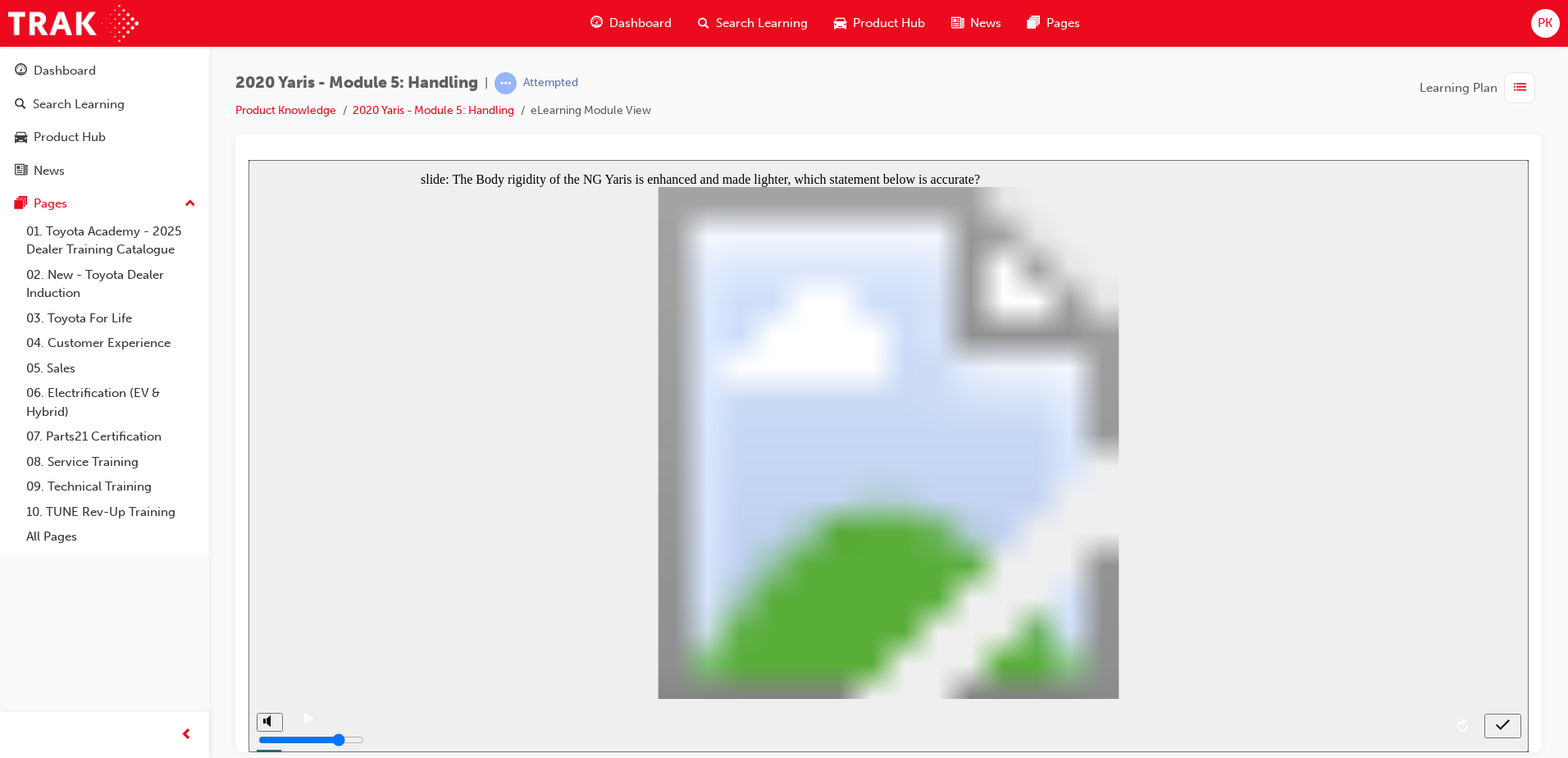
radio input "true"
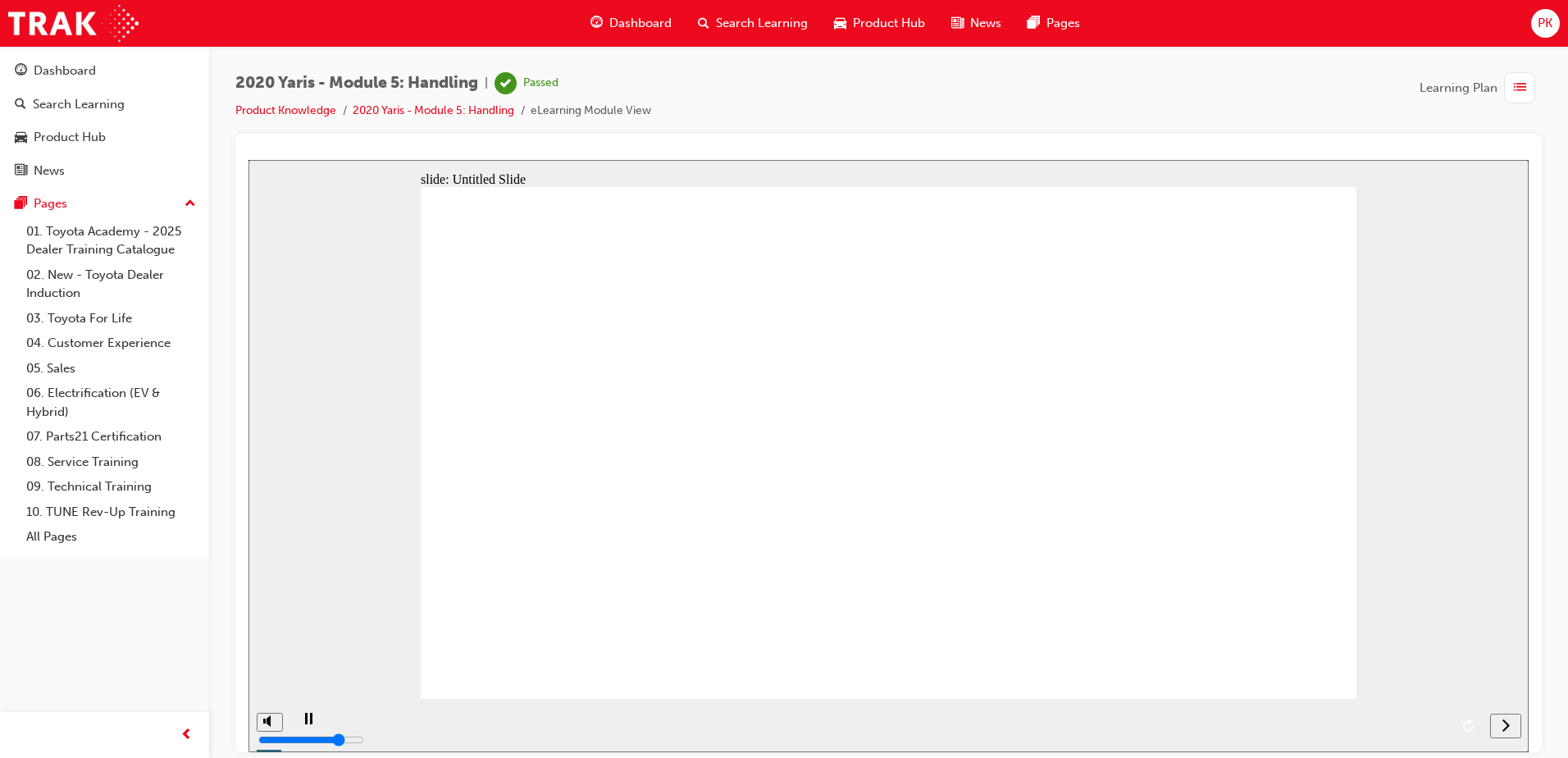
click at [1502, 725] on icon "next" at bounding box center [1506, 724] width 8 height 15
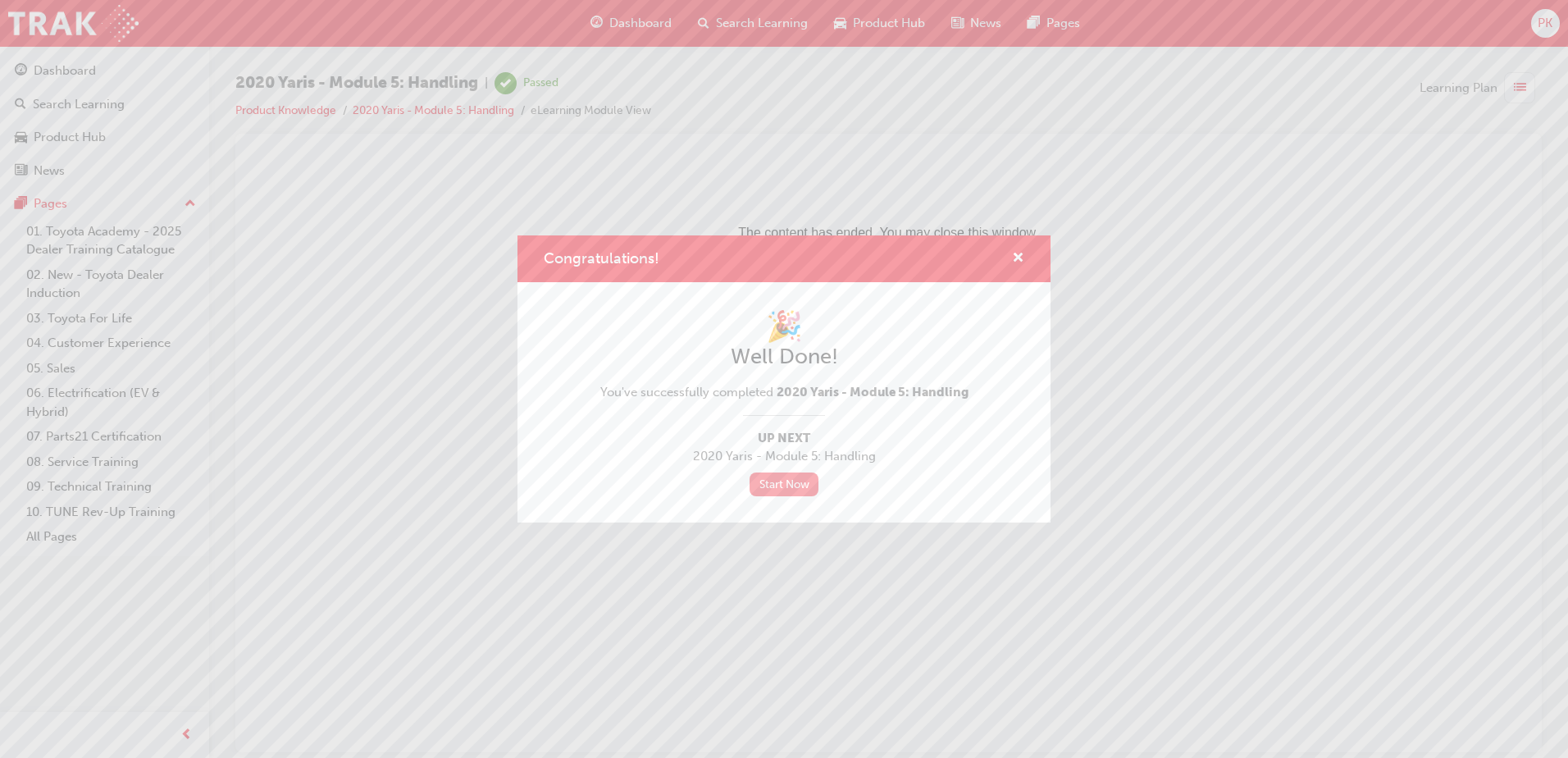
click at [761, 476] on link "Start Now" at bounding box center [784, 484] width 69 height 24
click at [791, 486] on link "Start Now" at bounding box center [784, 484] width 69 height 24
click at [1013, 255] on span "cross-icon" at bounding box center [1017, 259] width 12 height 15
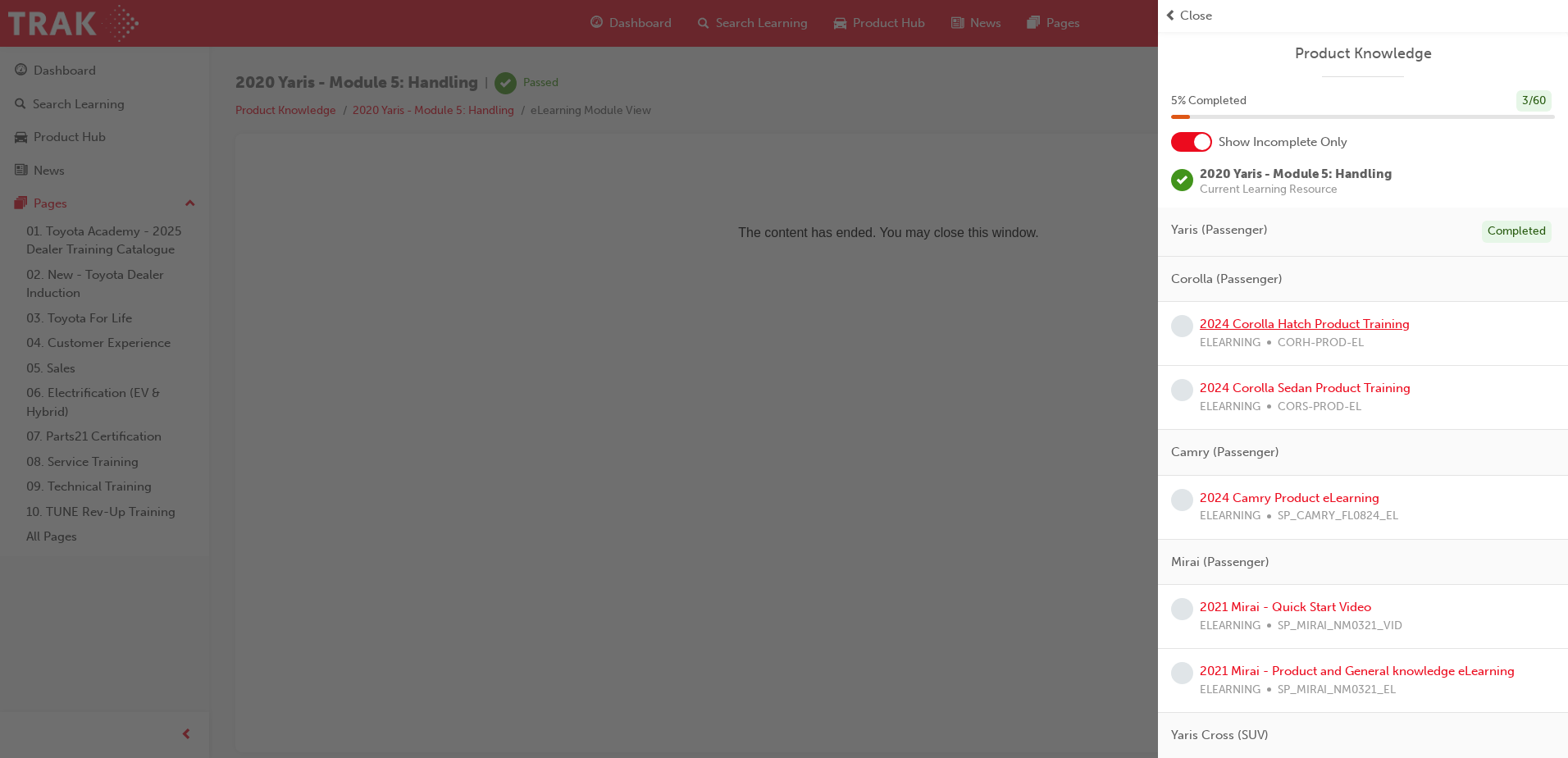
click at [1328, 319] on link "2024 Corolla Hatch Product Training" at bounding box center [1304, 324] width 210 height 15
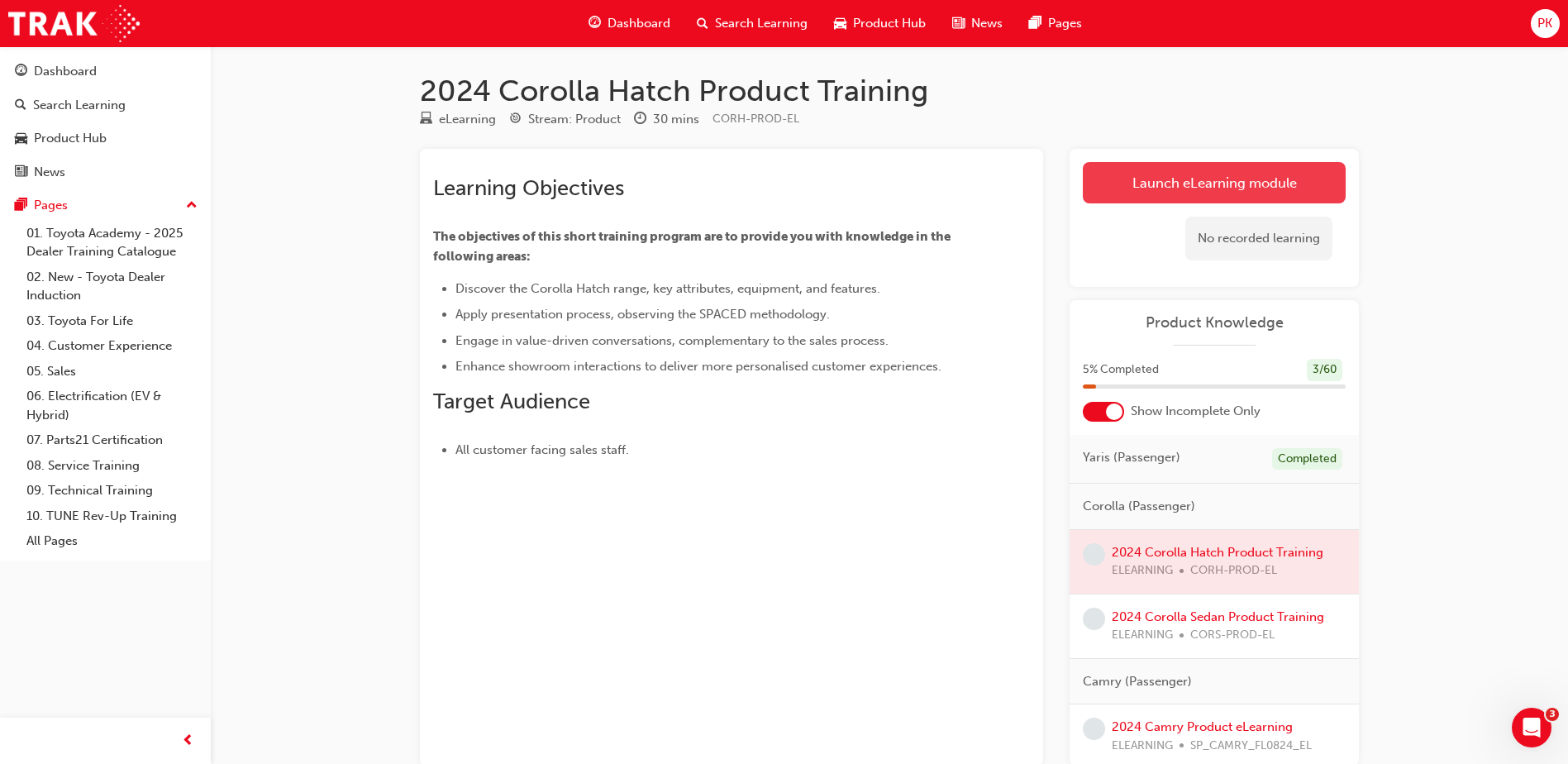
click at [1108, 175] on link "Launch eLearning module" at bounding box center [1214, 181] width 263 height 41
